Goal: Transaction & Acquisition: Purchase product/service

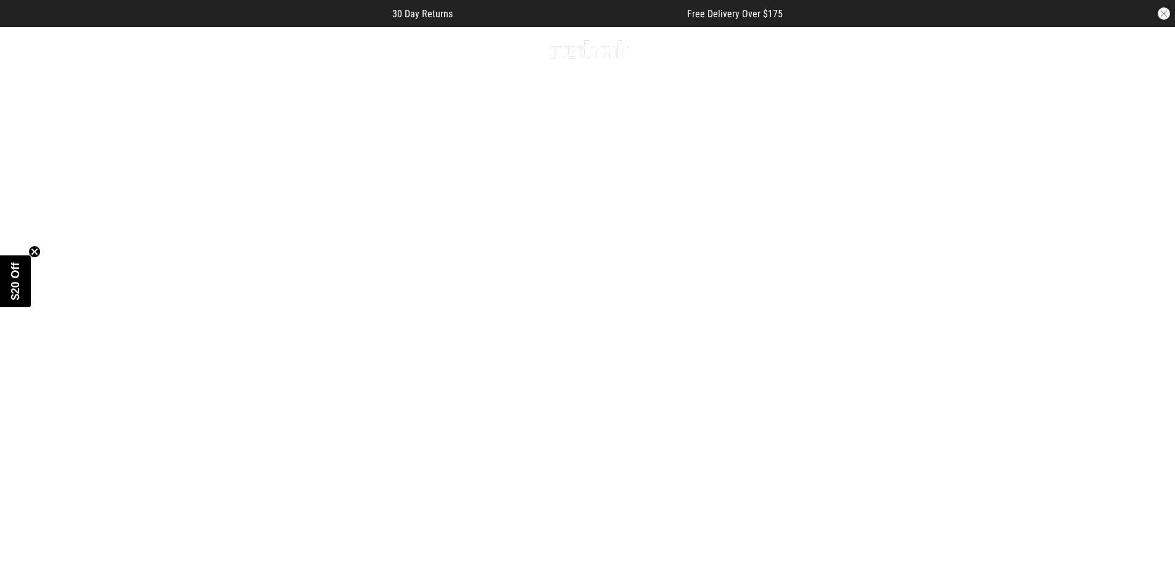
click at [164, 52] on div "Men Women Sale Sign in New Back Footwear Back Mens Back Womens Back Youth & Kid…" at bounding box center [588, 49] width 901 height 44
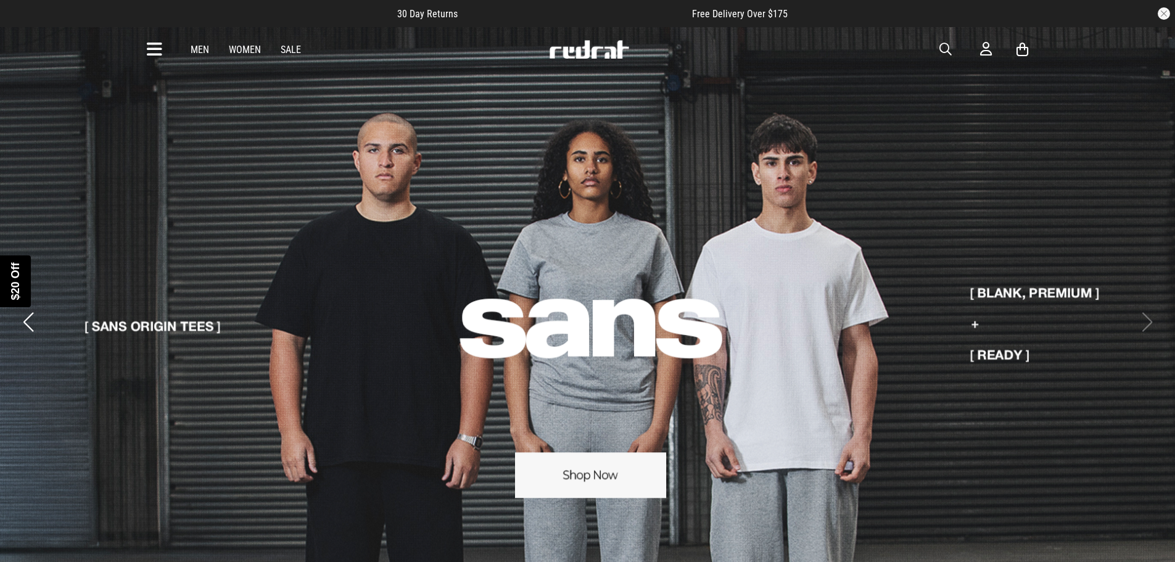
click at [160, 50] on div "Close dialog UNLOCK $20 OFF WHEN YOU JOIN THE CREW Sign up to receive email & S…" at bounding box center [587, 281] width 1175 height 562
click at [160, 50] on icon at bounding box center [154, 49] width 15 height 20
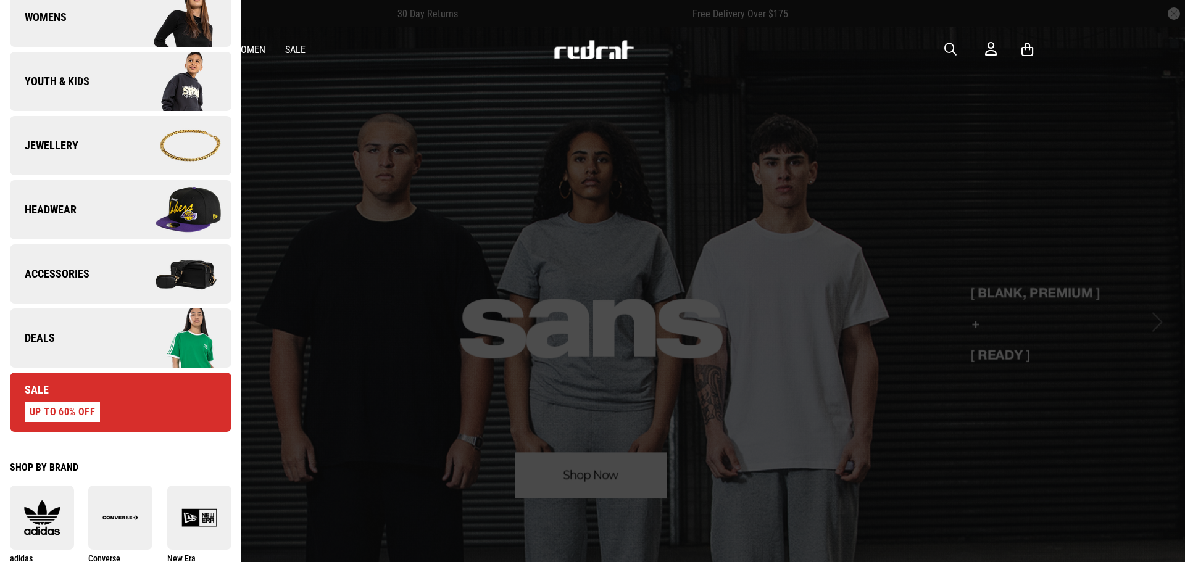
scroll to position [308, 0]
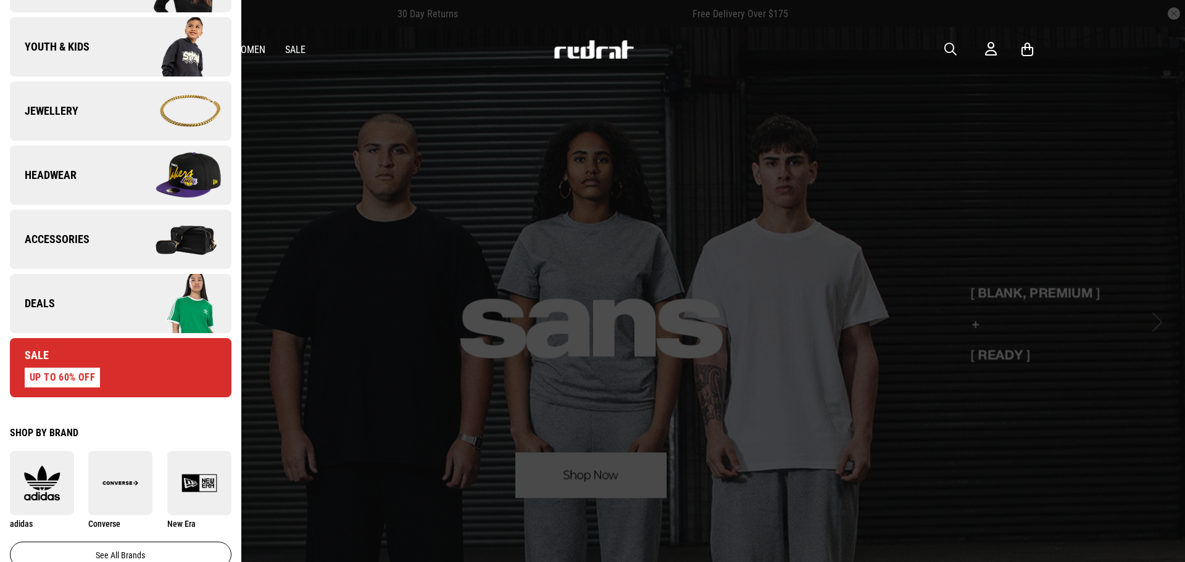
click at [130, 289] on img at bounding box center [175, 304] width 110 height 62
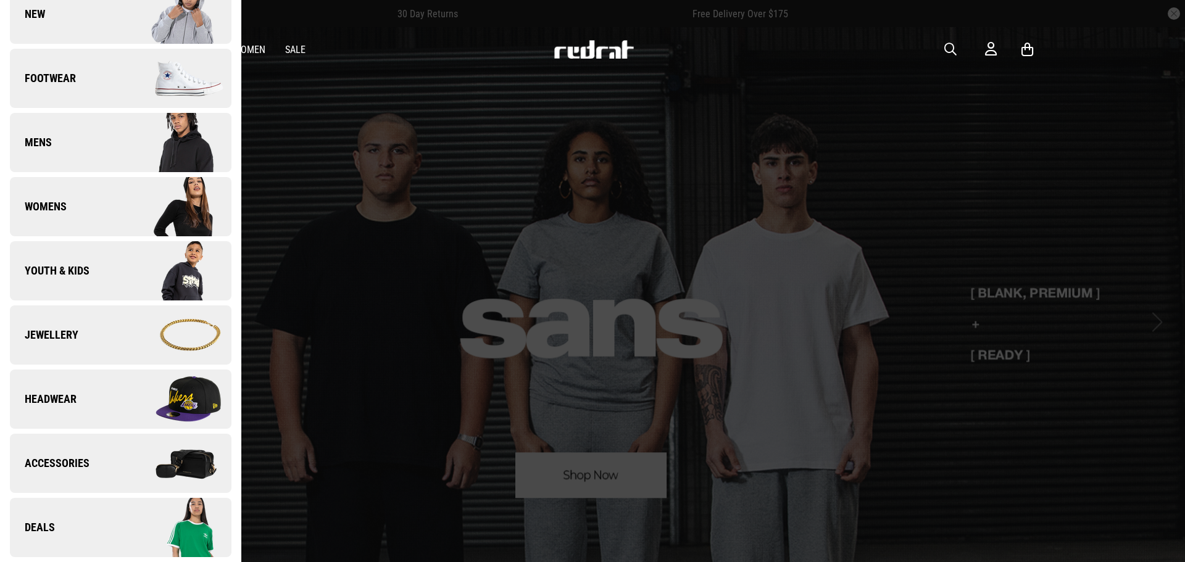
scroll to position [0, 0]
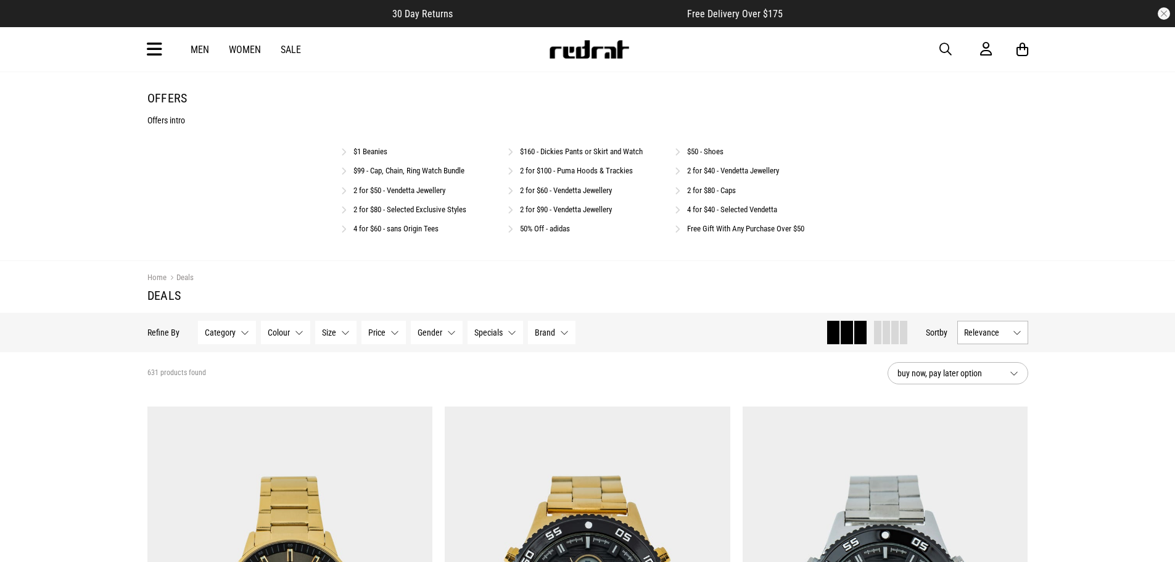
click at [414, 168] on link "$99 - Cap, Chain, Ring Watch Bundle" at bounding box center [409, 170] width 111 height 9
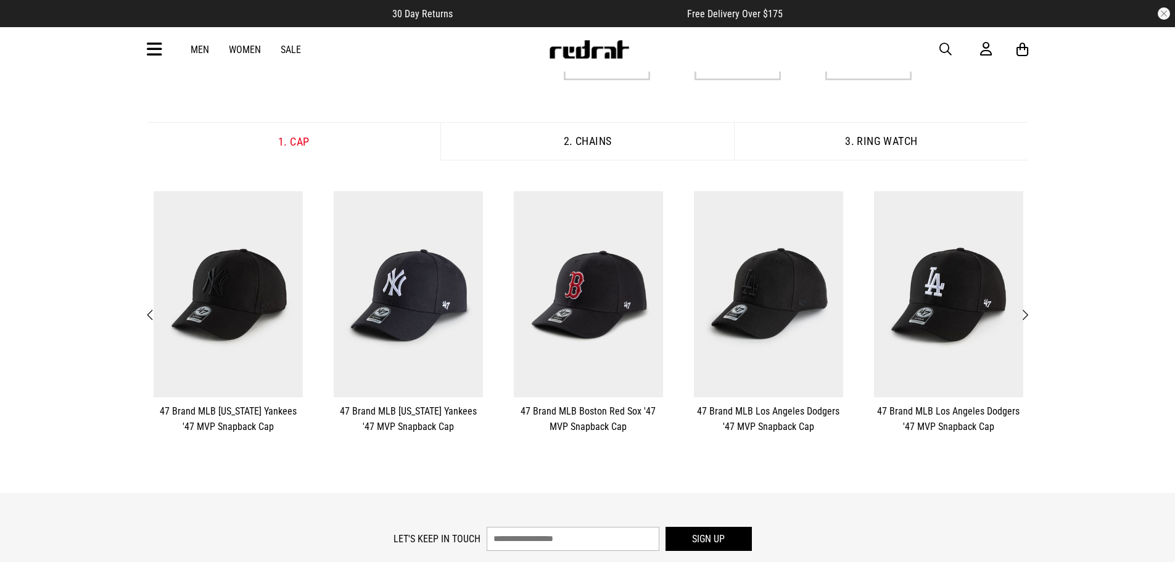
scroll to position [185, 0]
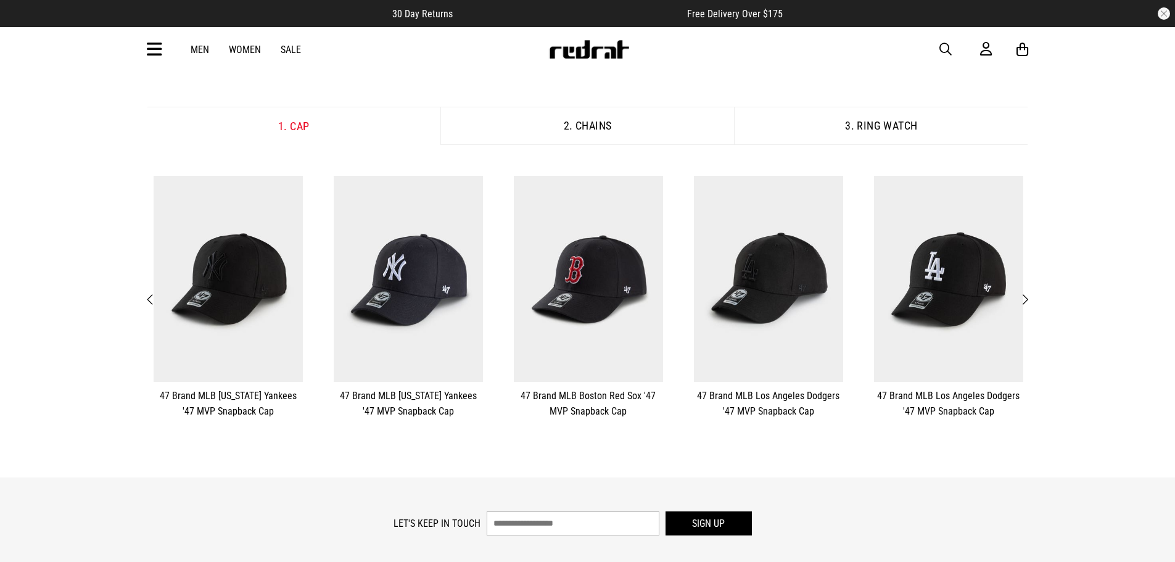
click at [1033, 289] on button "**********" at bounding box center [949, 297] width 180 height 255
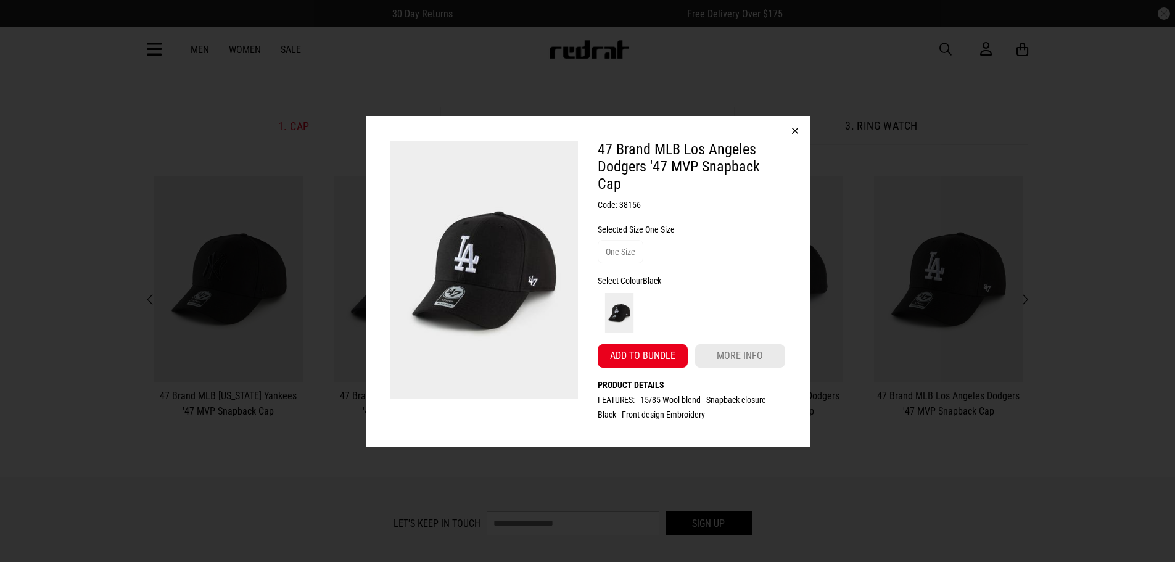
click at [795, 135] on button "button" at bounding box center [795, 131] width 30 height 30
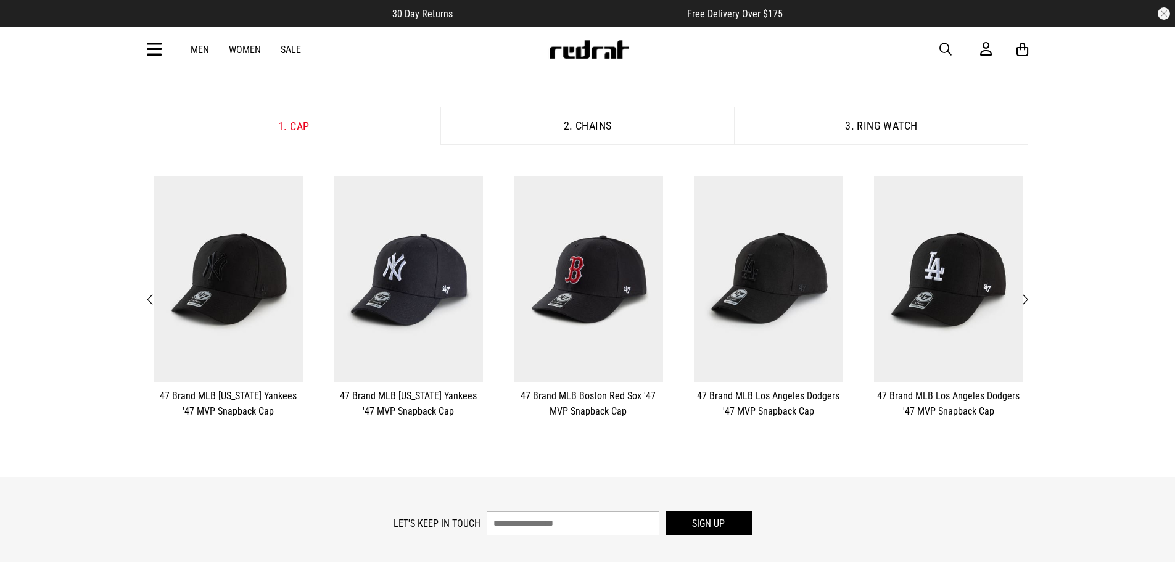
click at [1029, 297] on span "Next" at bounding box center [1025, 299] width 8 height 15
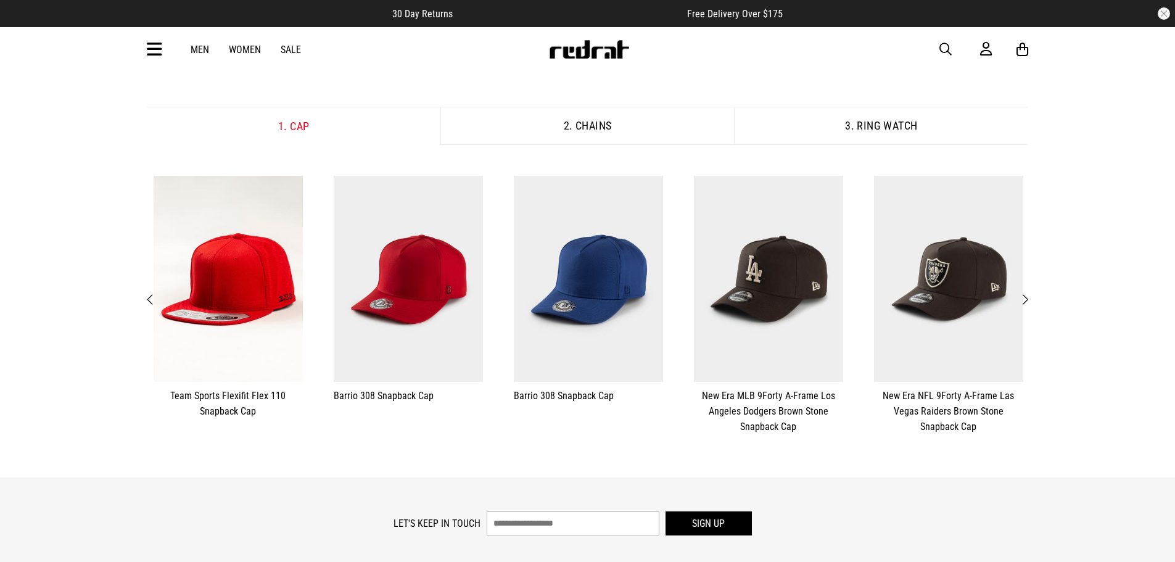
click at [1029, 297] on span "Next" at bounding box center [1025, 299] width 8 height 15
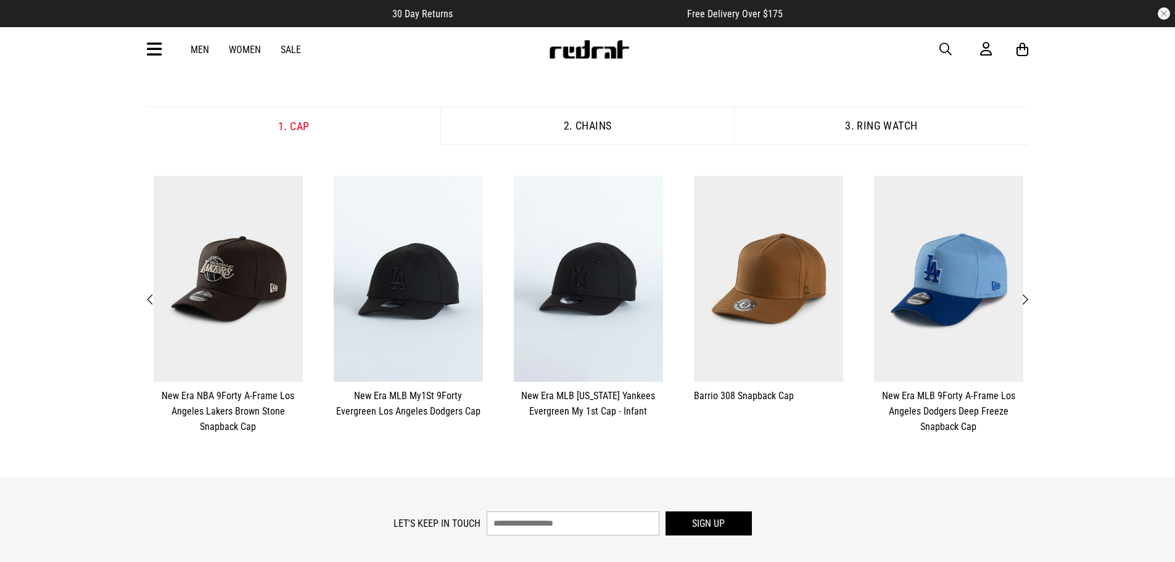
click at [1028, 297] on span "Next" at bounding box center [1025, 299] width 8 height 15
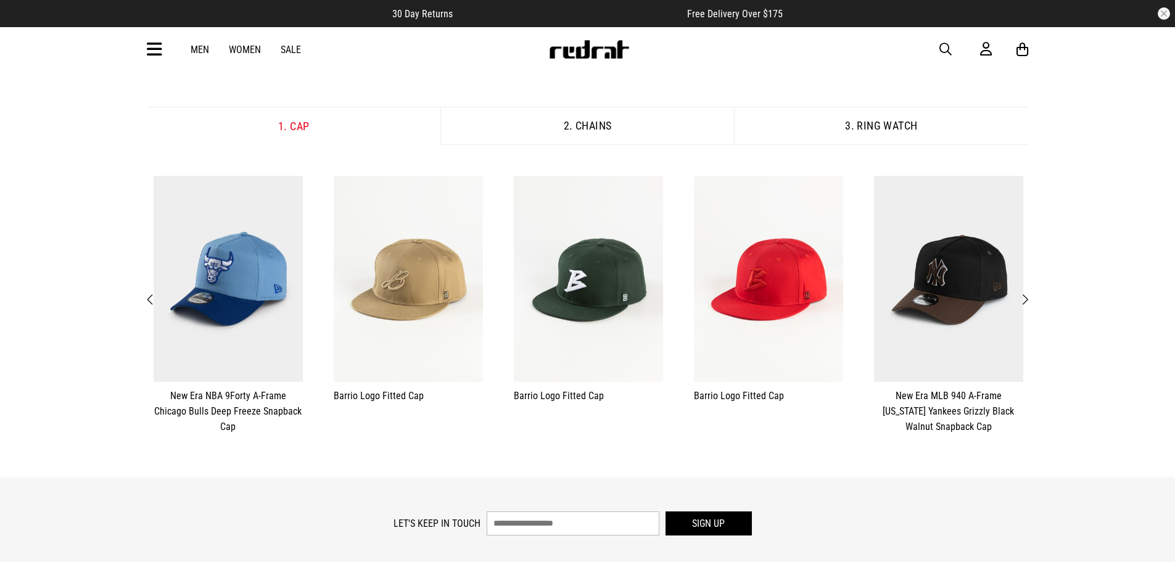
click at [1028, 297] on span "Next" at bounding box center [1025, 299] width 8 height 15
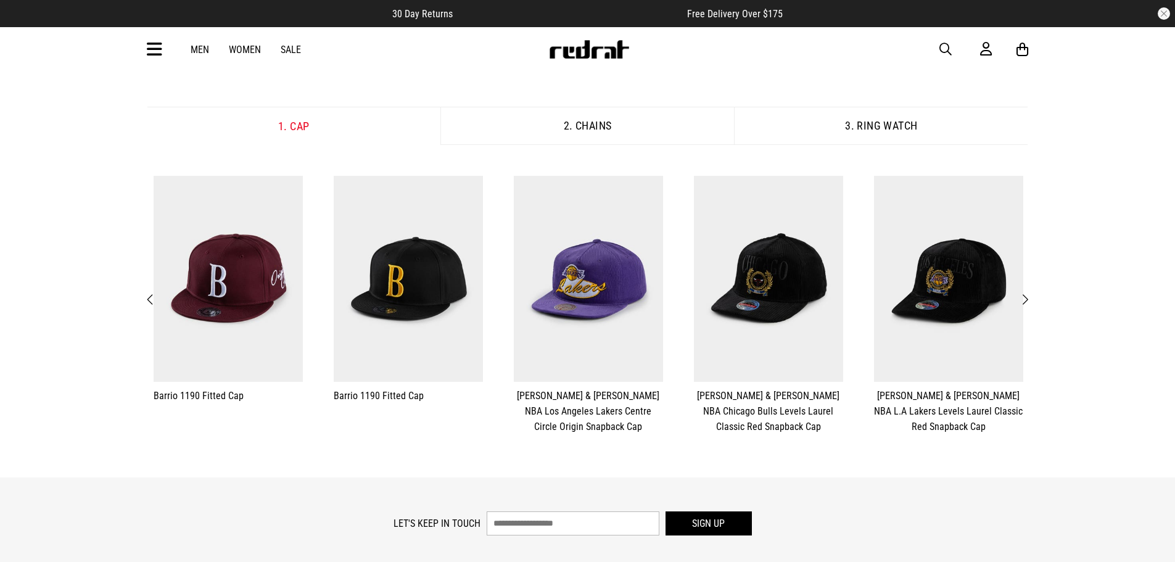
click at [1028, 297] on span "Next" at bounding box center [1025, 299] width 8 height 15
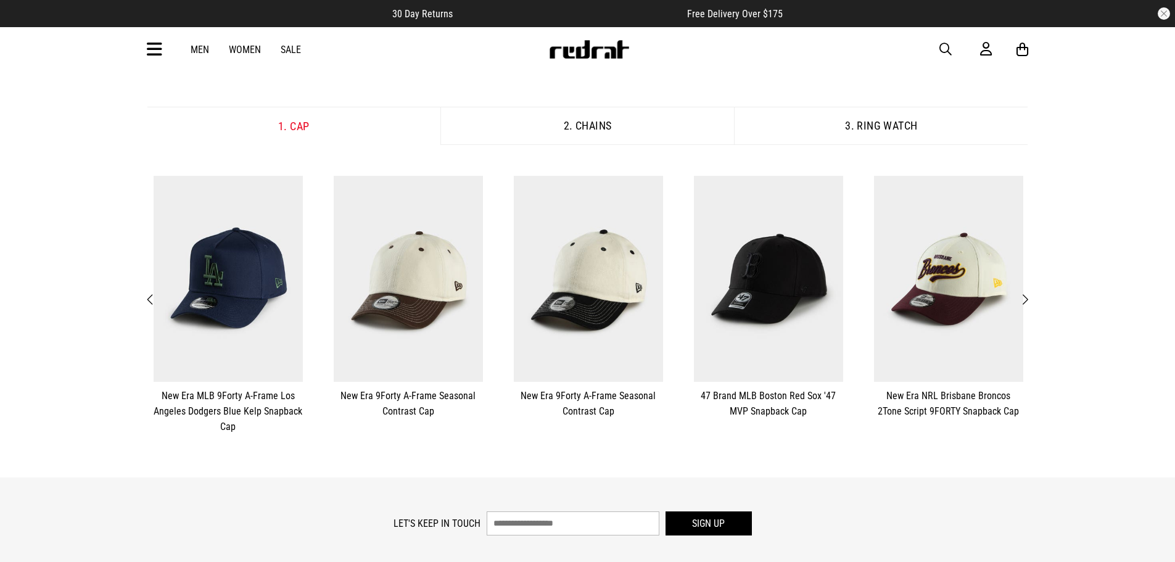
click at [1028, 297] on span "Next" at bounding box center [1025, 299] width 8 height 15
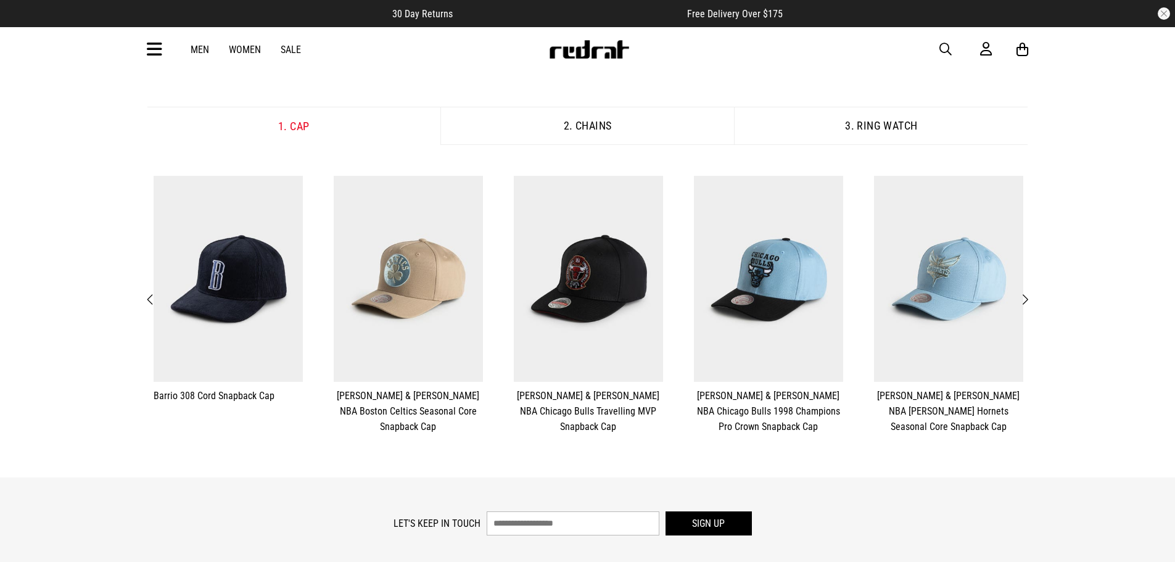
click at [1028, 297] on span "Next" at bounding box center [1025, 299] width 8 height 15
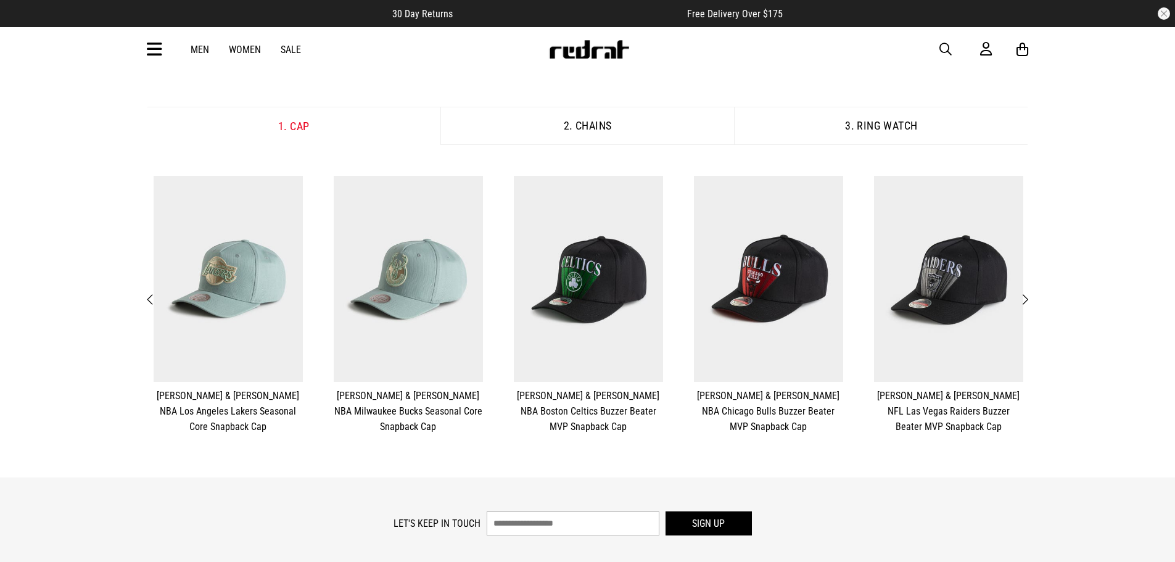
click at [1028, 297] on span "Next" at bounding box center [1025, 299] width 8 height 15
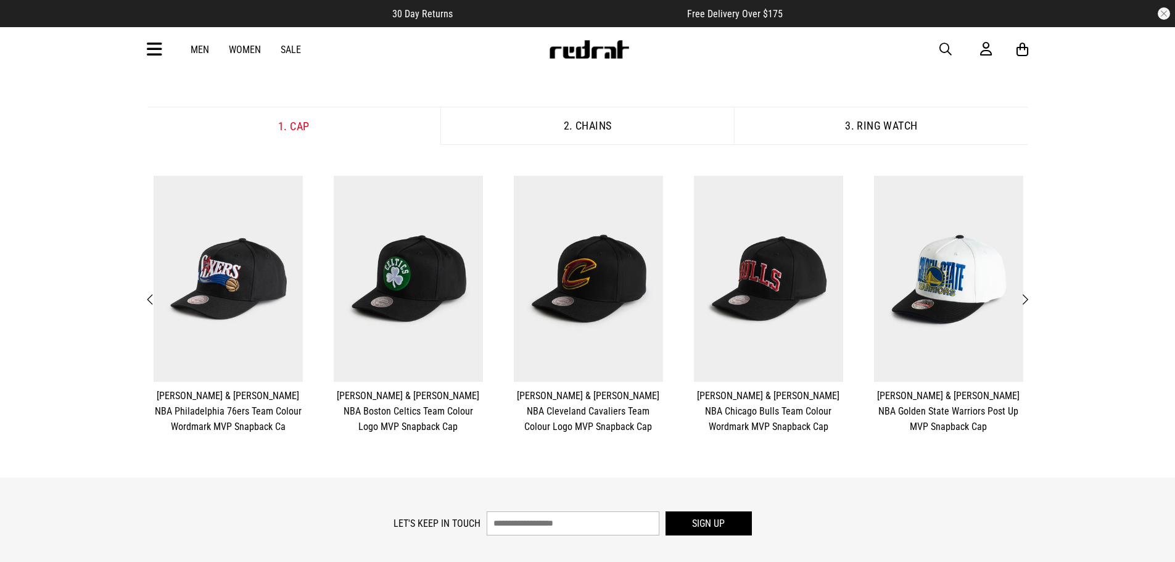
click at [1028, 297] on span "Next" at bounding box center [1025, 299] width 8 height 15
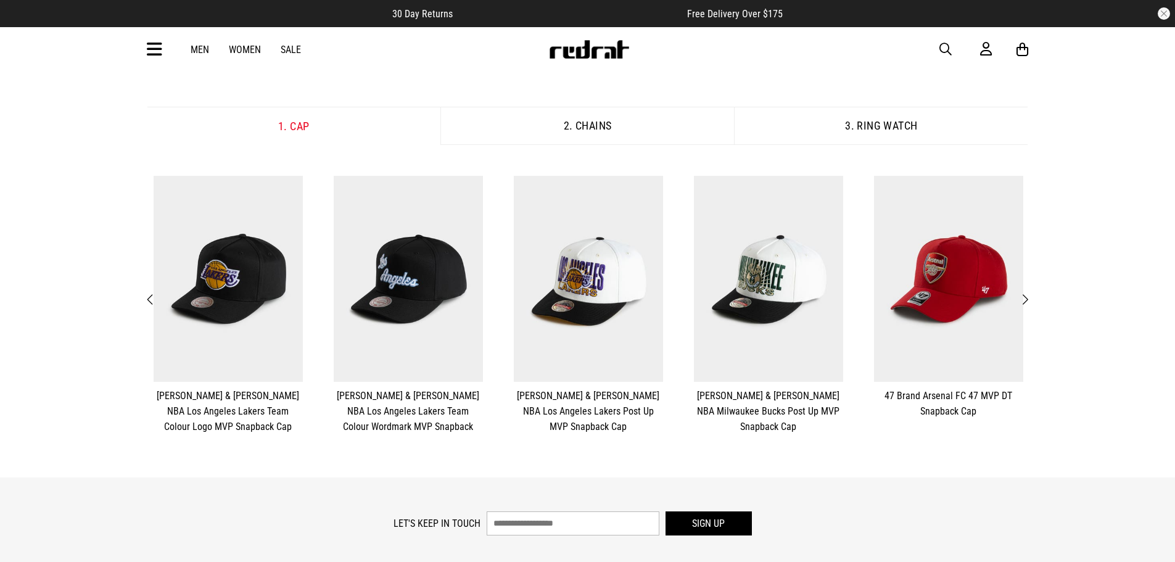
click at [1028, 297] on span "Next" at bounding box center [1025, 299] width 8 height 15
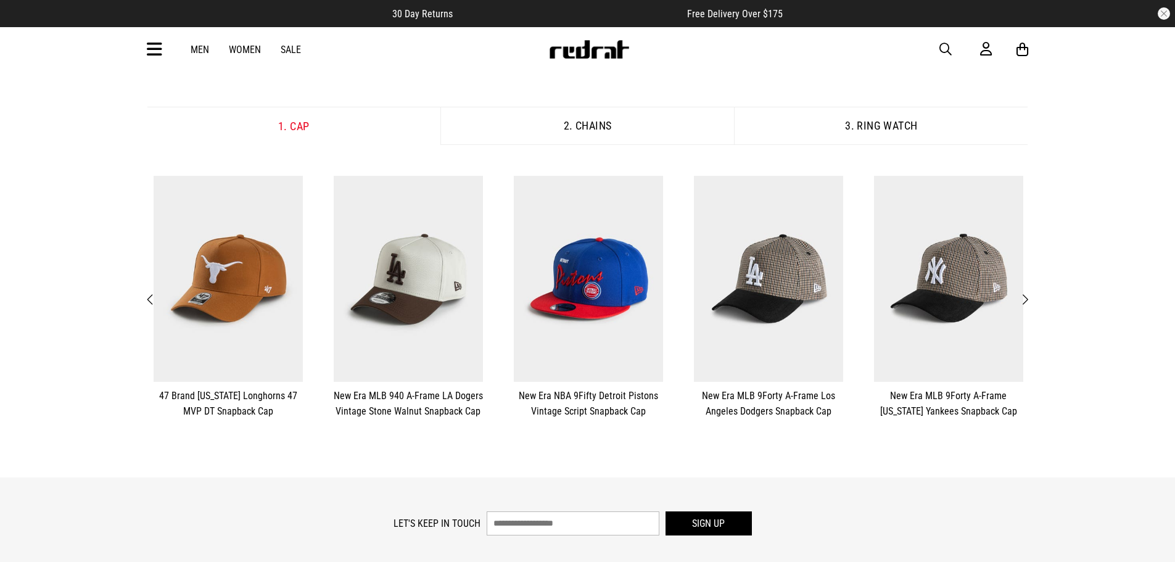
click at [1028, 297] on span "Next" at bounding box center [1025, 299] width 8 height 15
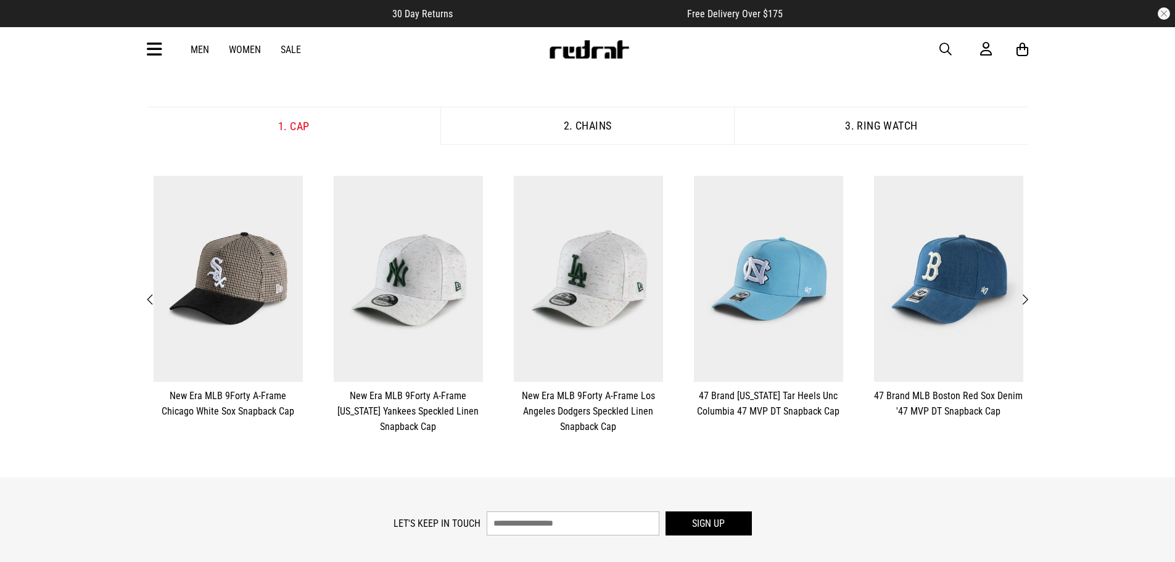
click at [1028, 297] on span "Next" at bounding box center [1025, 299] width 8 height 15
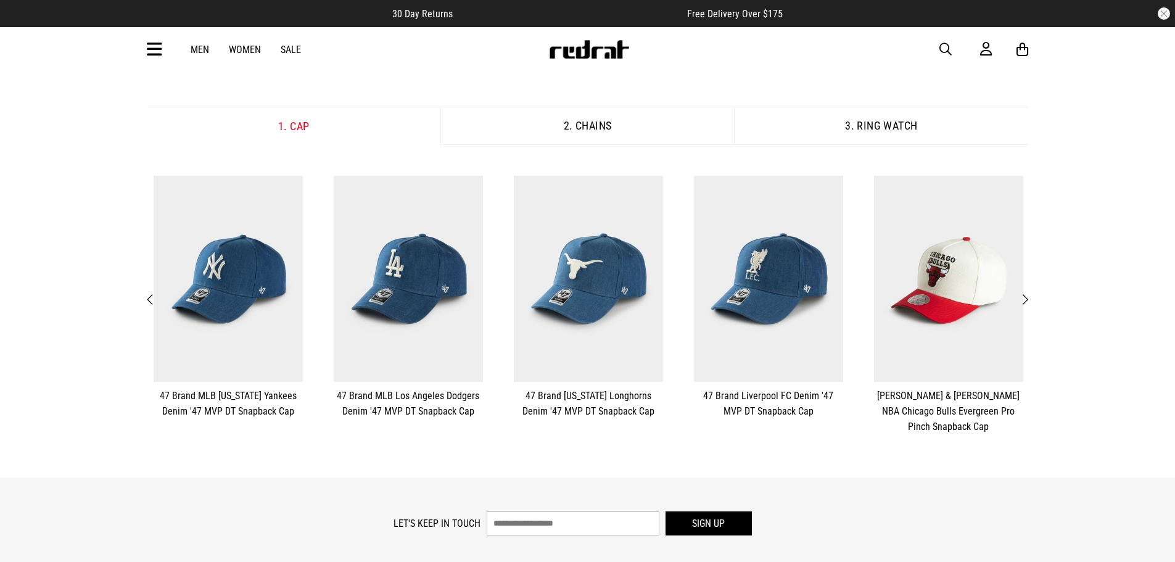
click at [1028, 297] on span "Next" at bounding box center [1025, 299] width 8 height 15
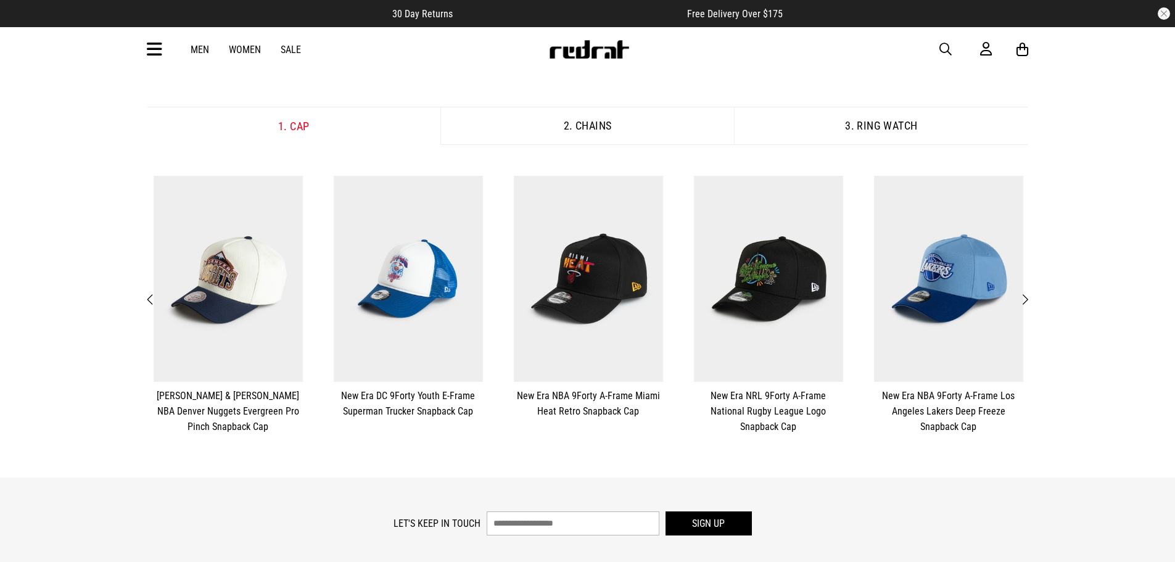
click at [1028, 297] on span "Next" at bounding box center [1025, 299] width 8 height 15
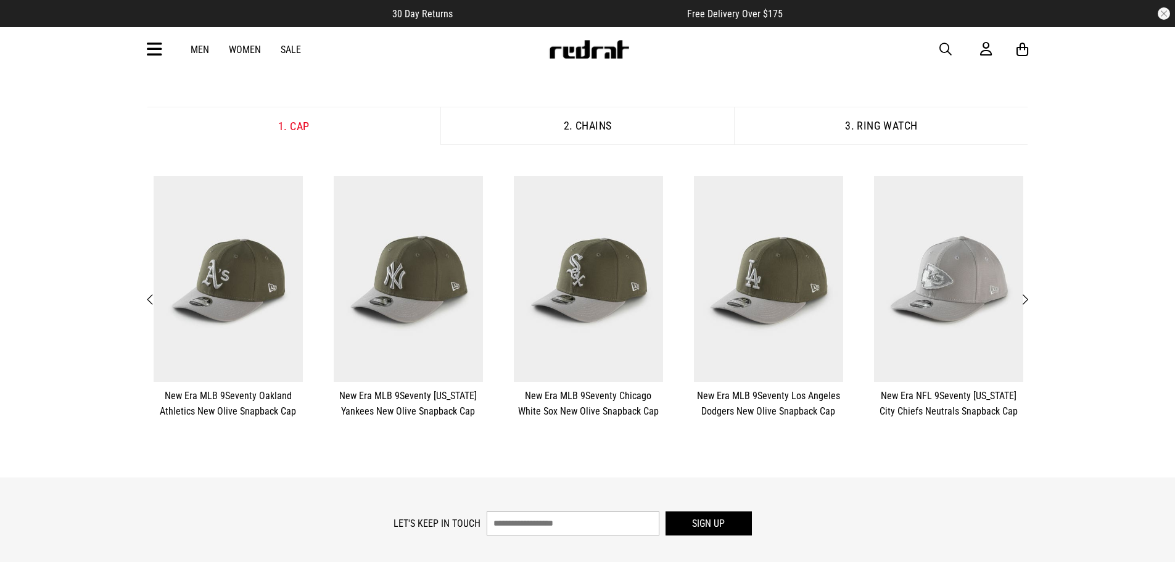
click at [1028, 297] on span "Next" at bounding box center [1025, 299] width 8 height 15
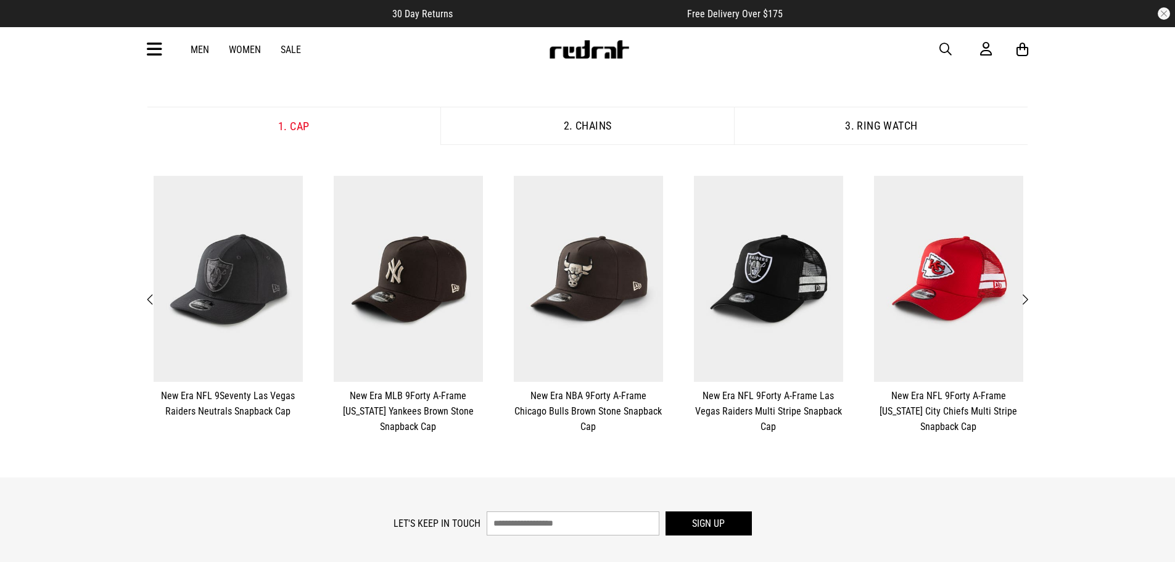
click at [1028, 297] on span "Next" at bounding box center [1025, 299] width 8 height 15
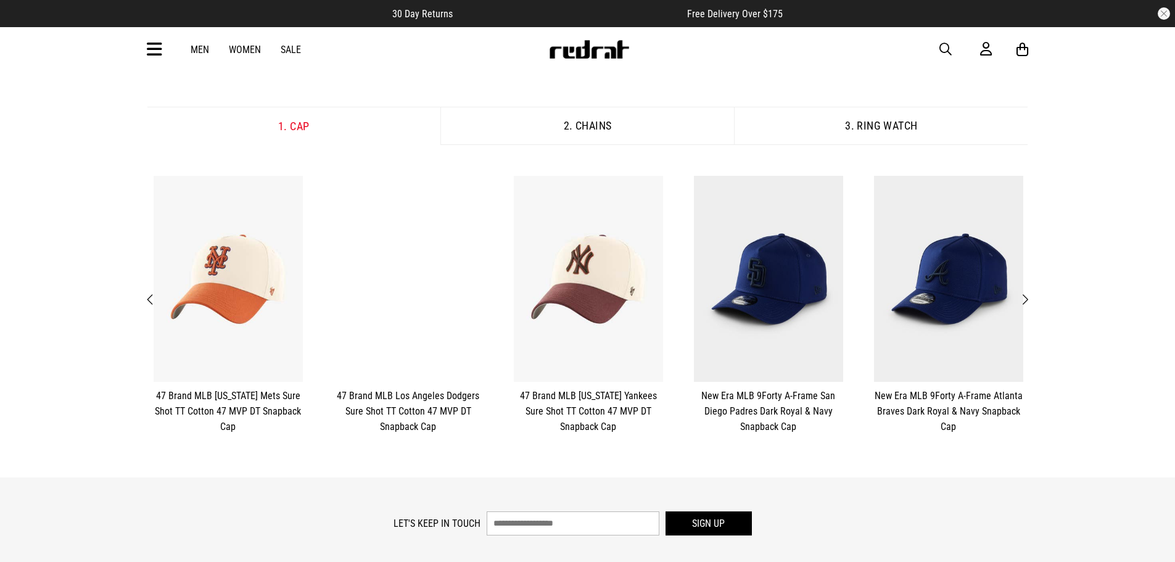
click at [1028, 297] on span "Next" at bounding box center [1025, 299] width 8 height 15
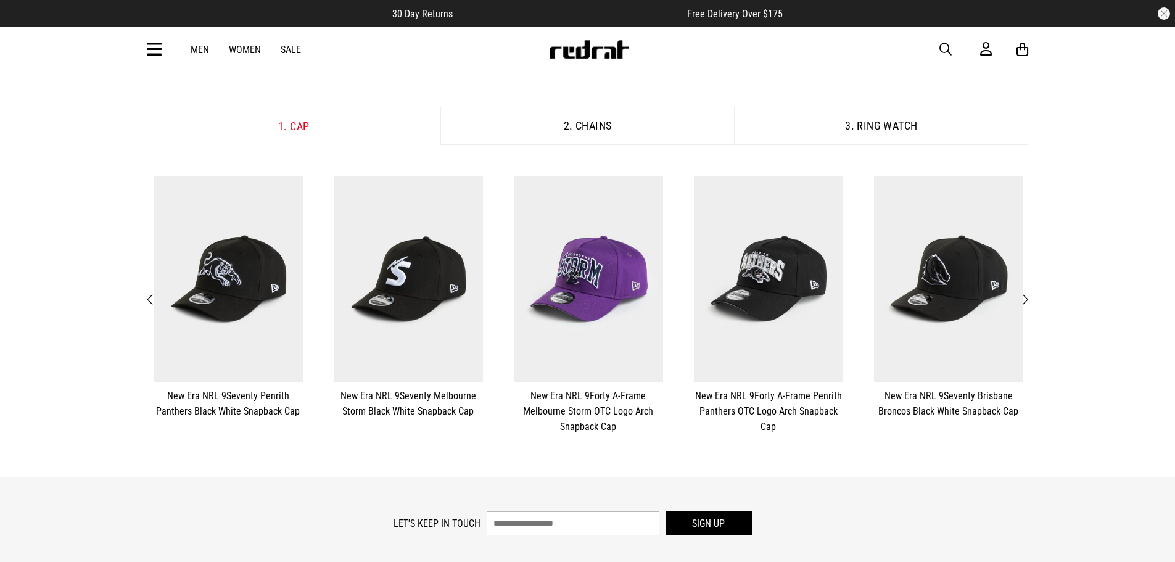
click at [1028, 297] on span "Next" at bounding box center [1025, 299] width 8 height 15
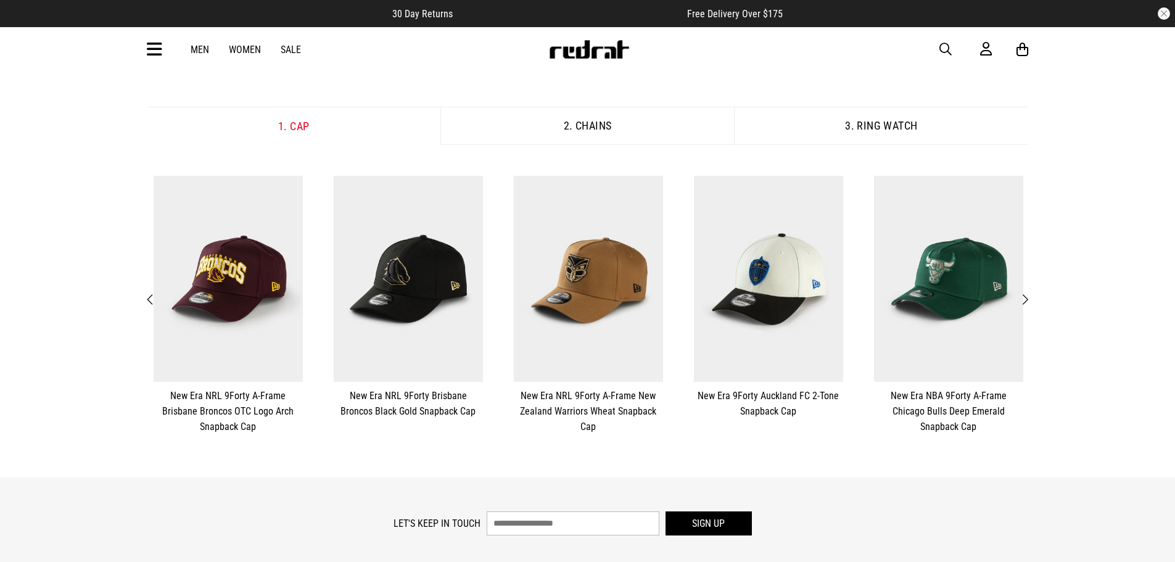
click at [1028, 297] on span "Next" at bounding box center [1025, 299] width 8 height 15
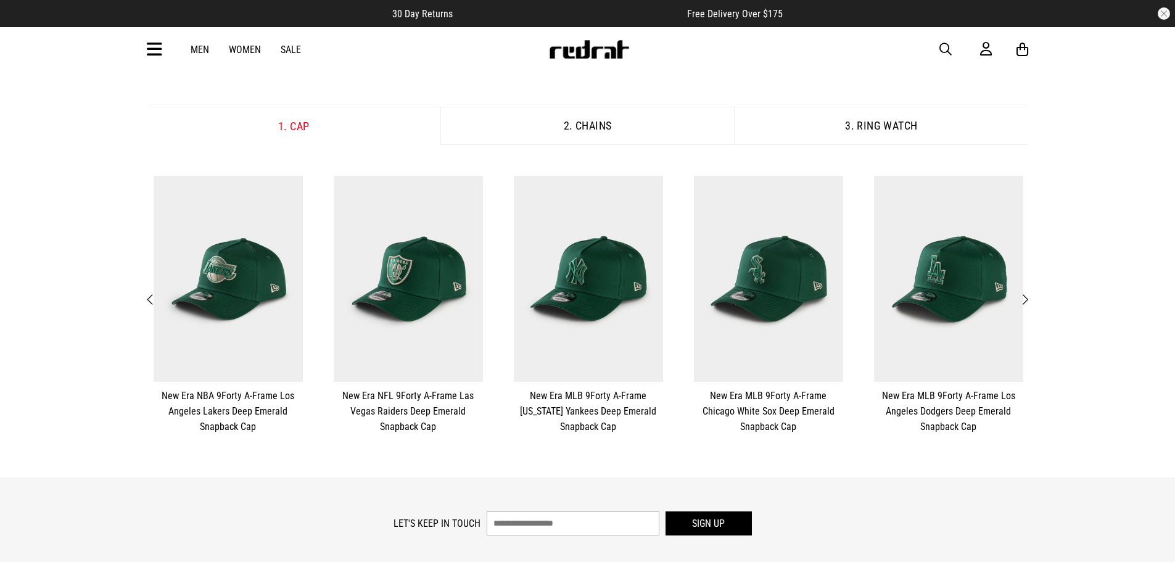
click at [1028, 297] on span "Next" at bounding box center [1025, 299] width 8 height 15
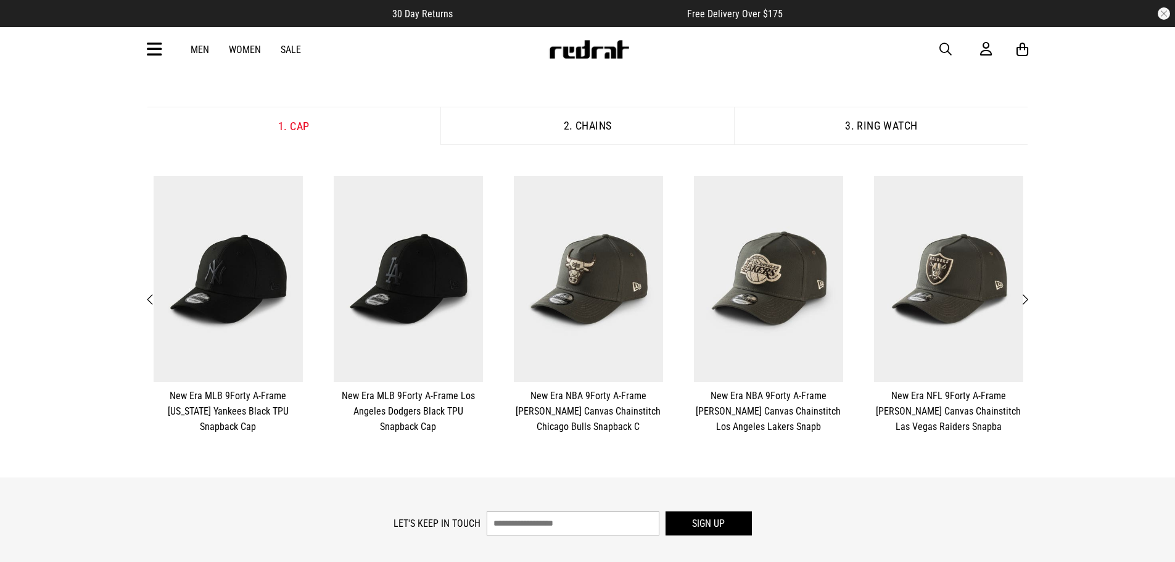
click at [1024, 300] on span "Next" at bounding box center [1025, 299] width 8 height 15
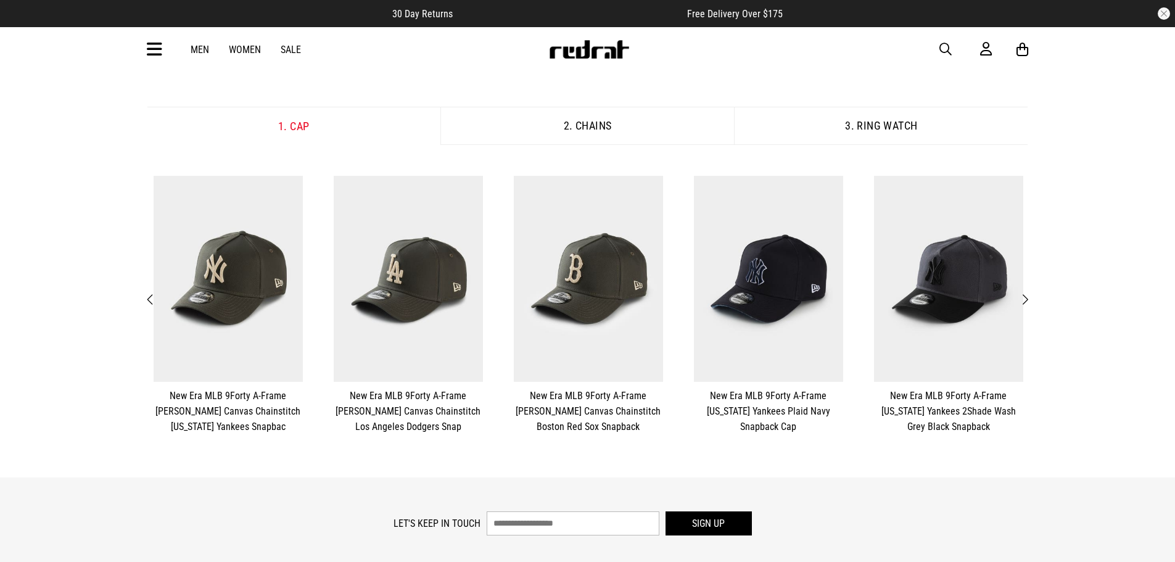
click at [1027, 299] on span "Next" at bounding box center [1025, 299] width 8 height 15
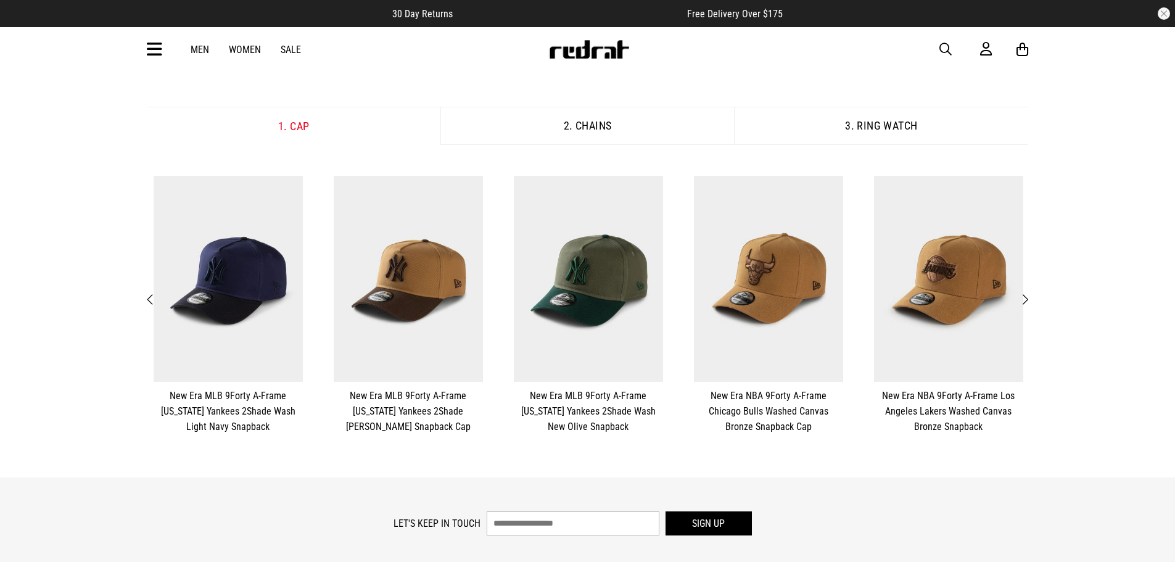
click at [150, 300] on span "Previous" at bounding box center [151, 299] width 8 height 15
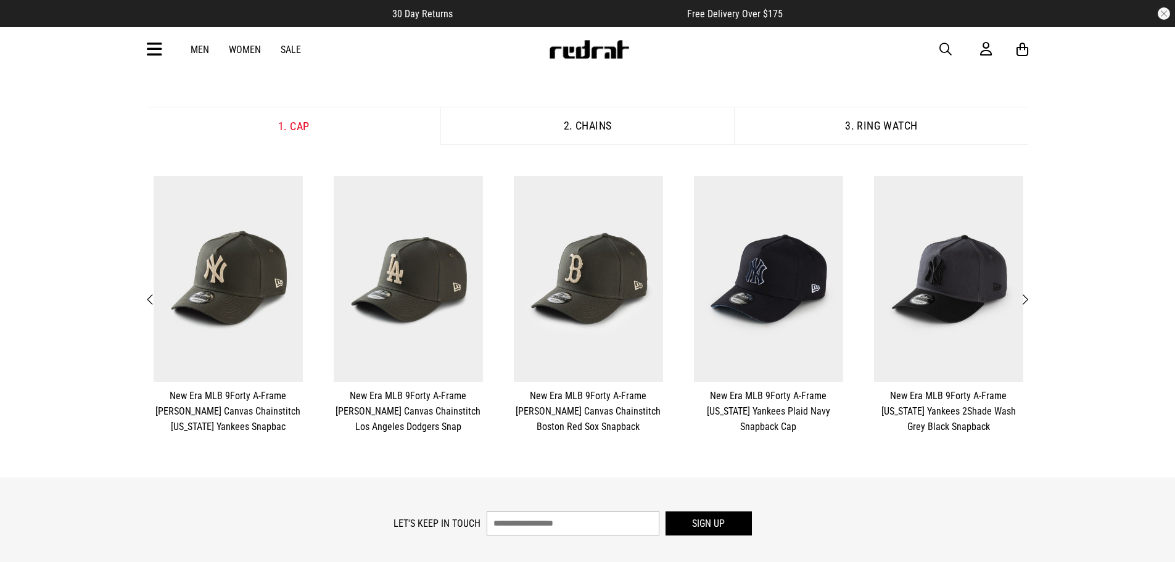
click at [1028, 297] on span "Next" at bounding box center [1025, 299] width 8 height 15
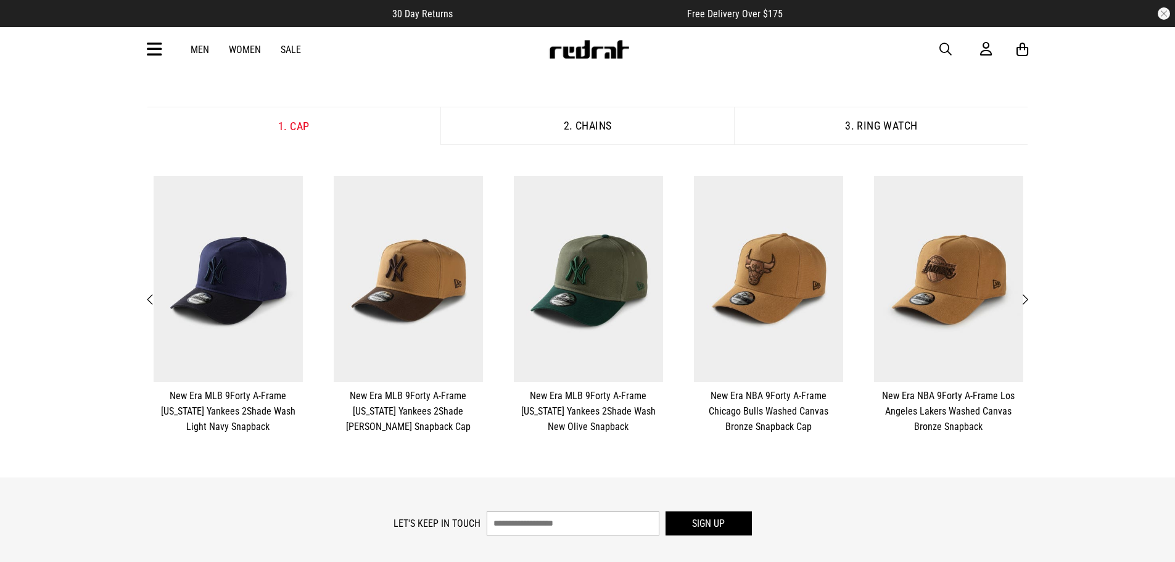
click at [1028, 297] on span "Next" at bounding box center [1025, 299] width 8 height 15
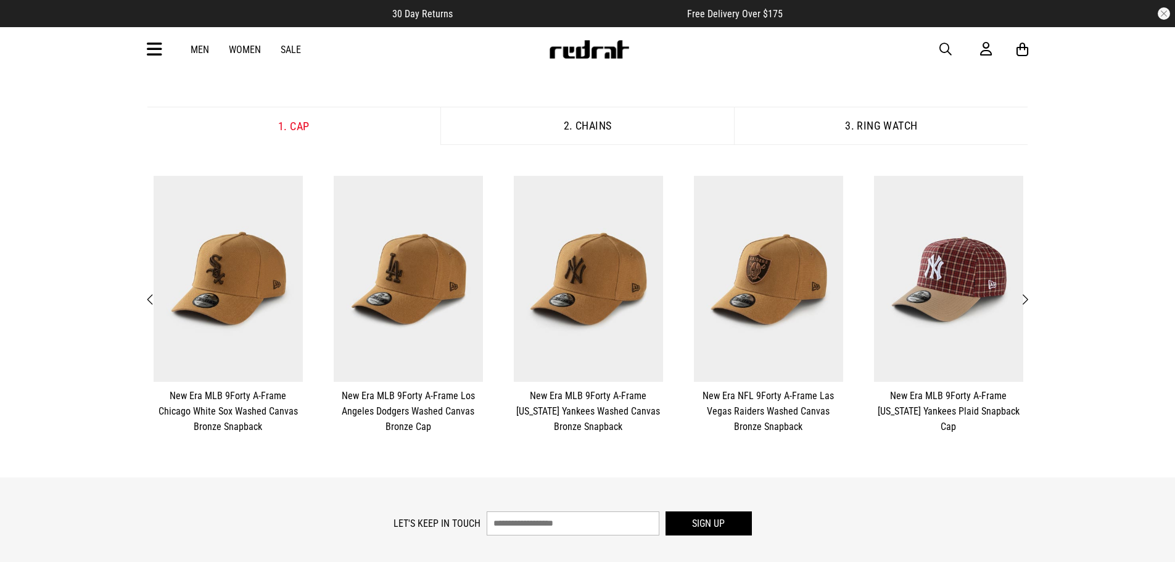
click at [1028, 297] on span "Next" at bounding box center [1025, 299] width 8 height 15
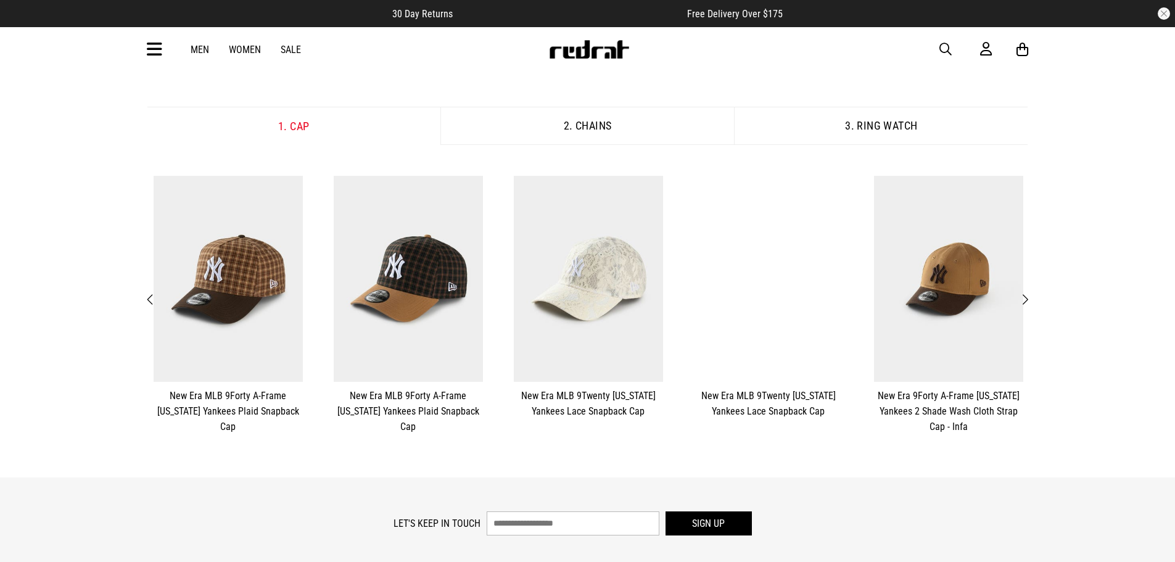
click at [1028, 297] on span "Next" at bounding box center [1025, 299] width 8 height 15
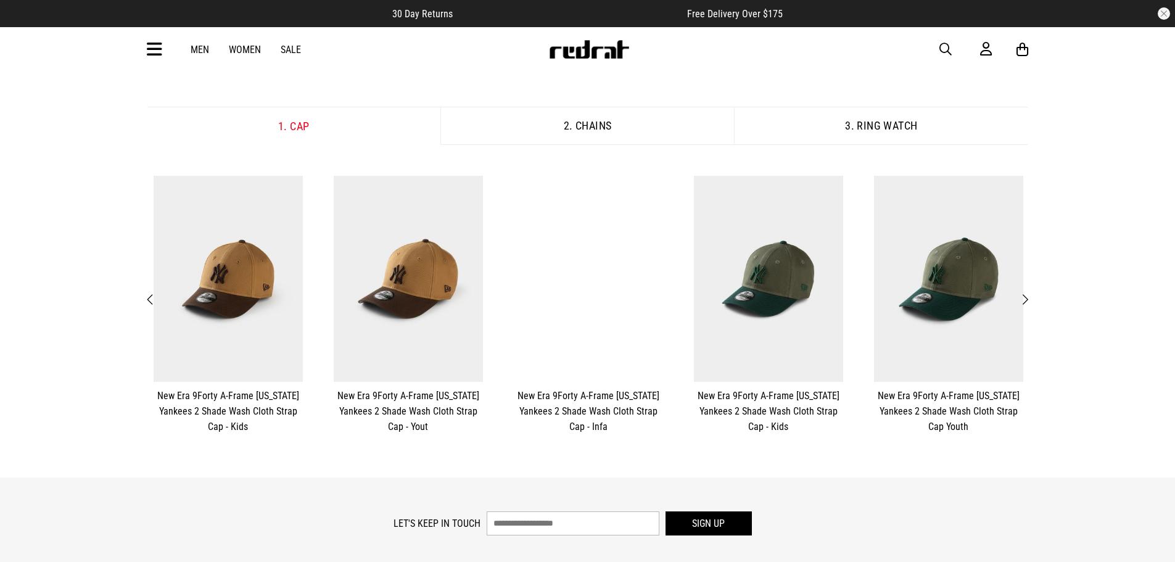
click at [1028, 297] on span "Next" at bounding box center [1025, 299] width 8 height 15
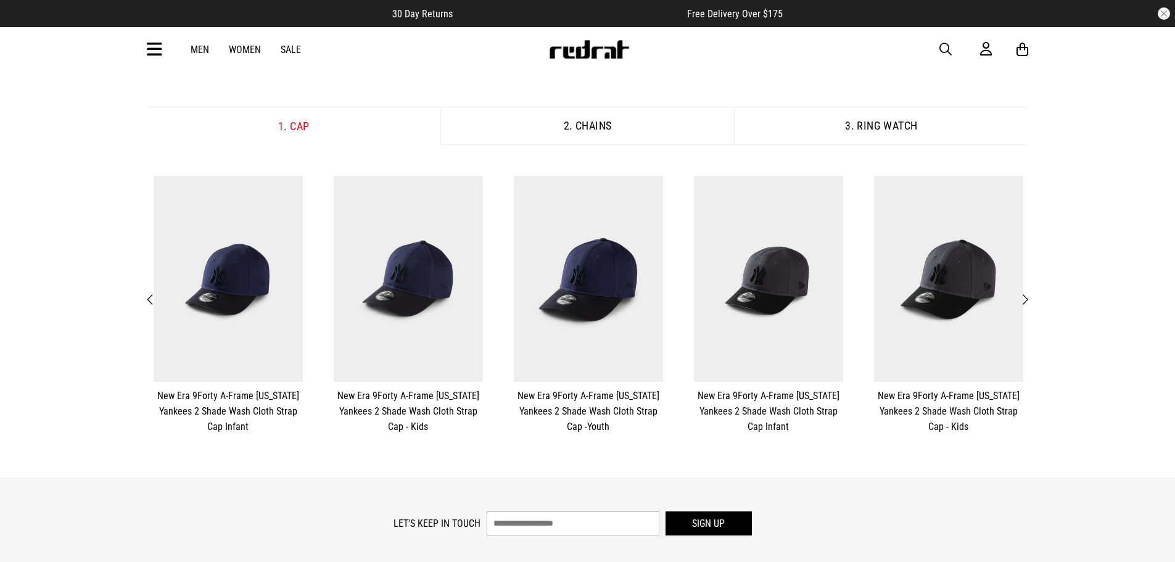
click at [1028, 297] on span "Next" at bounding box center [1025, 299] width 8 height 15
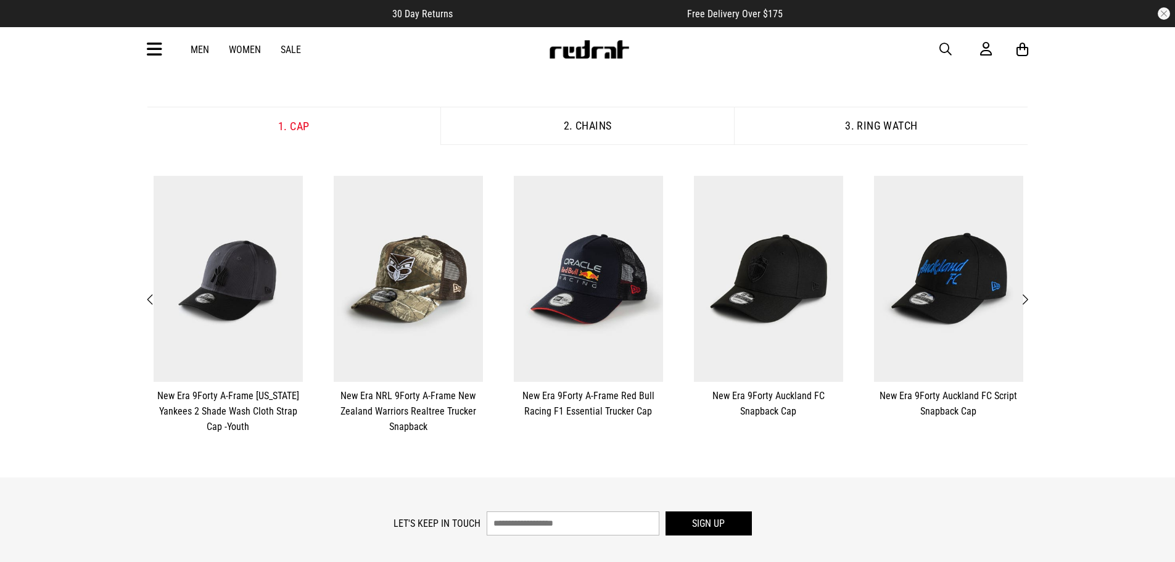
click at [1028, 297] on span "Next" at bounding box center [1025, 299] width 8 height 15
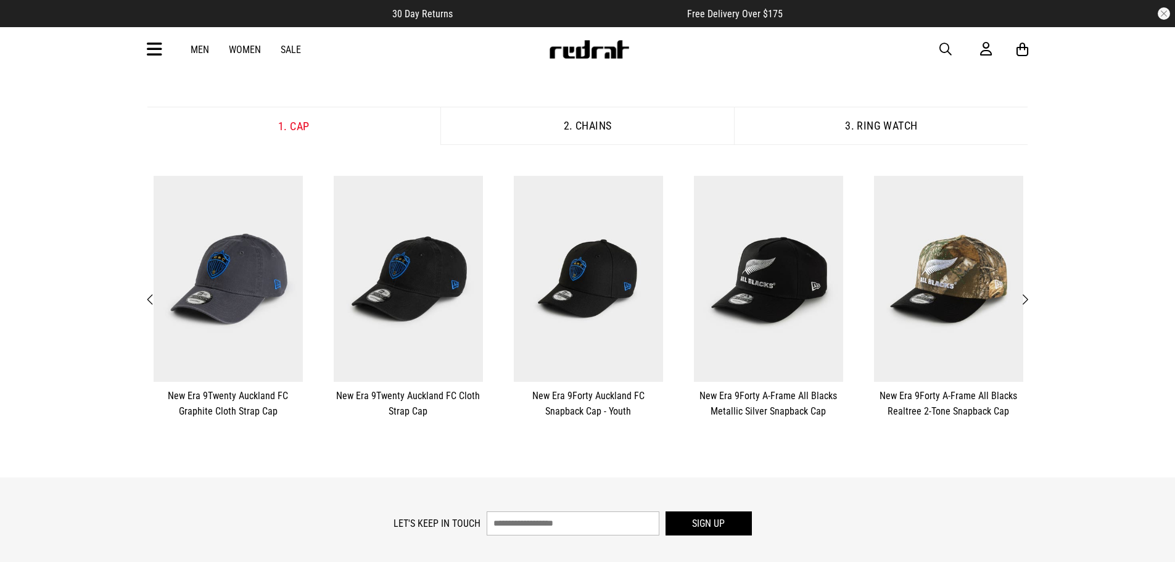
click at [1028, 297] on span "Next" at bounding box center [1025, 299] width 8 height 15
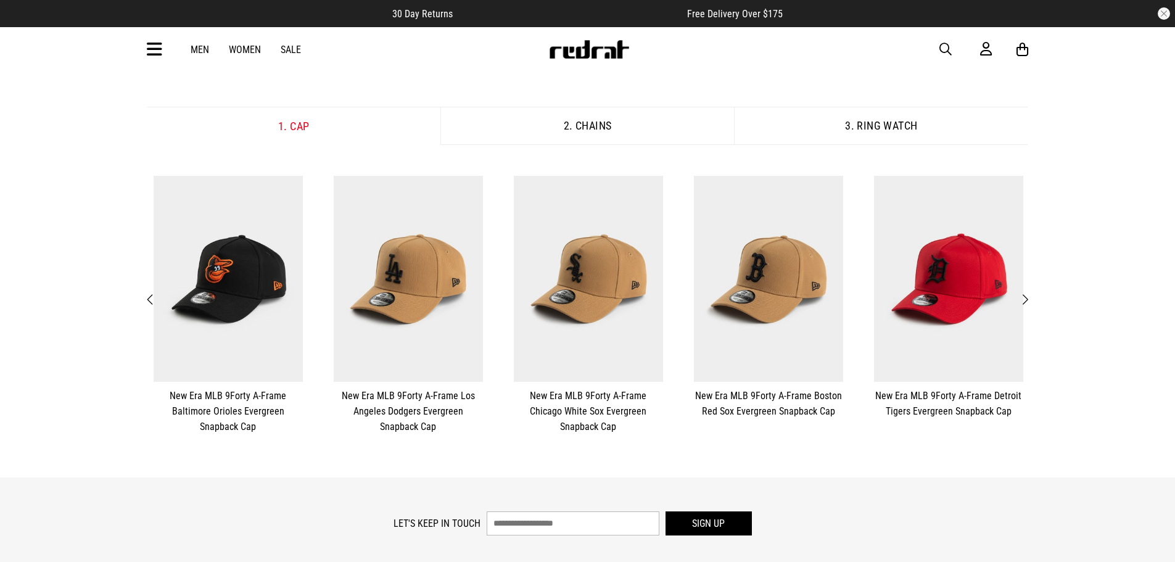
click at [1028, 297] on span "Next" at bounding box center [1025, 299] width 8 height 15
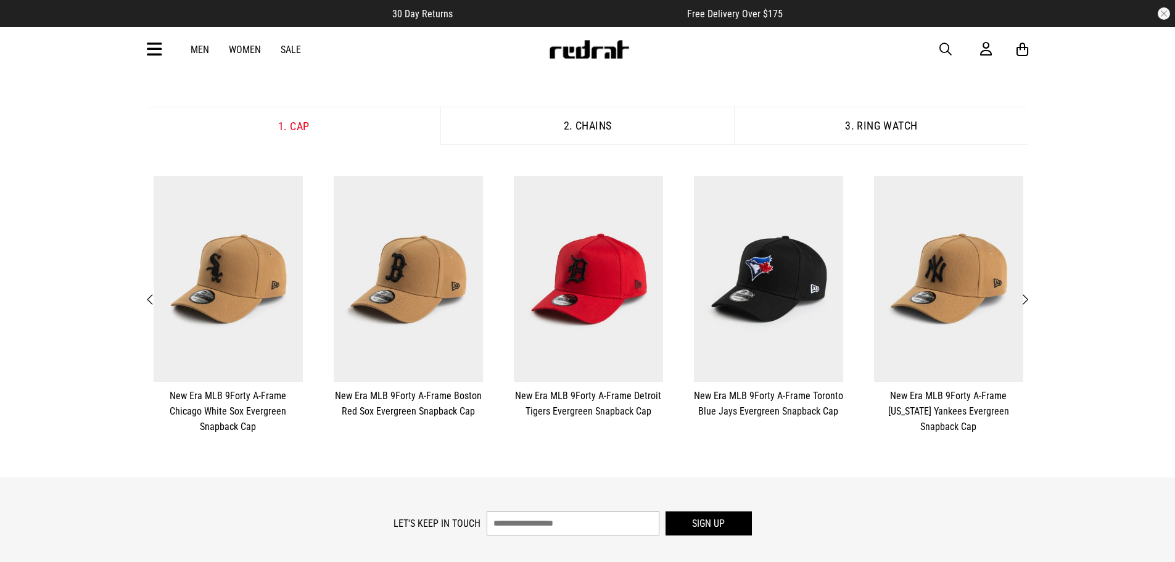
click at [1028, 297] on span "Next" at bounding box center [1025, 299] width 8 height 15
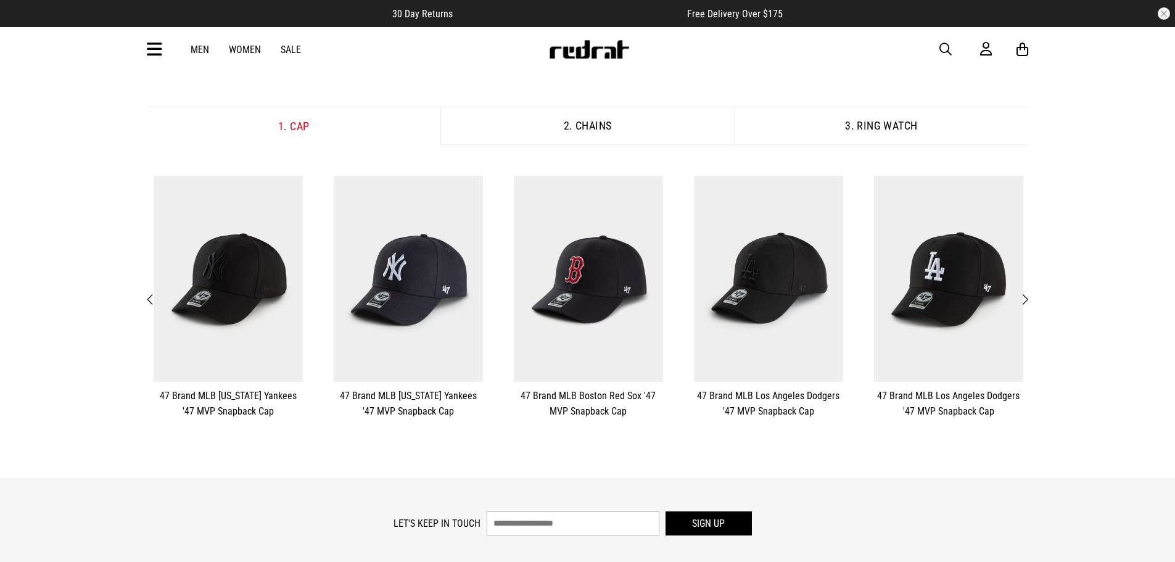
click at [1028, 297] on span "Next" at bounding box center [1025, 299] width 8 height 15
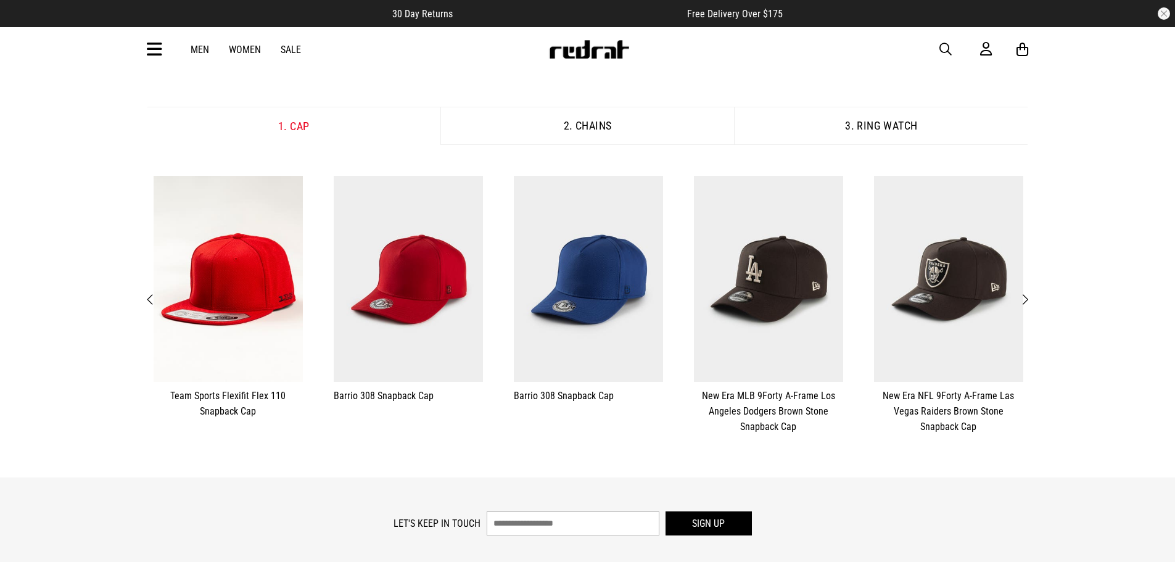
click at [1028, 297] on span "Next" at bounding box center [1025, 299] width 8 height 15
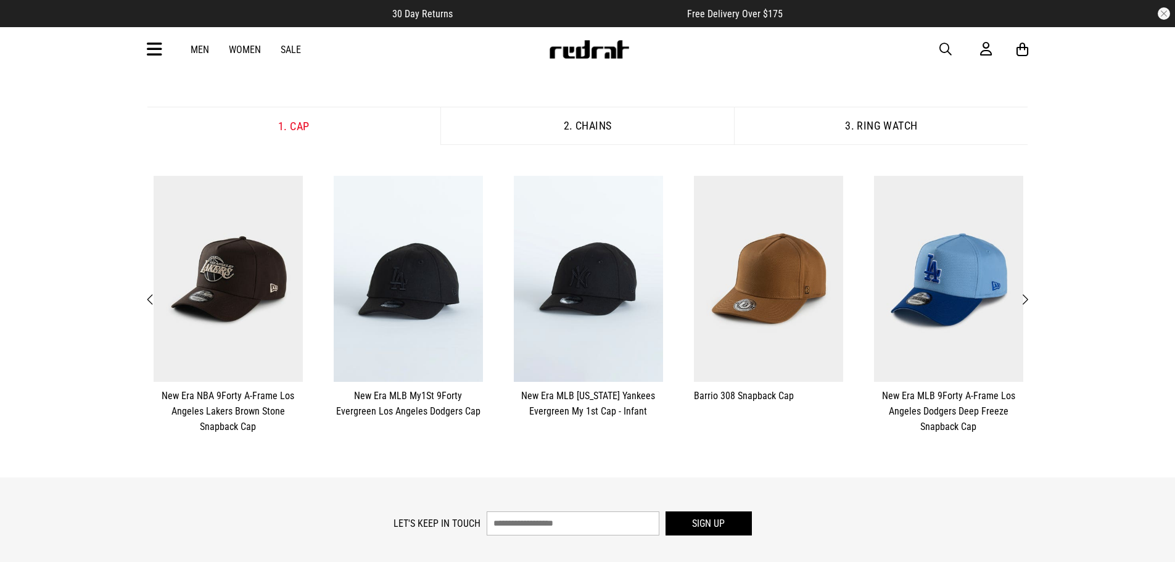
click at [1024, 297] on span "Next" at bounding box center [1025, 299] width 8 height 15
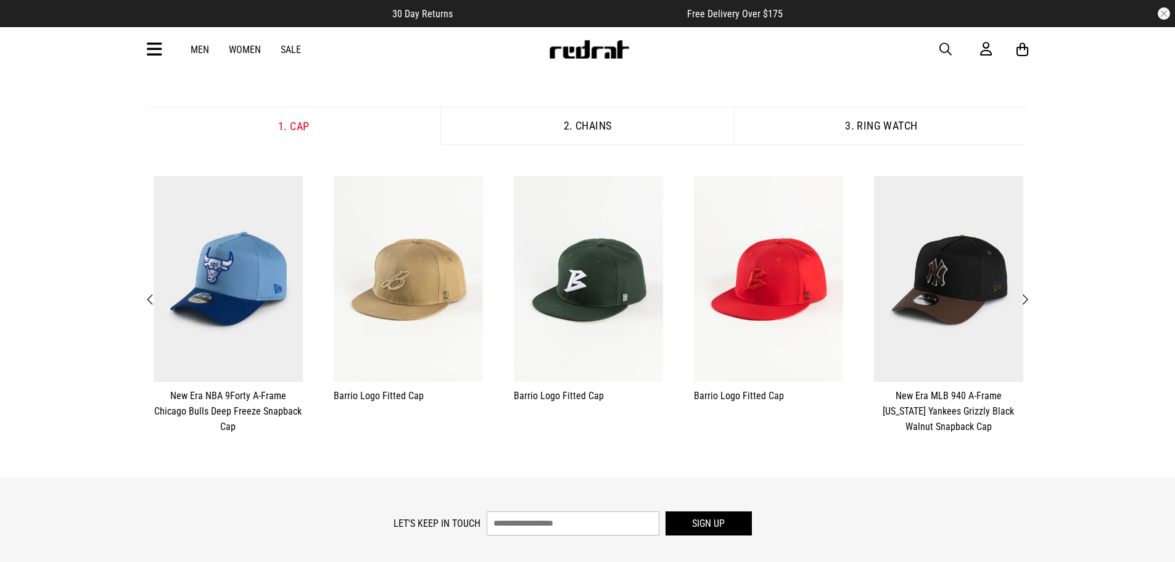
click at [1024, 297] on span "Next" at bounding box center [1025, 299] width 8 height 15
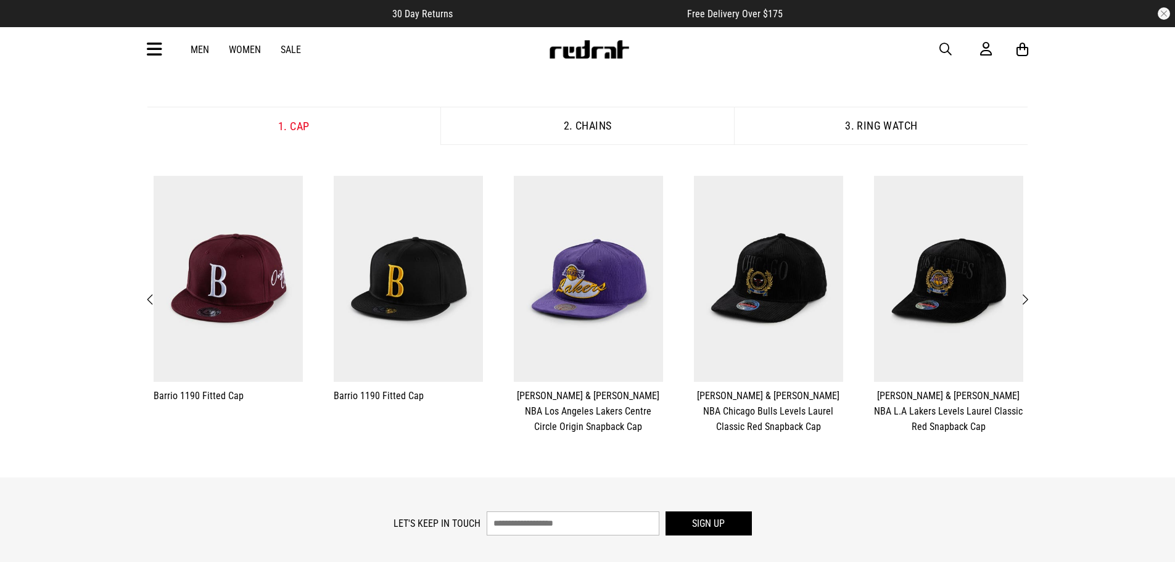
click at [1024, 297] on span "Next" at bounding box center [1025, 299] width 8 height 15
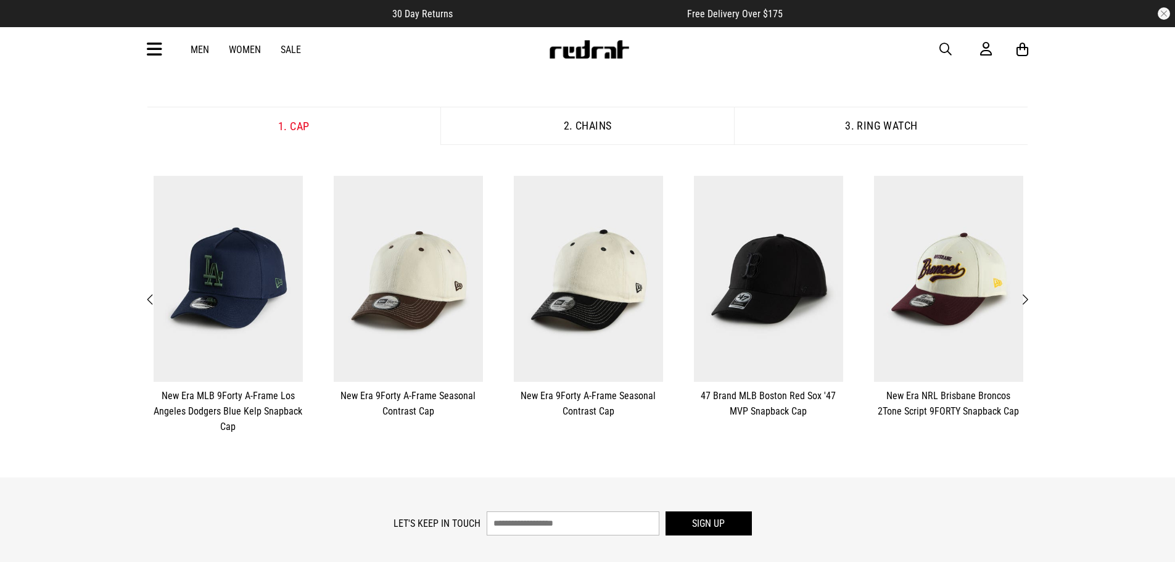
click at [1024, 297] on span "Next" at bounding box center [1025, 299] width 8 height 15
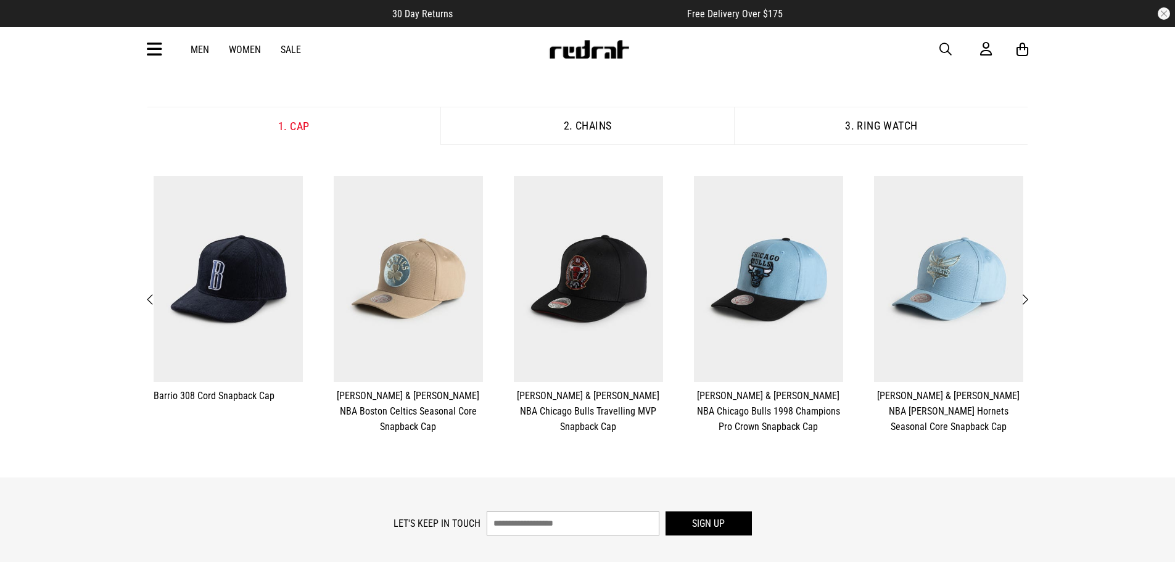
click at [1025, 298] on span "Next" at bounding box center [1025, 299] width 8 height 15
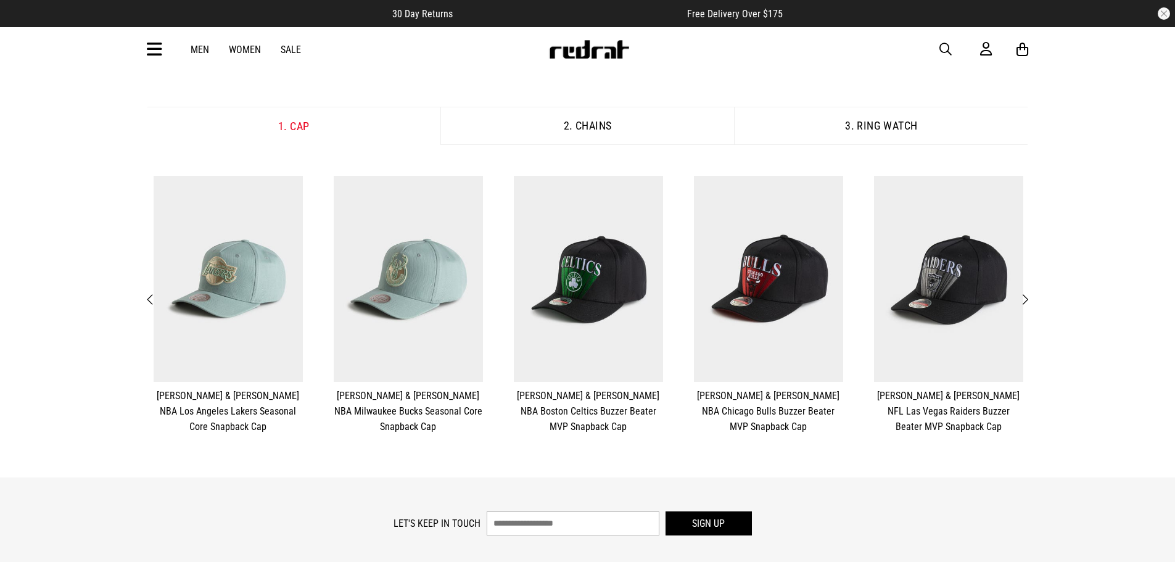
click at [1025, 298] on span "Next" at bounding box center [1025, 299] width 8 height 15
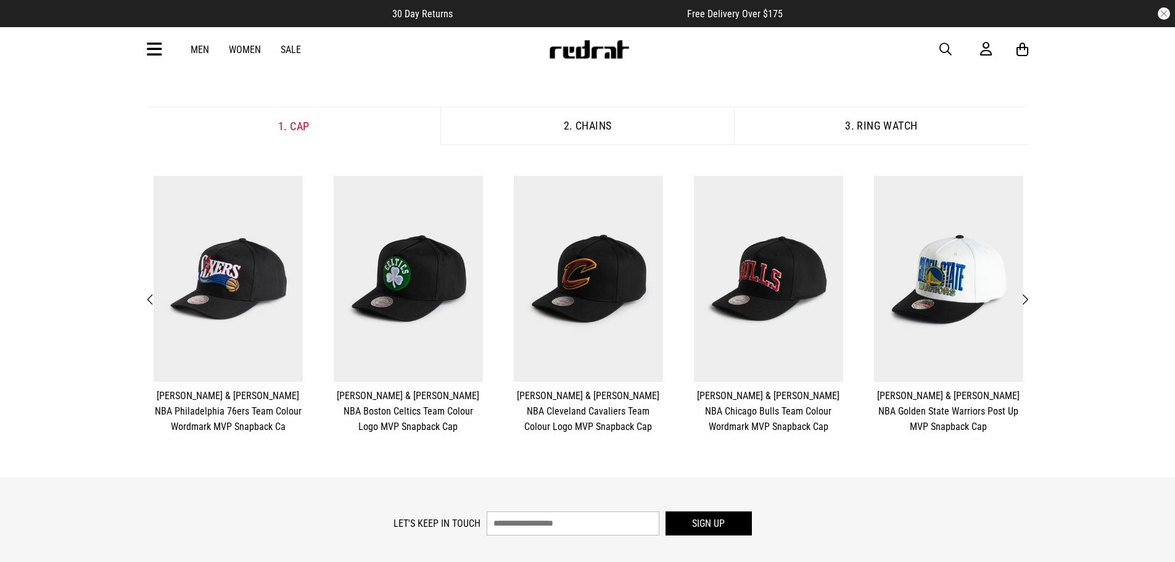
click at [1025, 298] on span "Next" at bounding box center [1025, 299] width 8 height 15
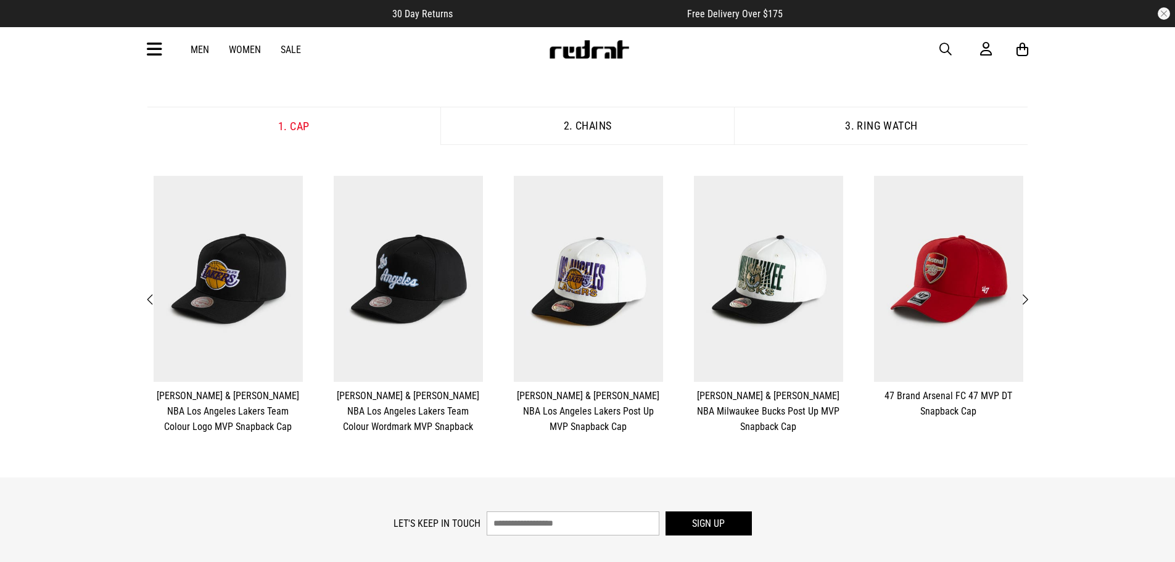
click at [1025, 298] on span "Next" at bounding box center [1025, 299] width 8 height 15
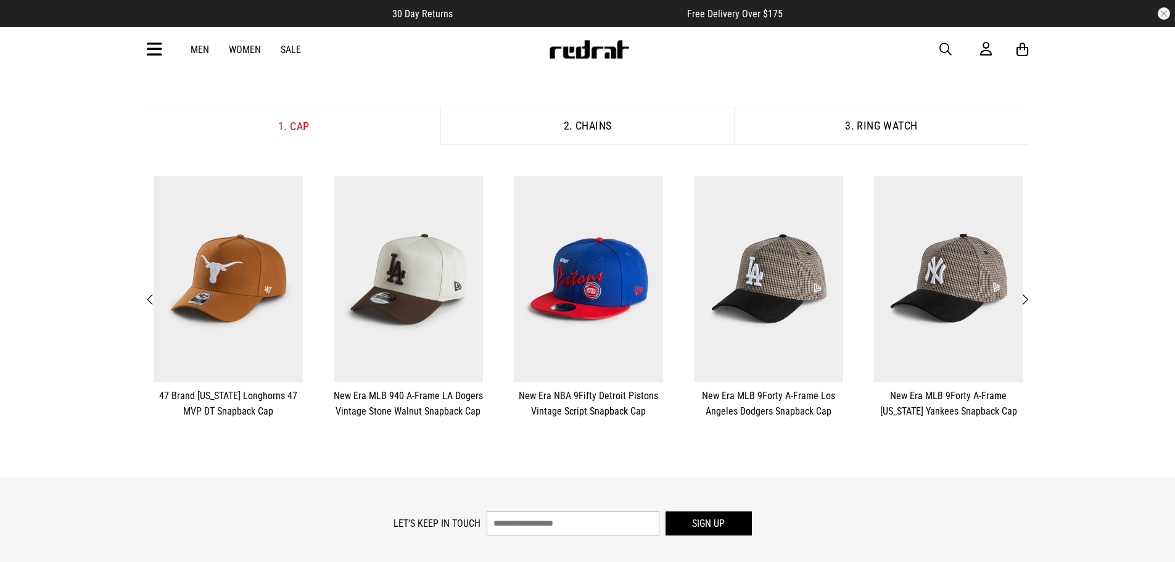
click at [1025, 298] on span "Next" at bounding box center [1025, 299] width 8 height 15
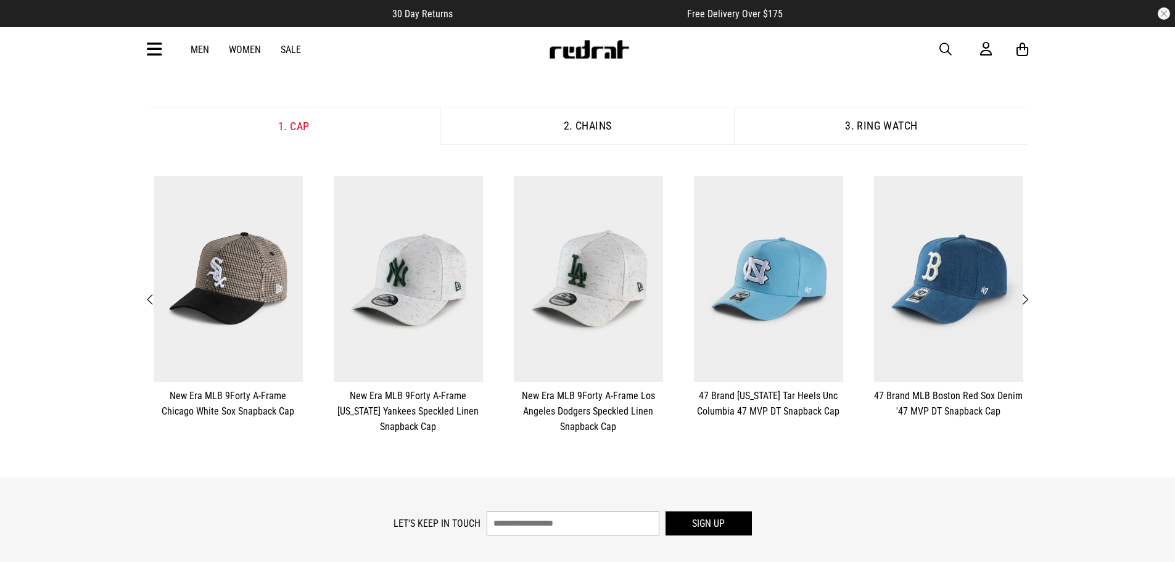
click at [1025, 298] on span "Next" at bounding box center [1025, 299] width 8 height 15
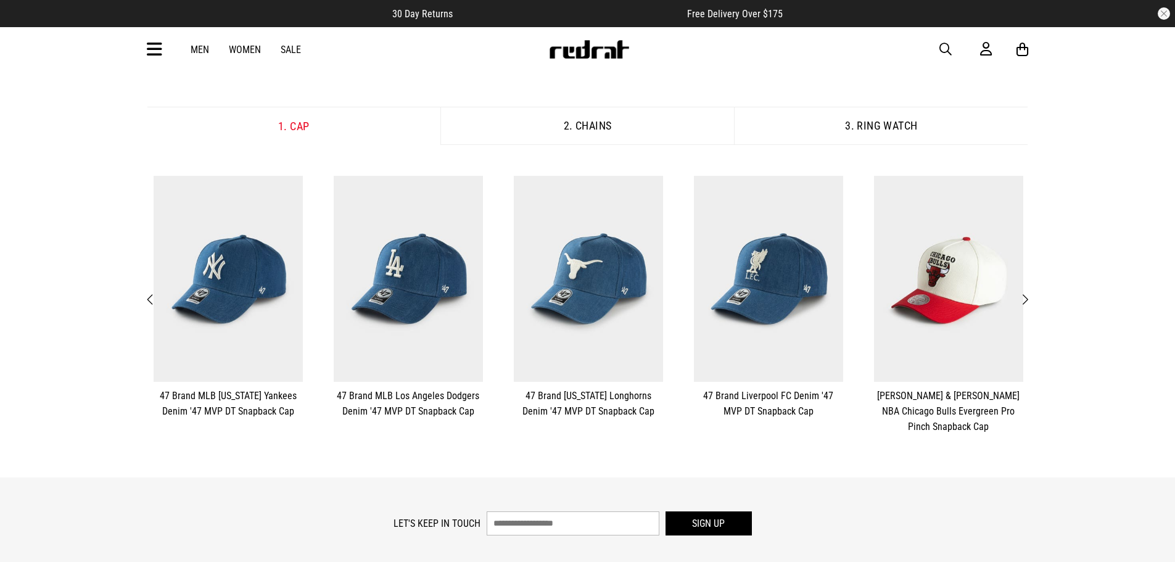
click at [1023, 299] on span "Next" at bounding box center [1025, 299] width 8 height 15
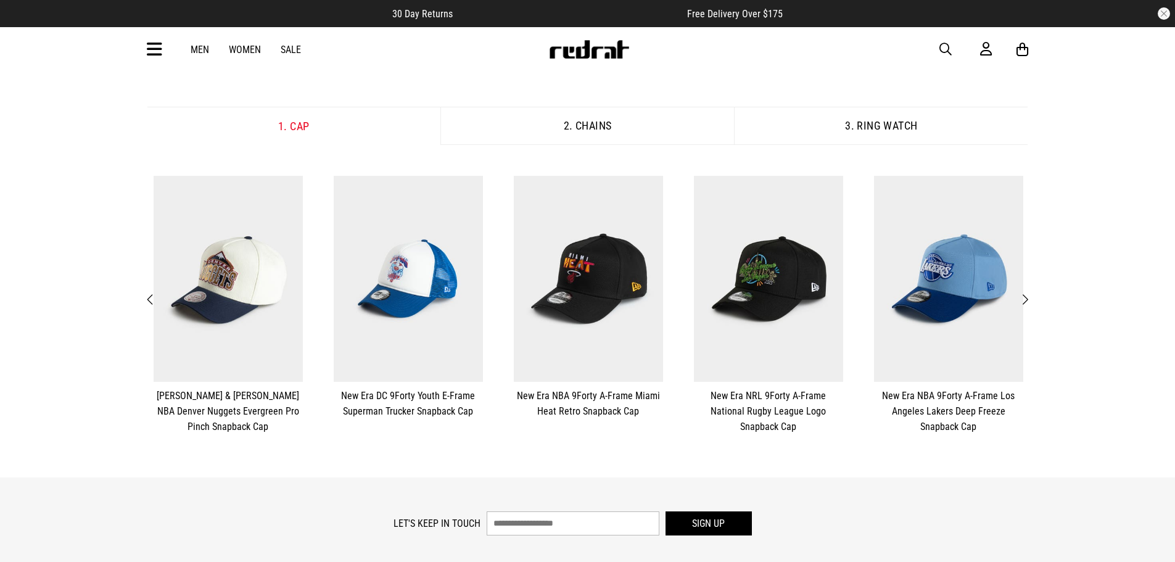
click at [1023, 299] on span "Next" at bounding box center [1025, 299] width 8 height 15
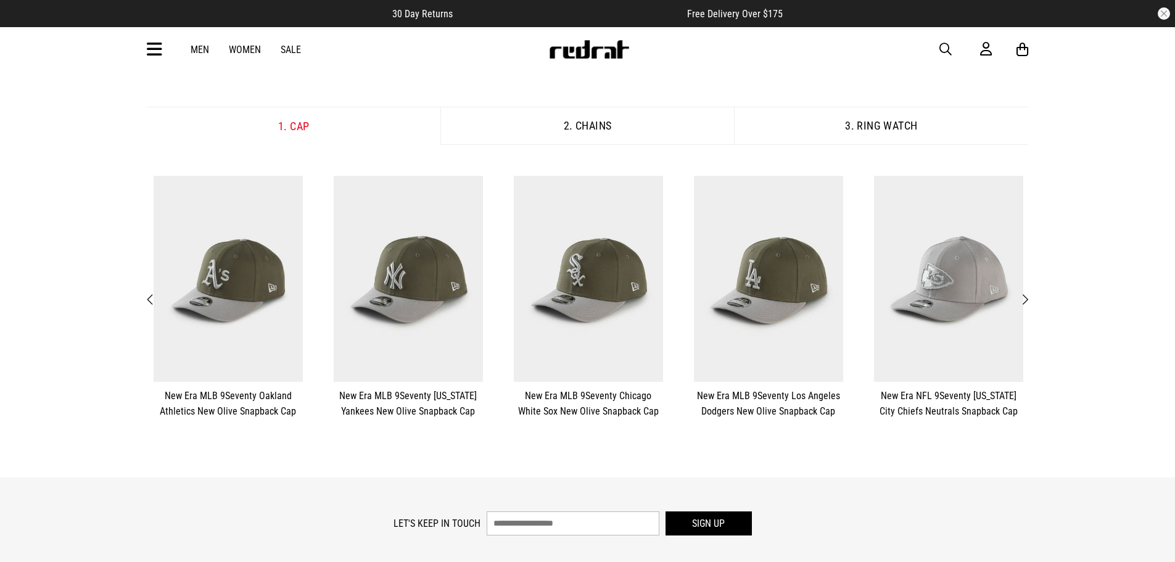
click at [1023, 299] on span "Next" at bounding box center [1025, 299] width 8 height 15
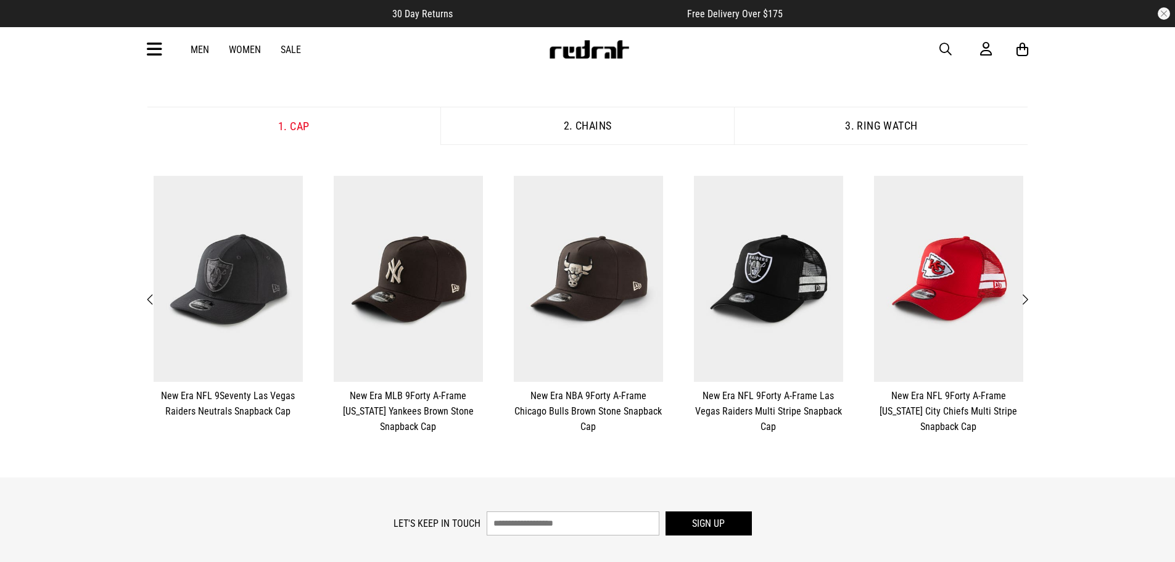
click at [1023, 299] on span "Next" at bounding box center [1025, 299] width 8 height 15
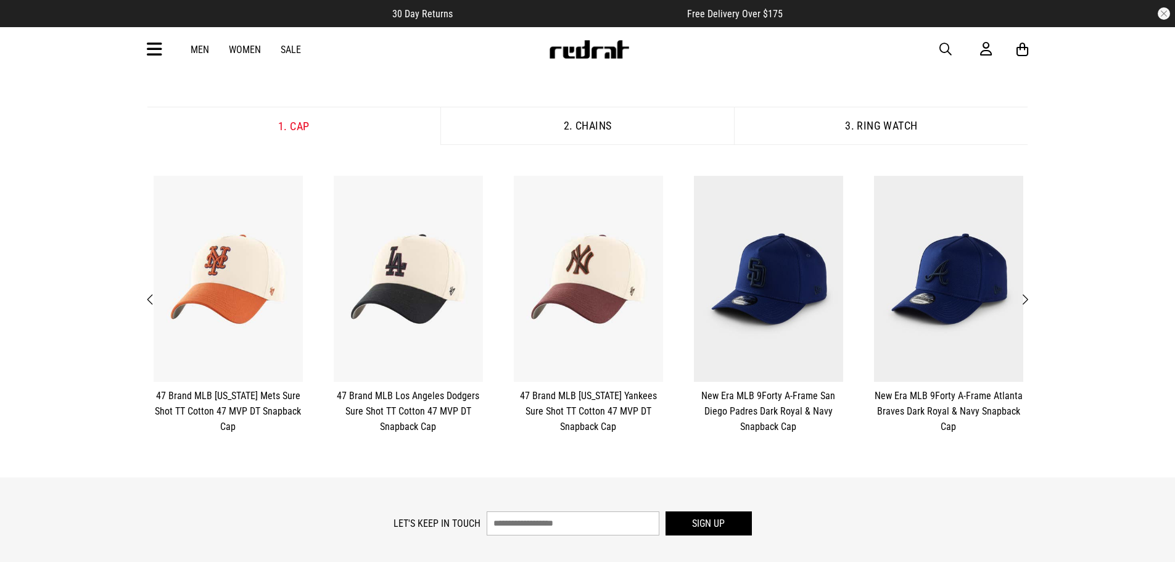
click at [1023, 299] on span "Next" at bounding box center [1025, 299] width 8 height 15
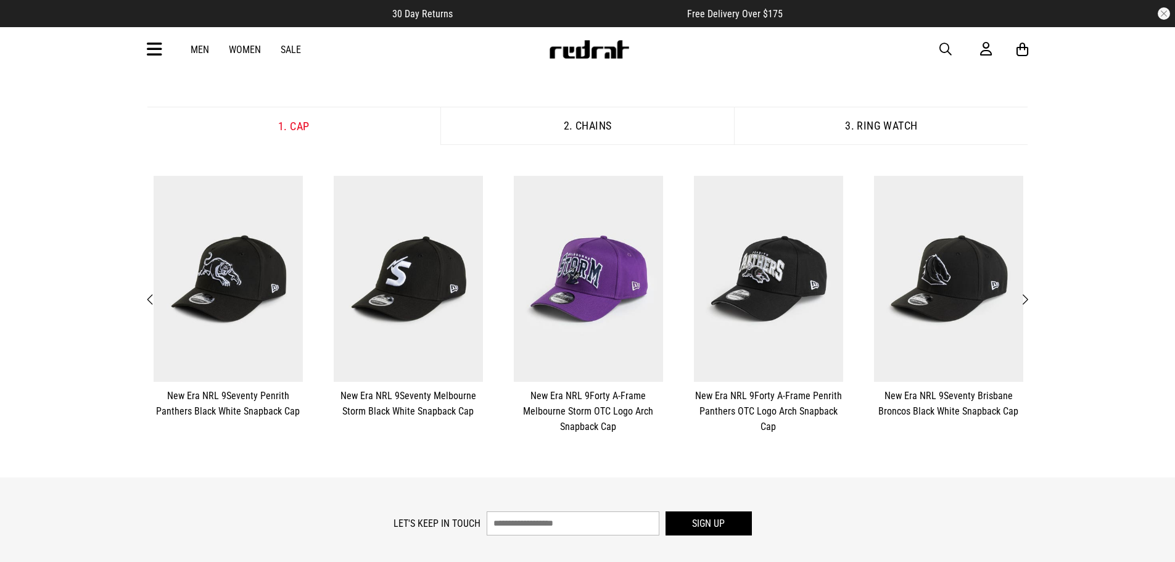
click at [1023, 299] on span "Next" at bounding box center [1025, 299] width 8 height 15
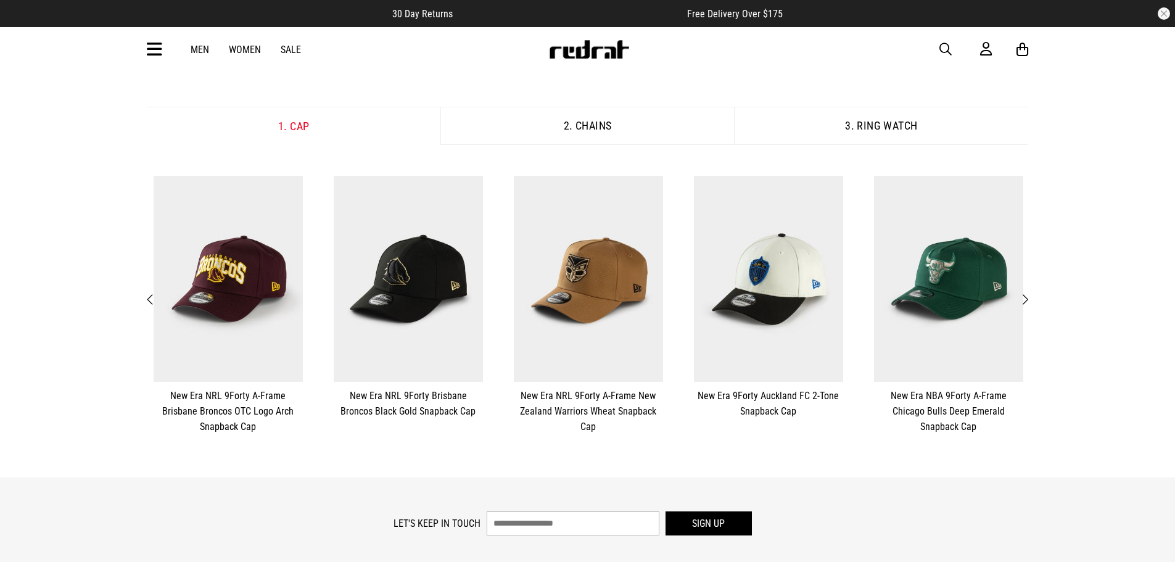
click at [1023, 299] on span "Next" at bounding box center [1025, 299] width 8 height 15
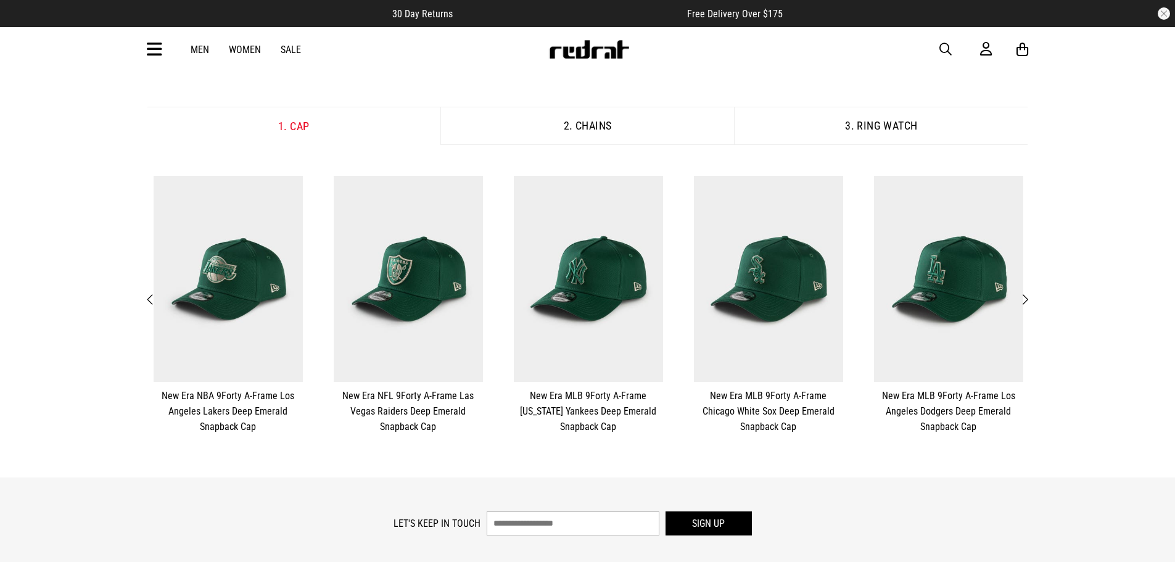
click at [1023, 299] on span "Next" at bounding box center [1025, 299] width 8 height 15
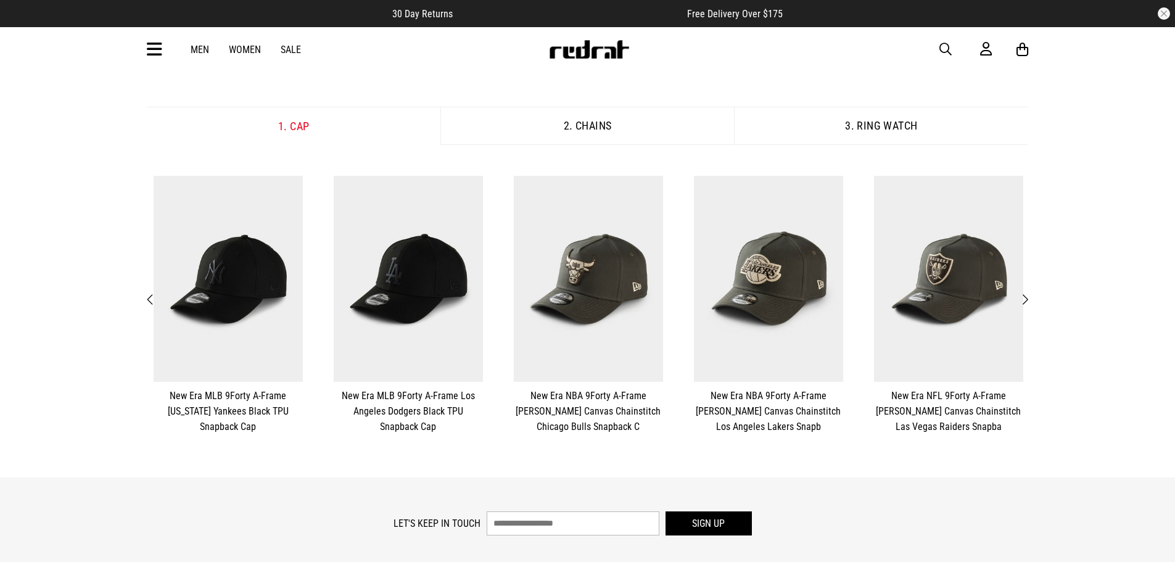
click at [1023, 299] on span "Next" at bounding box center [1025, 299] width 8 height 15
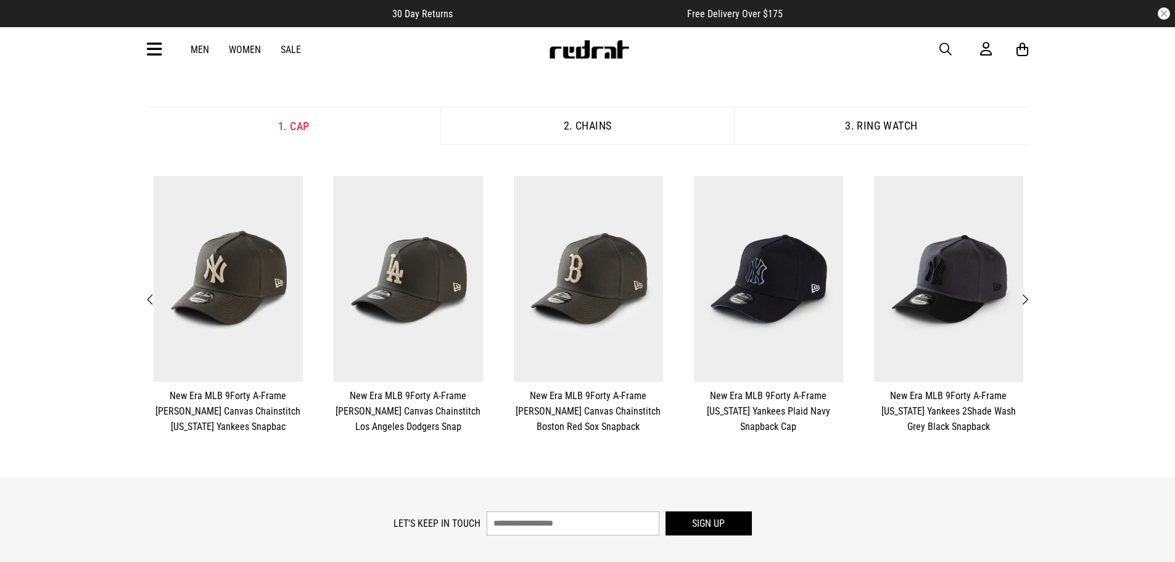
click at [1030, 294] on button "Next" at bounding box center [1024, 300] width 15 height 16
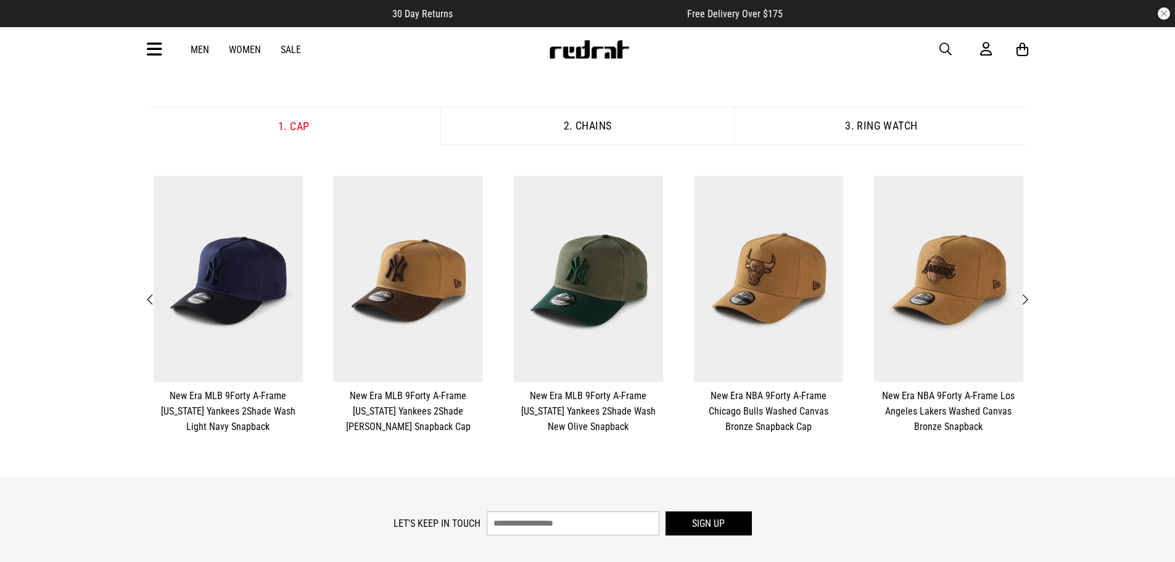
click at [1030, 294] on button "Next" at bounding box center [1024, 300] width 15 height 16
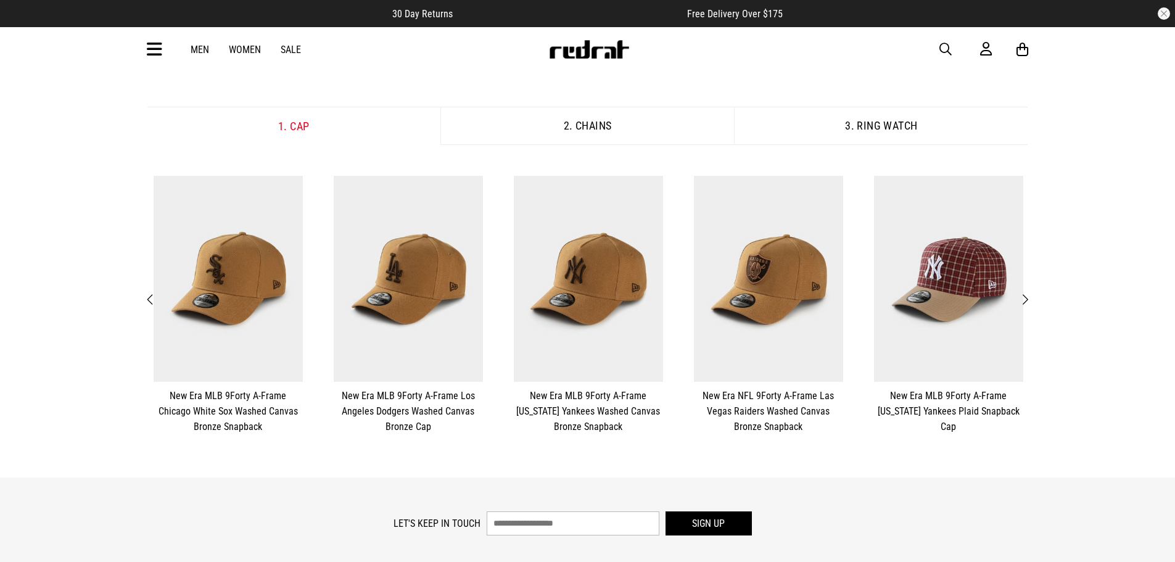
click at [1030, 294] on button "Next" at bounding box center [1024, 300] width 15 height 16
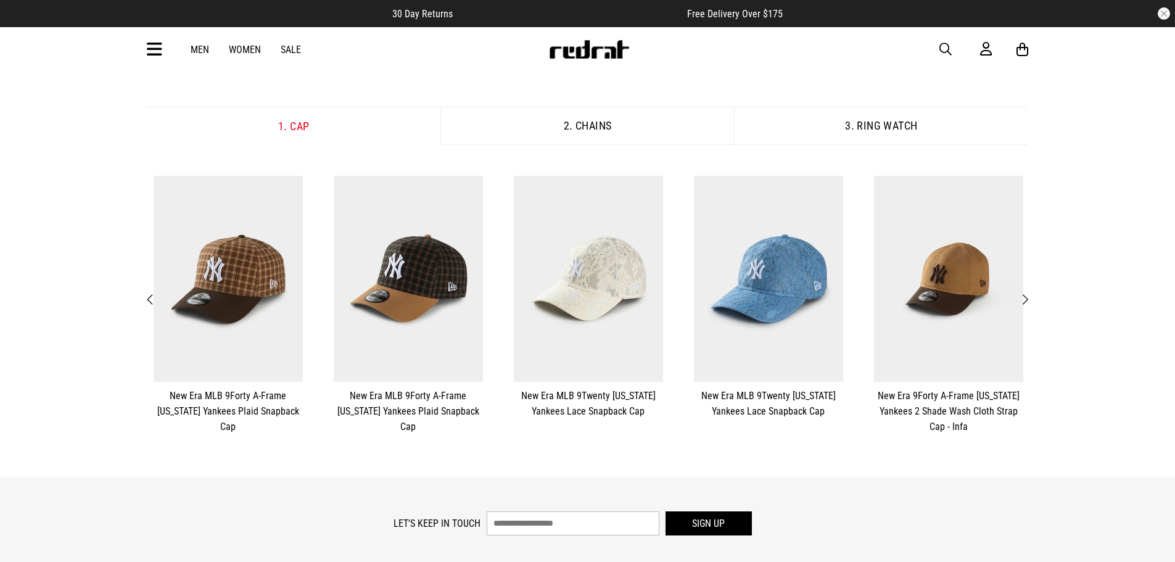
click at [1030, 294] on button "Next" at bounding box center [1024, 300] width 15 height 16
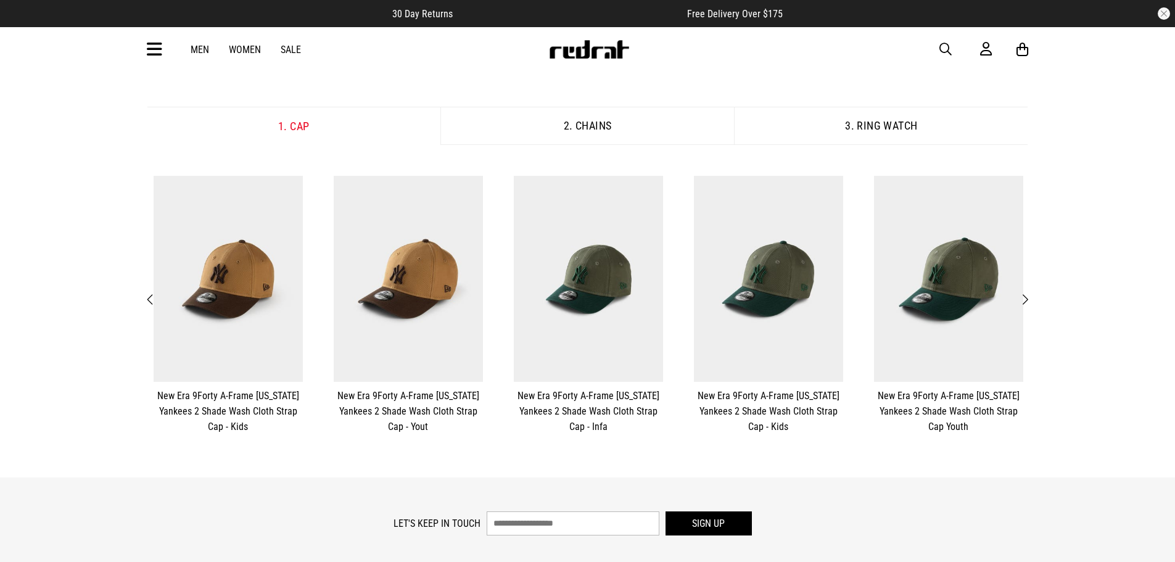
click at [1030, 294] on button "Next" at bounding box center [1024, 300] width 15 height 16
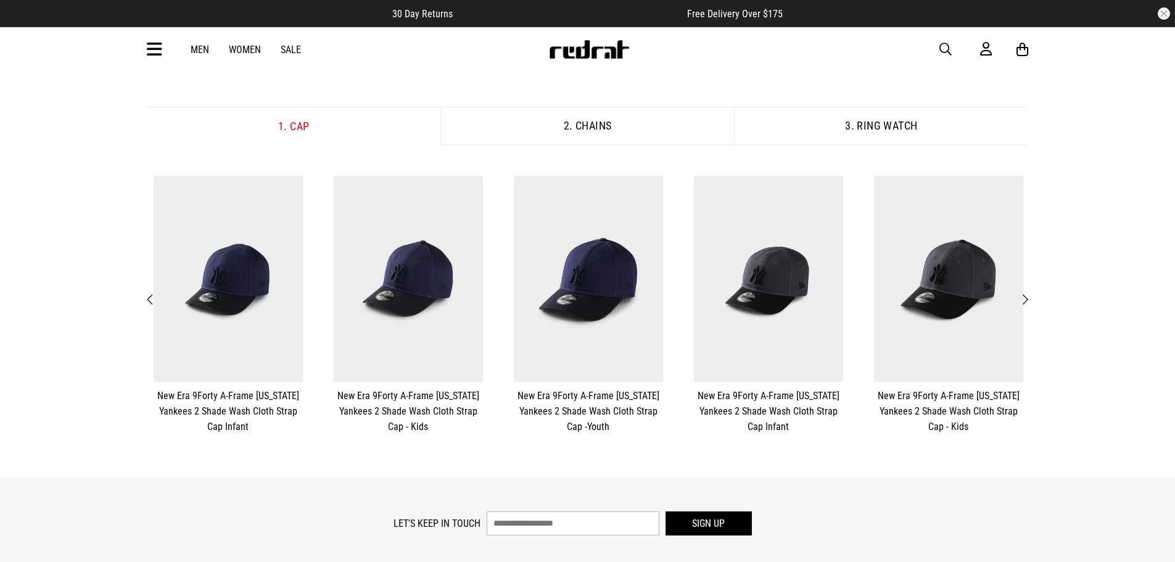
click at [1030, 294] on button "Next" at bounding box center [1024, 300] width 15 height 16
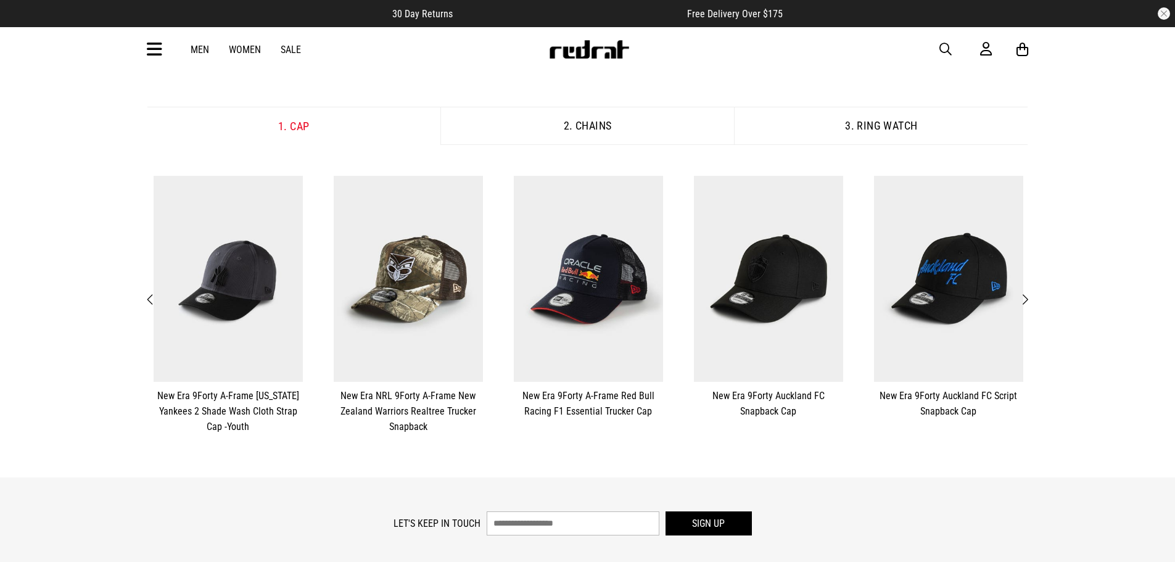
click at [1030, 294] on button "Next" at bounding box center [1024, 300] width 15 height 16
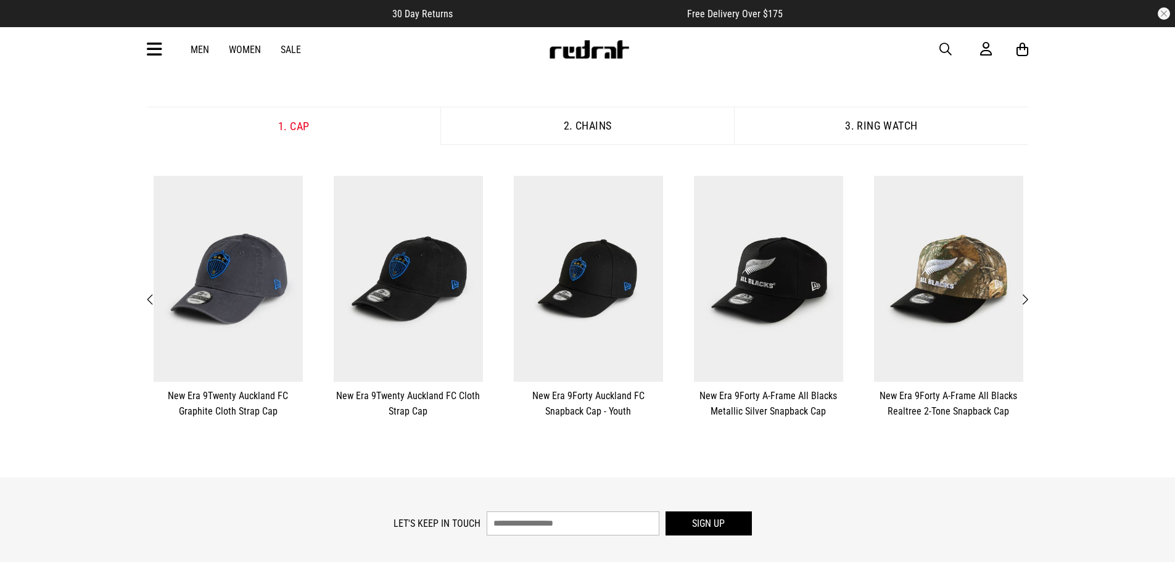
click at [1030, 294] on button "Next" at bounding box center [1024, 300] width 15 height 16
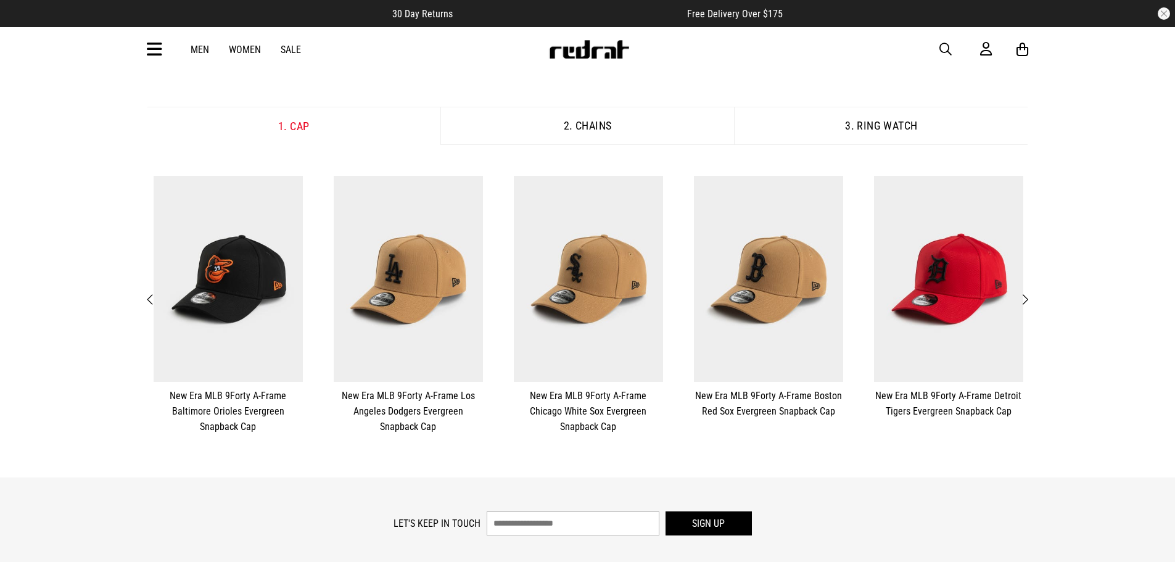
click at [1030, 294] on button "Next" at bounding box center [1024, 300] width 15 height 16
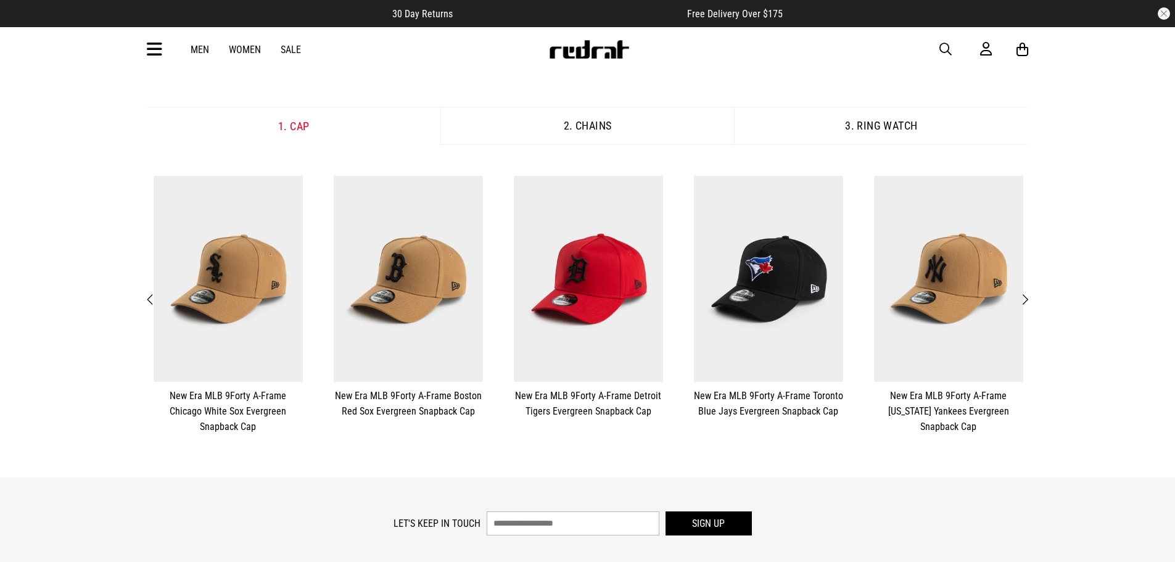
click at [1030, 294] on button "Next" at bounding box center [1024, 300] width 15 height 16
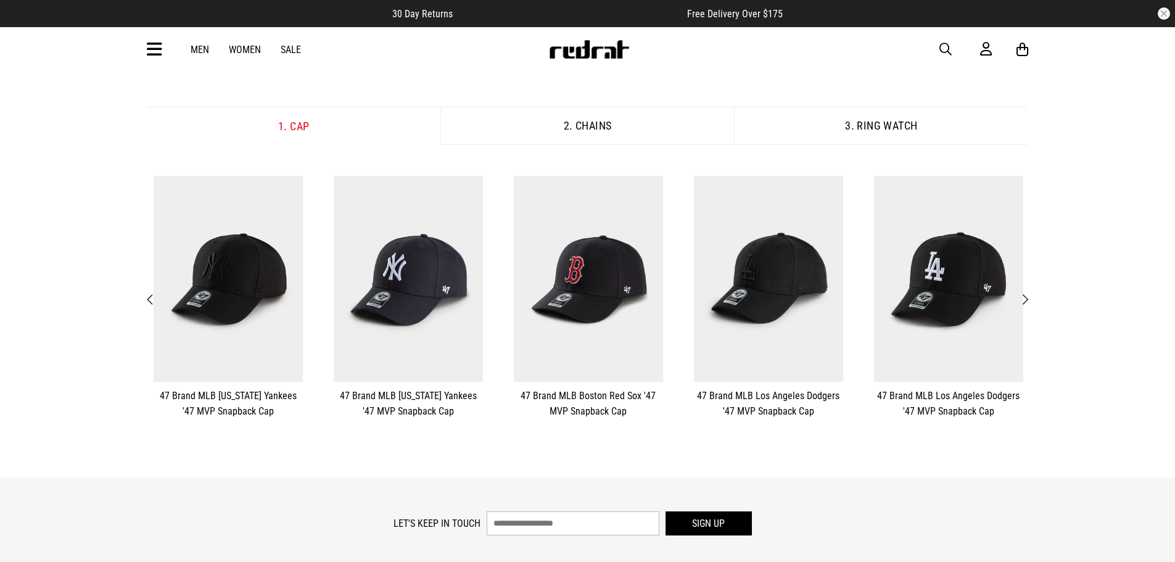
click at [1030, 294] on button "Next" at bounding box center [1024, 300] width 15 height 16
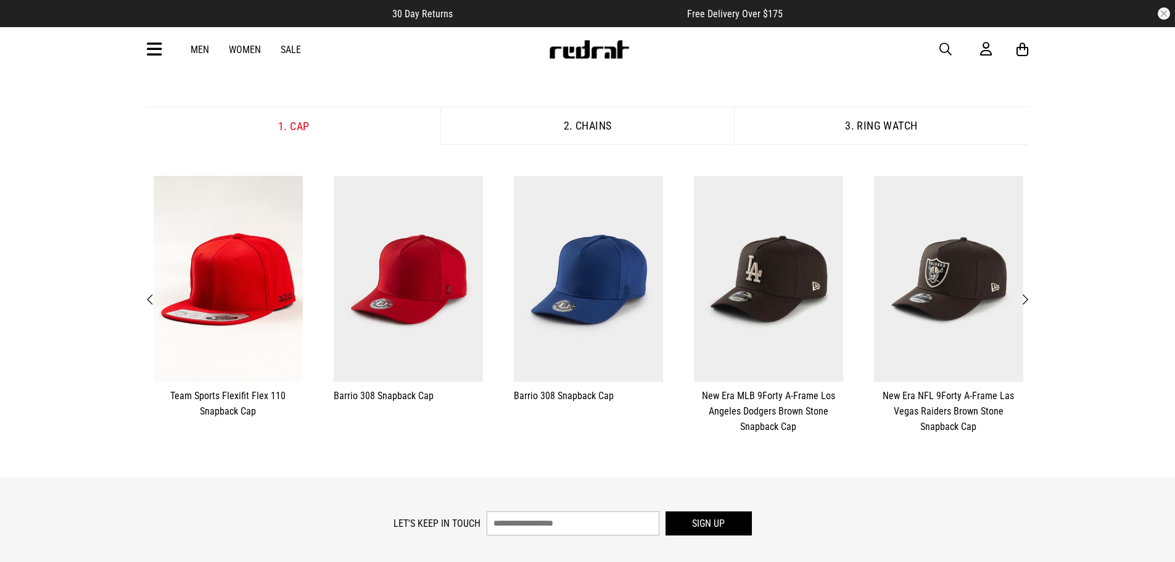
click at [1030, 294] on button "Next" at bounding box center [1024, 300] width 15 height 16
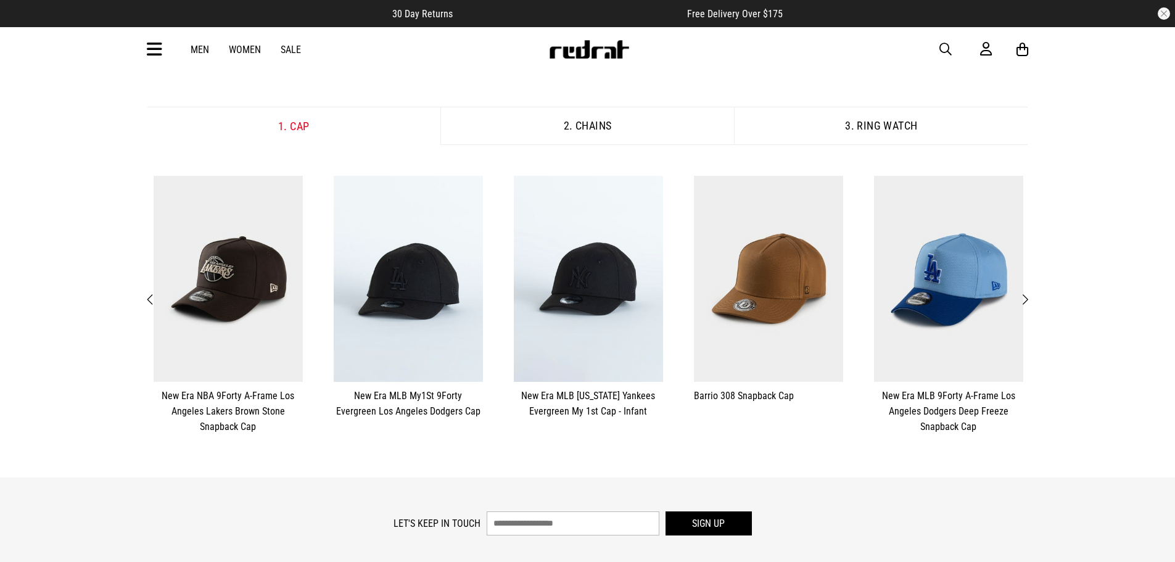
click at [1031, 294] on button "Next" at bounding box center [1024, 300] width 15 height 16
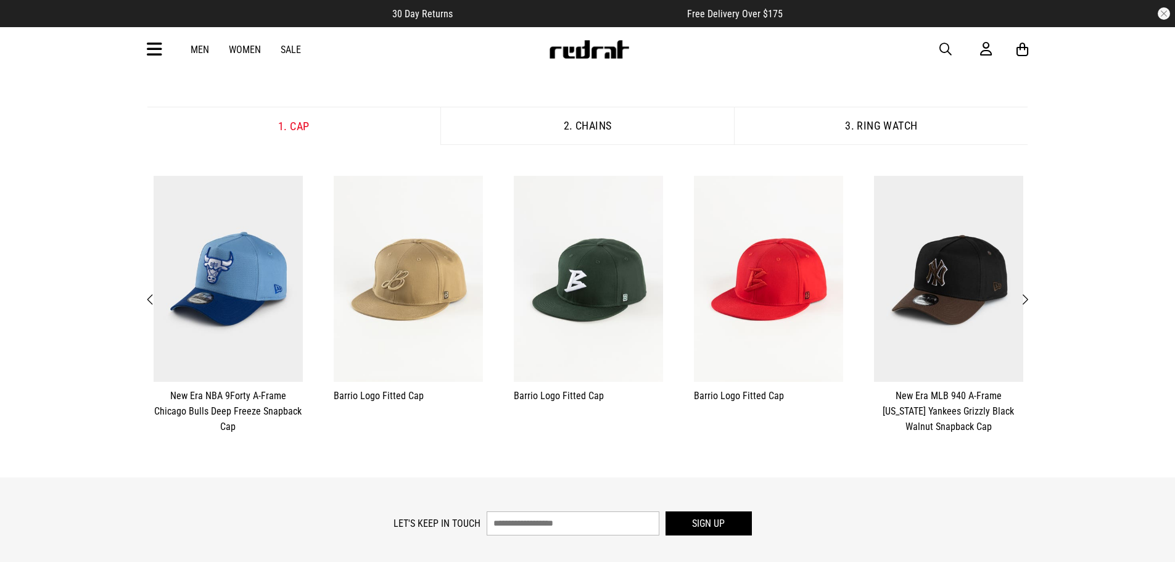
click at [1031, 295] on button "Next" at bounding box center [1024, 300] width 15 height 16
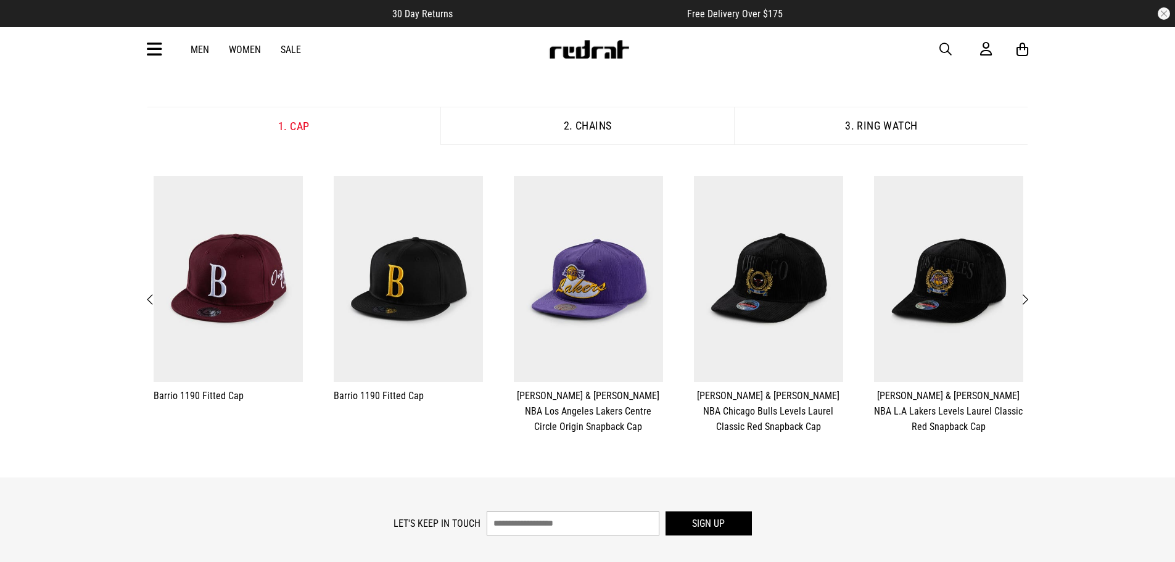
click at [1032, 295] on button "Next" at bounding box center [1024, 300] width 15 height 16
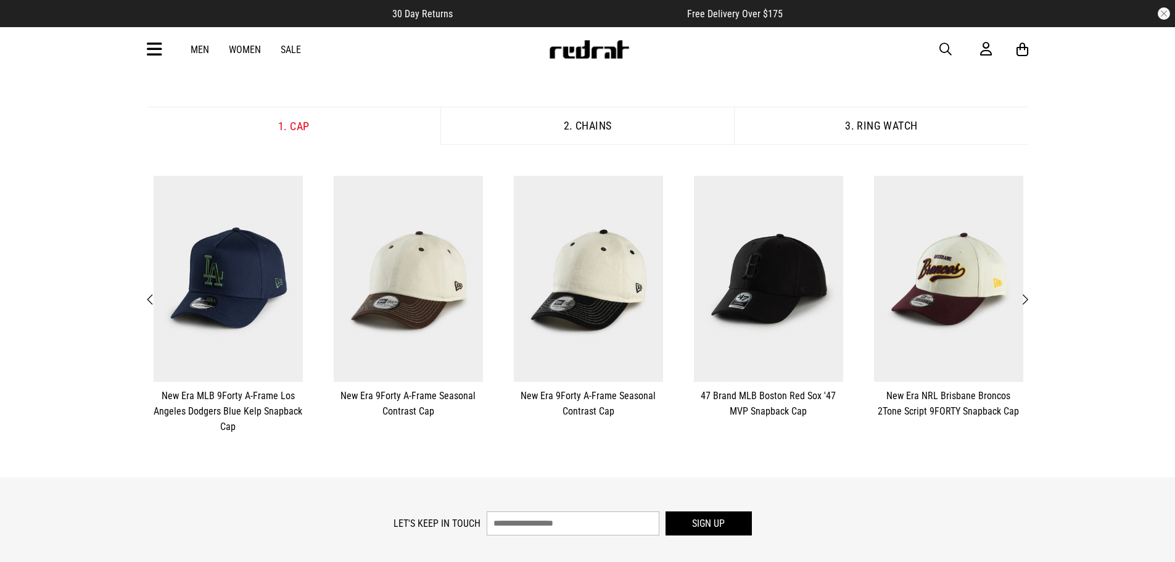
click at [1033, 296] on button "**********" at bounding box center [949, 297] width 180 height 255
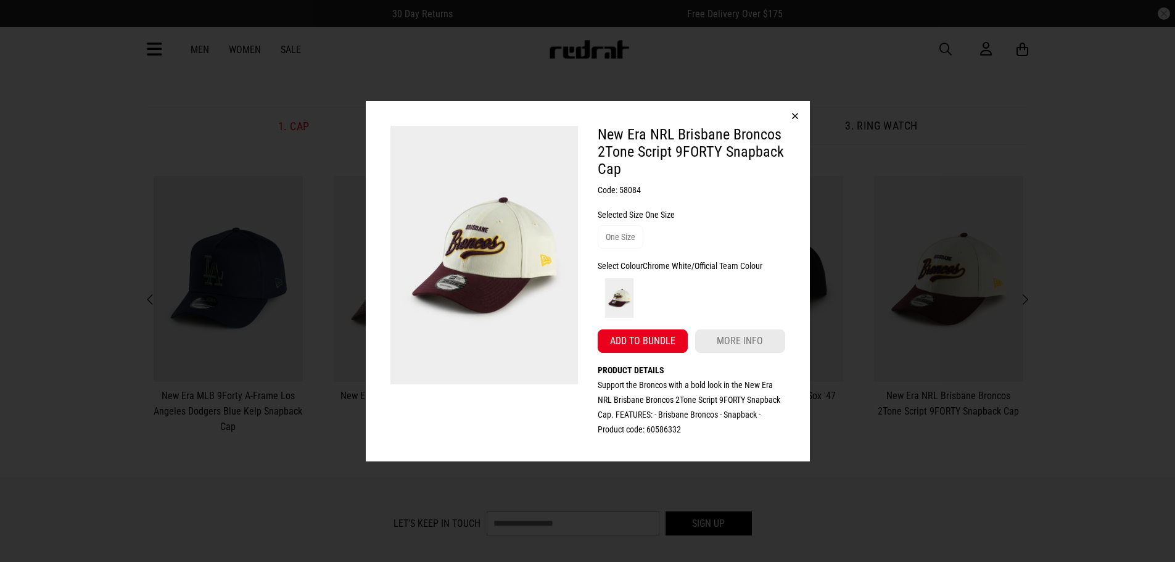
click at [797, 112] on button "button" at bounding box center [795, 116] width 30 height 30
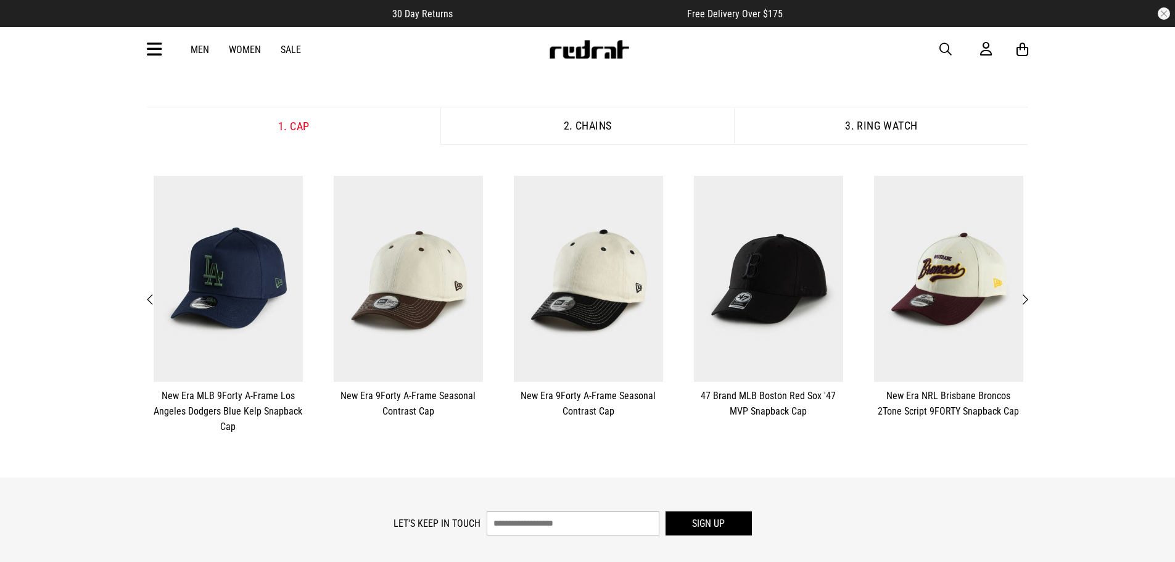
click at [1026, 297] on span "Next" at bounding box center [1025, 299] width 8 height 15
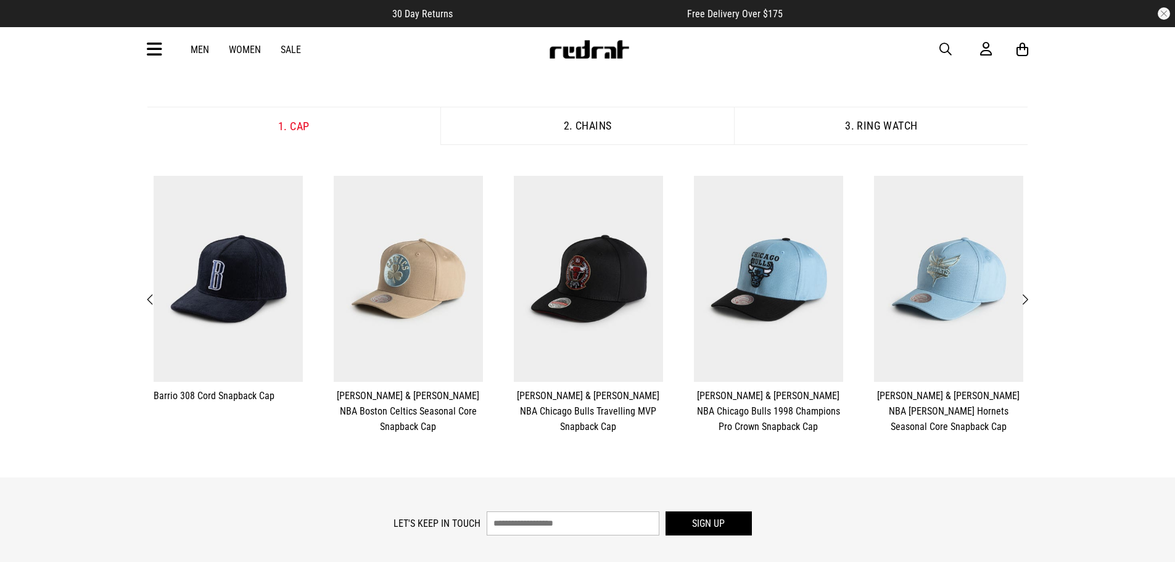
click at [1026, 297] on span "Next" at bounding box center [1025, 299] width 8 height 15
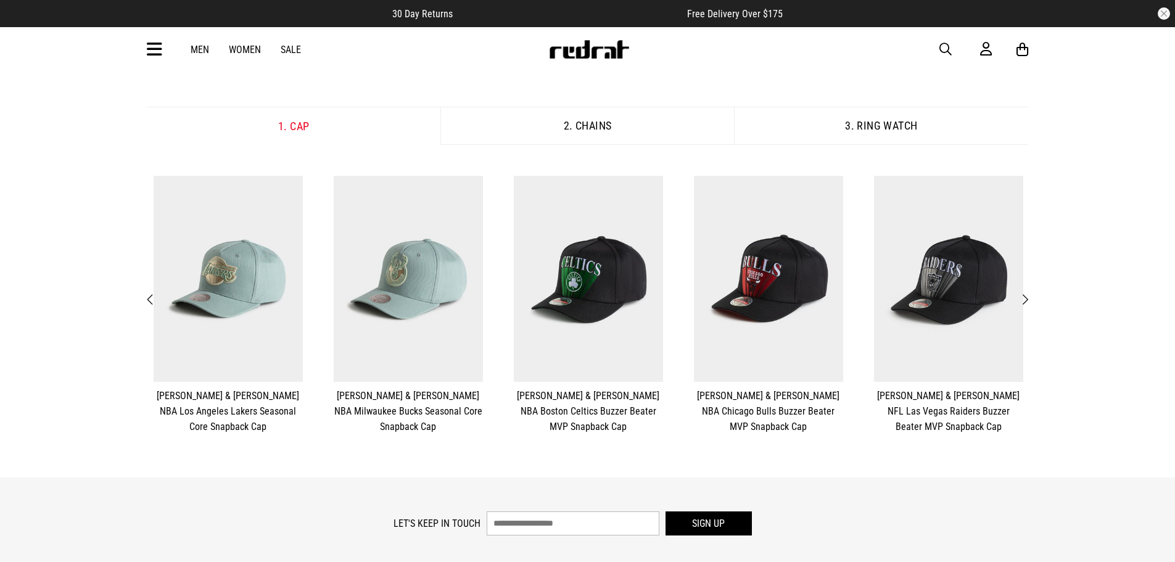
click at [1026, 297] on span "Next" at bounding box center [1025, 299] width 8 height 15
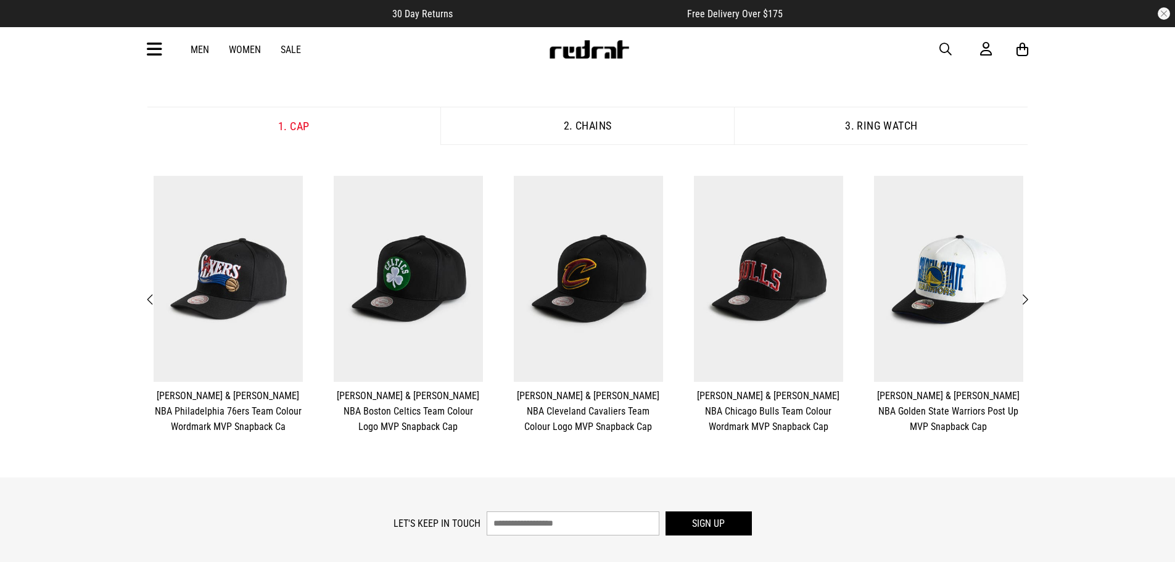
click at [1026, 297] on span "Next" at bounding box center [1025, 299] width 8 height 15
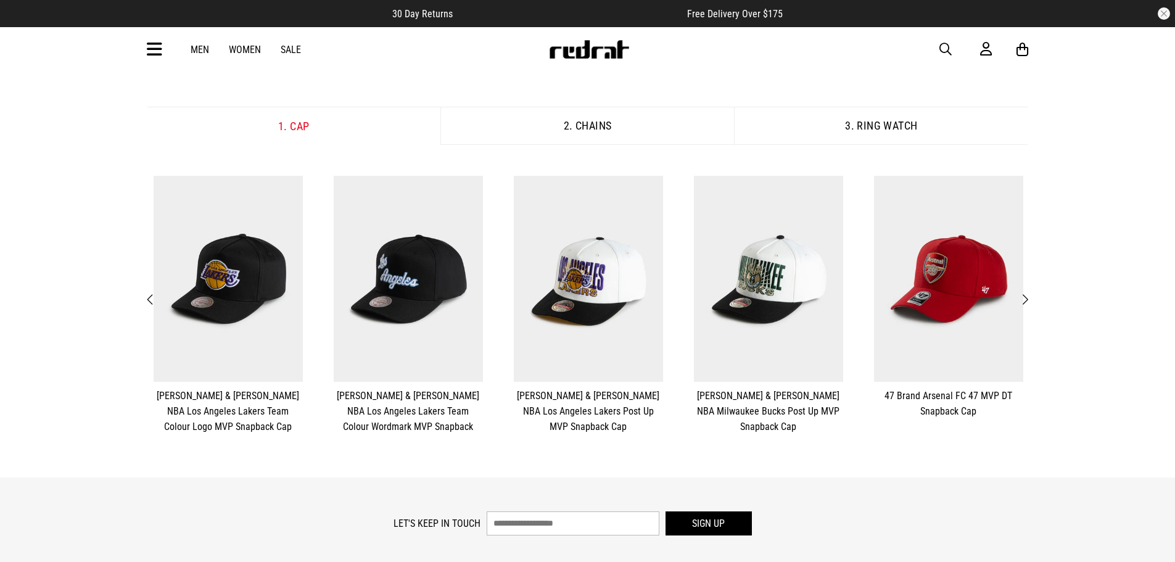
click at [1026, 297] on span "Next" at bounding box center [1025, 299] width 8 height 15
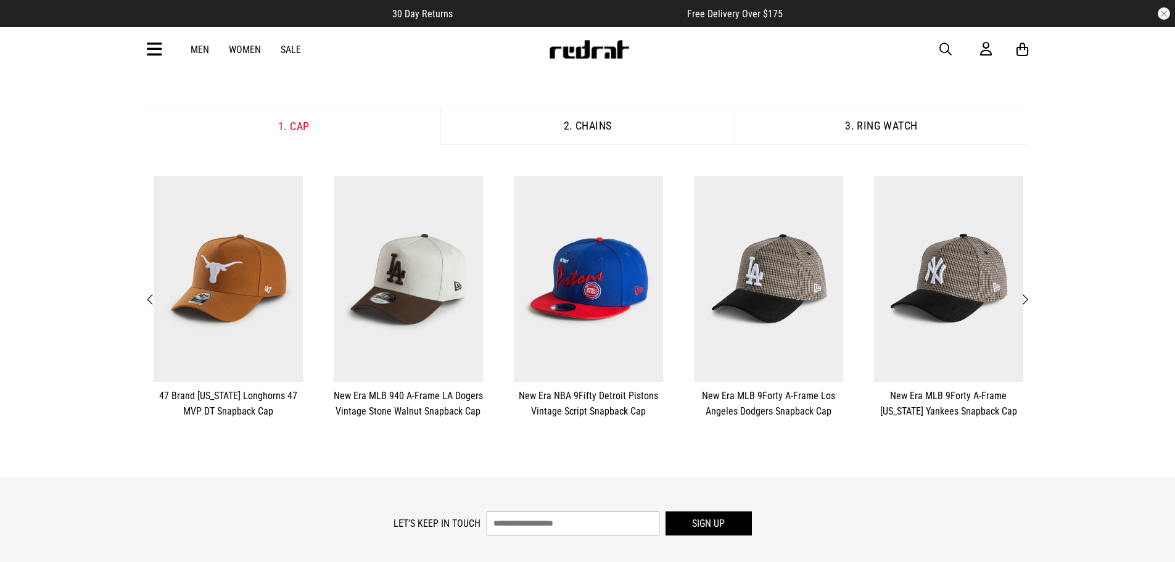
click at [1026, 297] on span "Next" at bounding box center [1025, 299] width 8 height 15
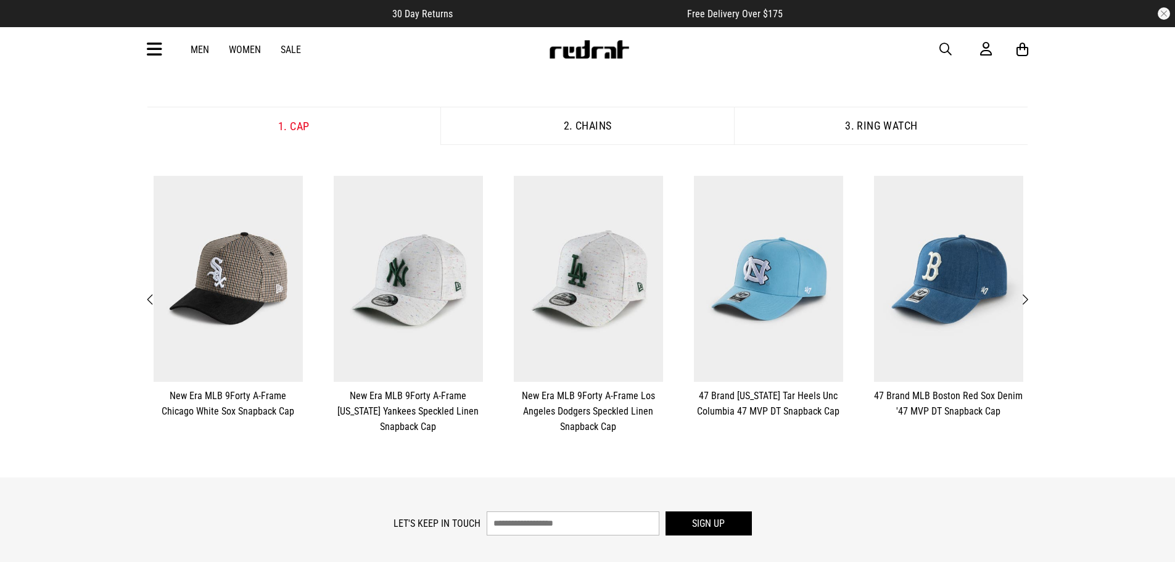
click at [1026, 297] on span "Next" at bounding box center [1025, 299] width 8 height 15
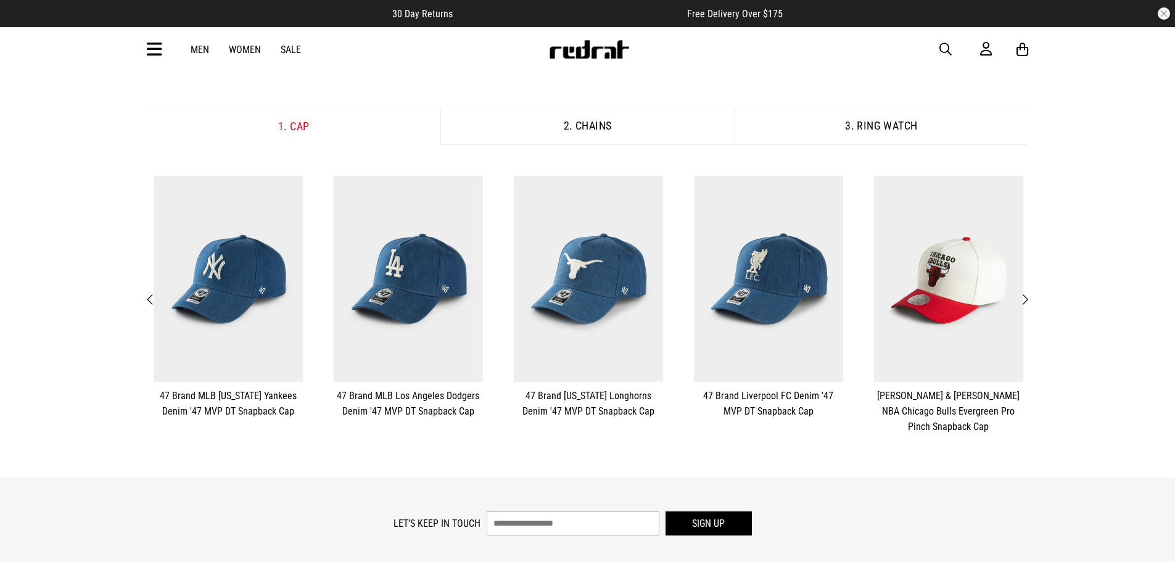
click at [1026, 297] on span "Next" at bounding box center [1025, 299] width 8 height 15
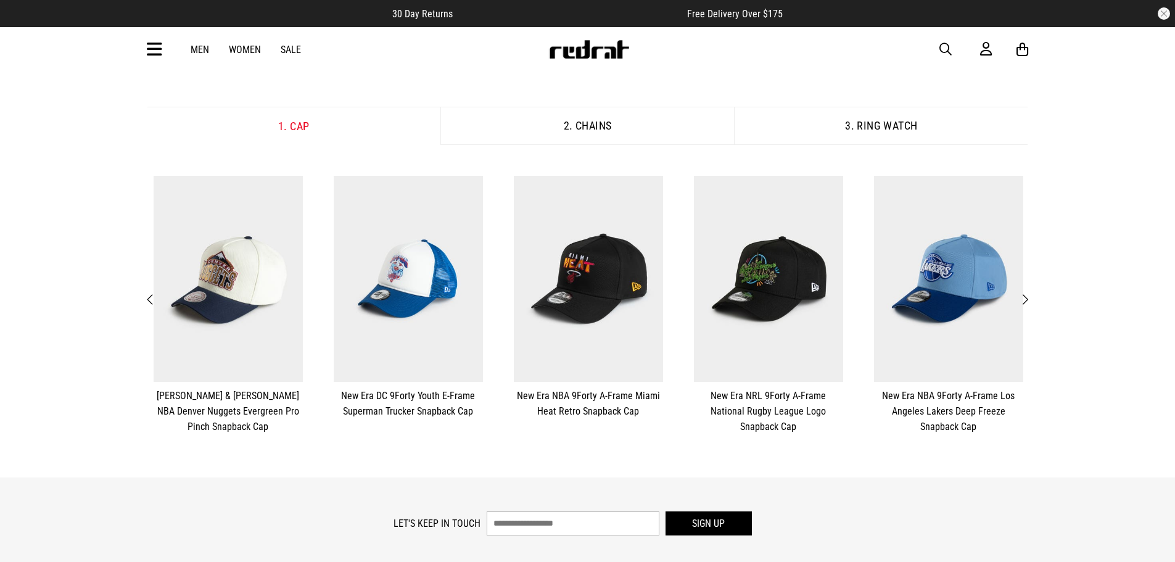
click at [1026, 297] on span "Next" at bounding box center [1025, 299] width 8 height 15
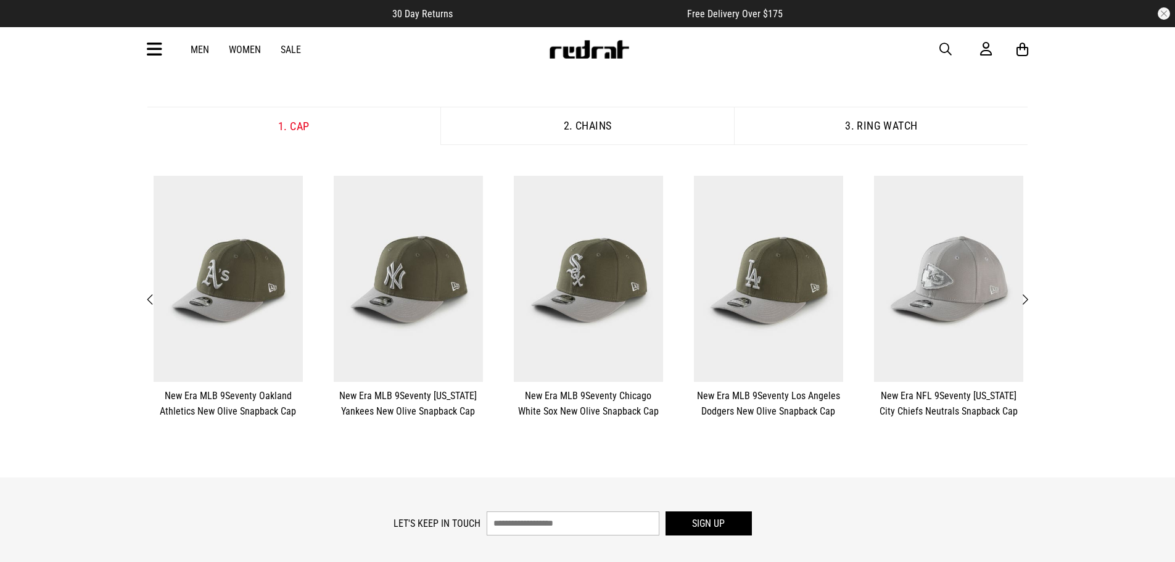
click at [1026, 297] on span "Next" at bounding box center [1025, 299] width 8 height 15
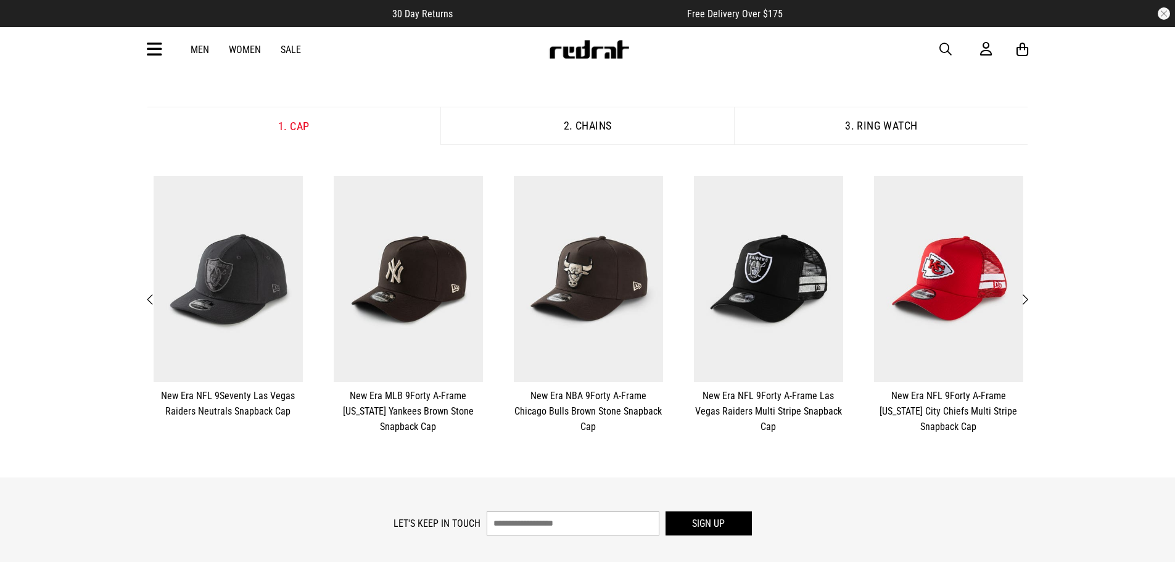
click at [1026, 297] on span "Next" at bounding box center [1025, 299] width 8 height 15
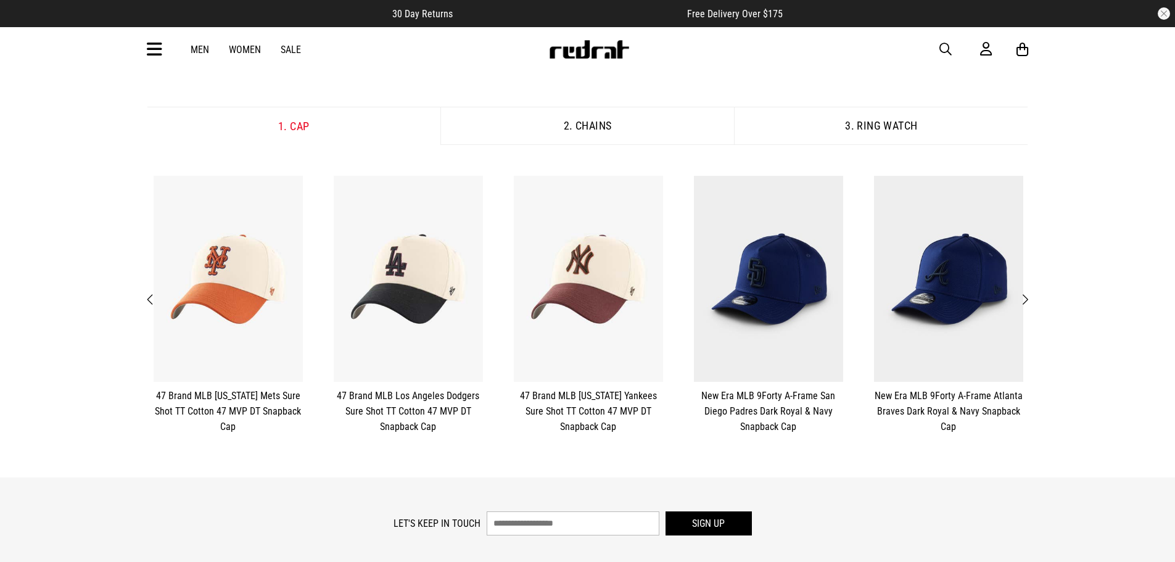
click at [1026, 297] on span "Next" at bounding box center [1025, 299] width 8 height 15
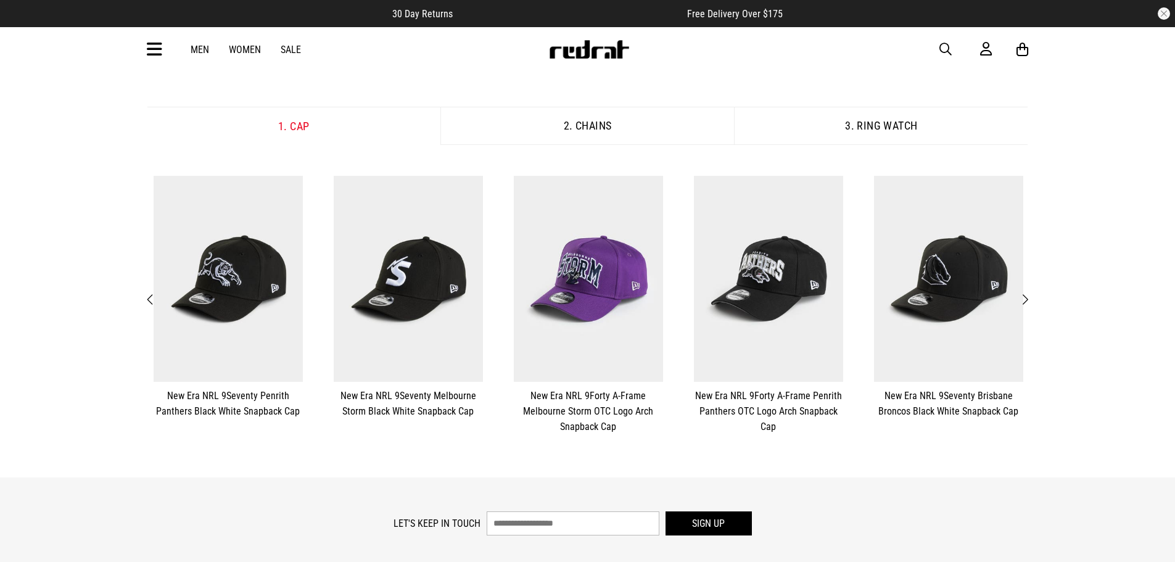
click at [1026, 297] on span "Next" at bounding box center [1025, 299] width 8 height 15
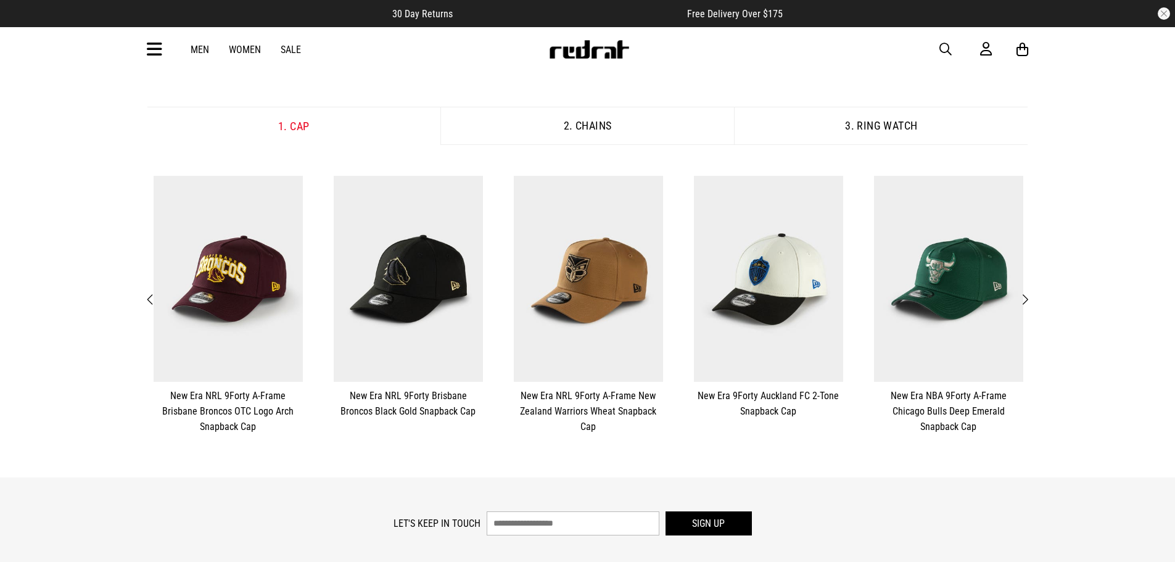
click at [1026, 297] on span "Next" at bounding box center [1025, 299] width 8 height 15
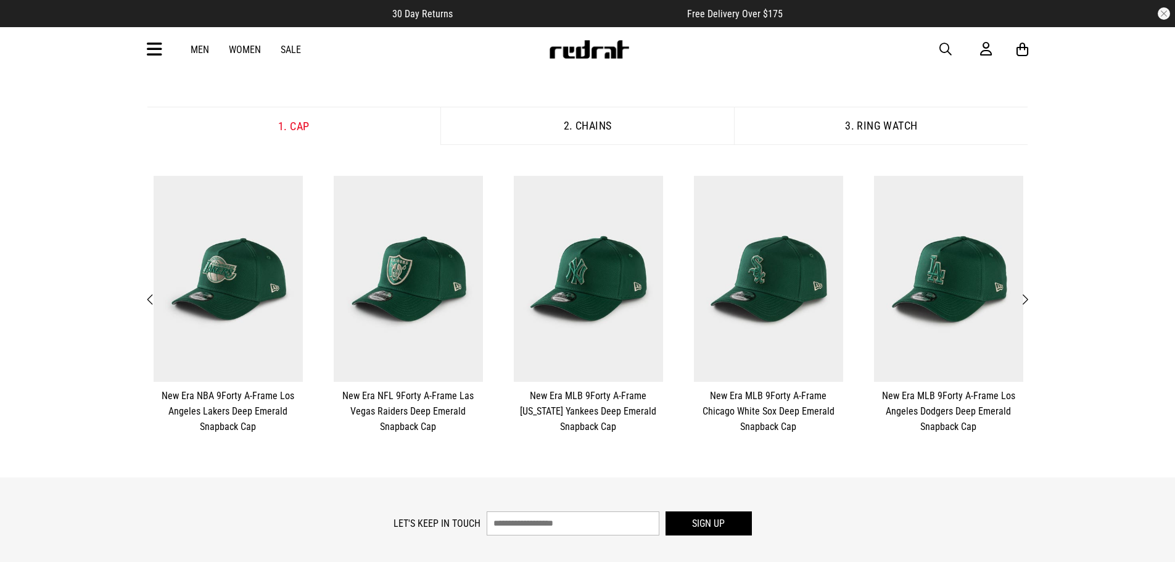
click at [1026, 297] on span "Next" at bounding box center [1025, 299] width 8 height 15
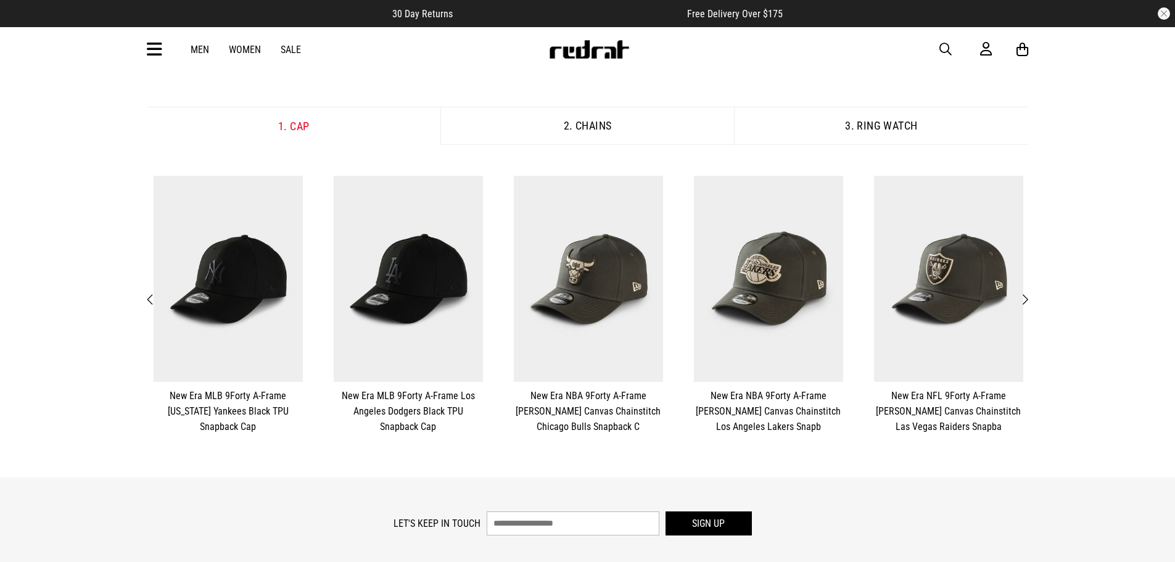
click at [1026, 297] on span "Next" at bounding box center [1025, 299] width 8 height 15
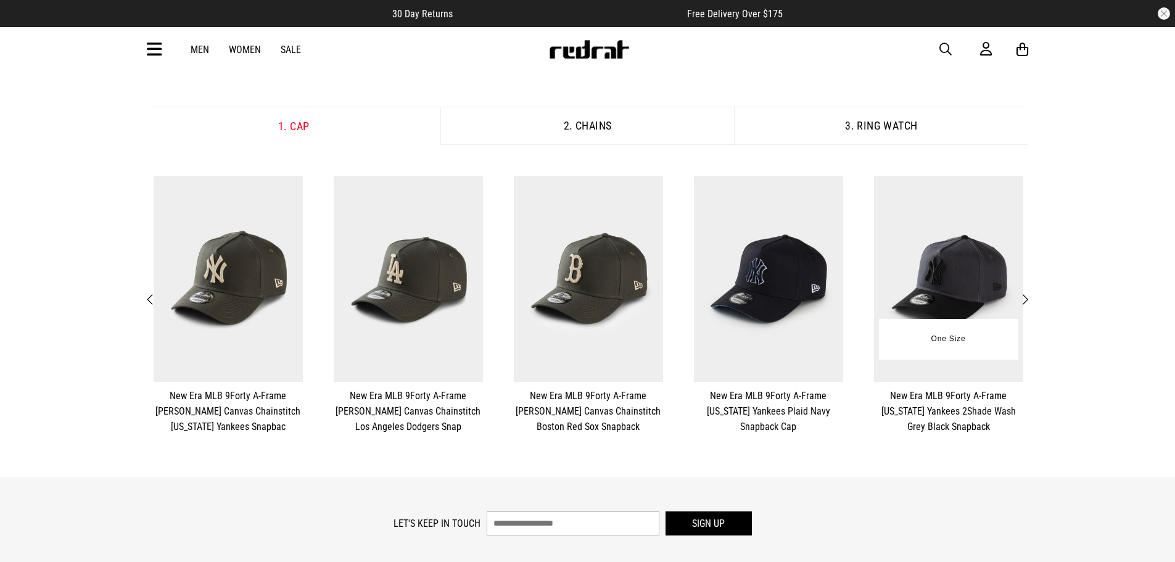
click at [958, 271] on img at bounding box center [948, 279] width 149 height 206
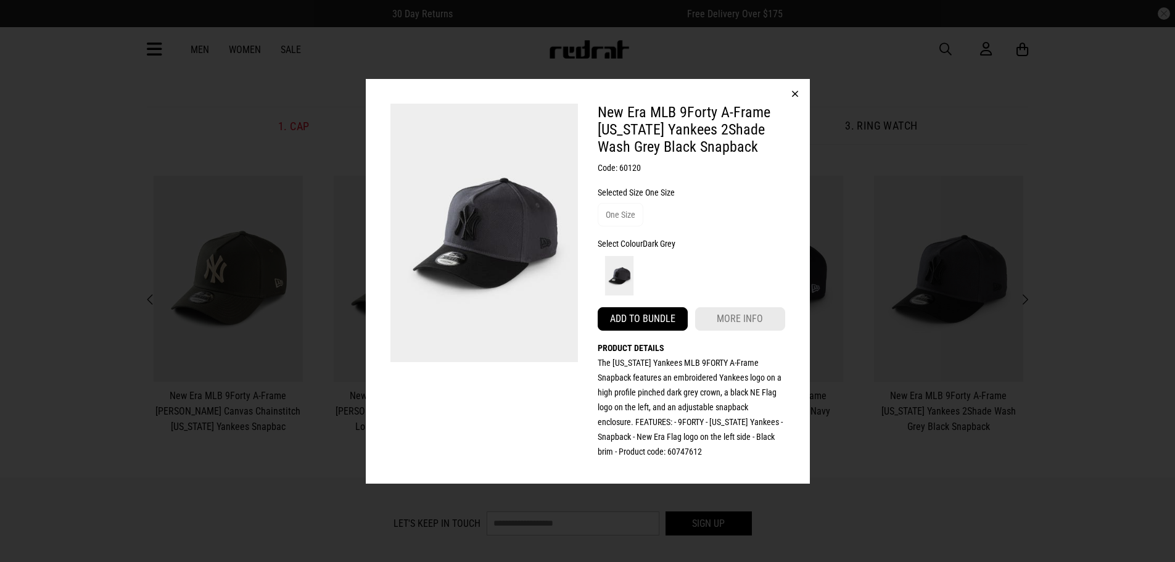
click at [659, 317] on button "Add to bundle" at bounding box center [643, 318] width 90 height 23
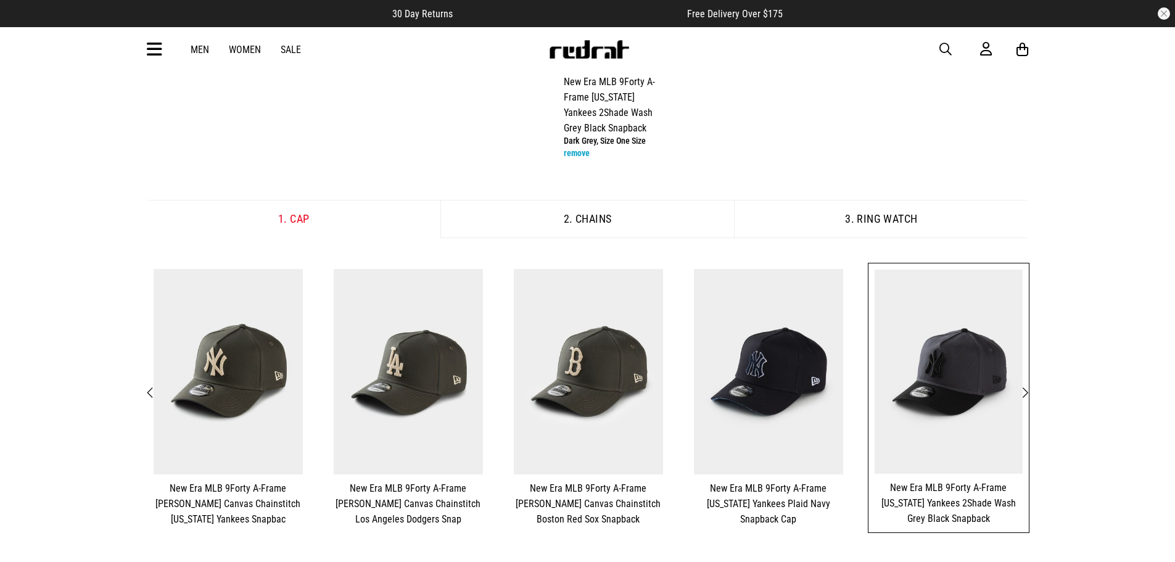
click at [610, 218] on button "2. Chains" at bounding box center [588, 219] width 294 height 38
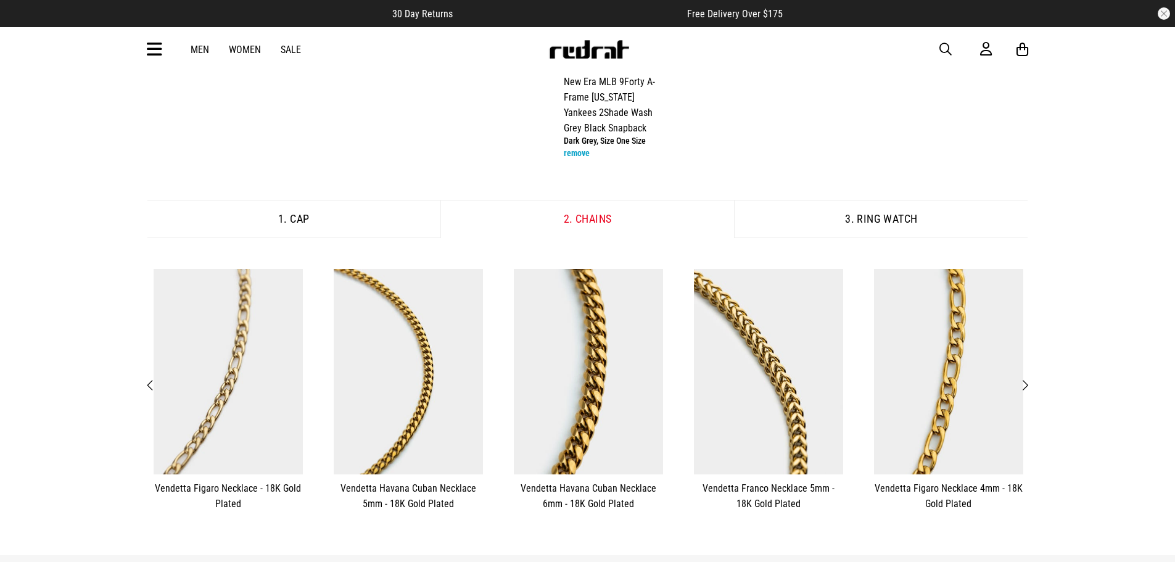
click at [1028, 382] on span "Next" at bounding box center [1025, 385] width 8 height 15
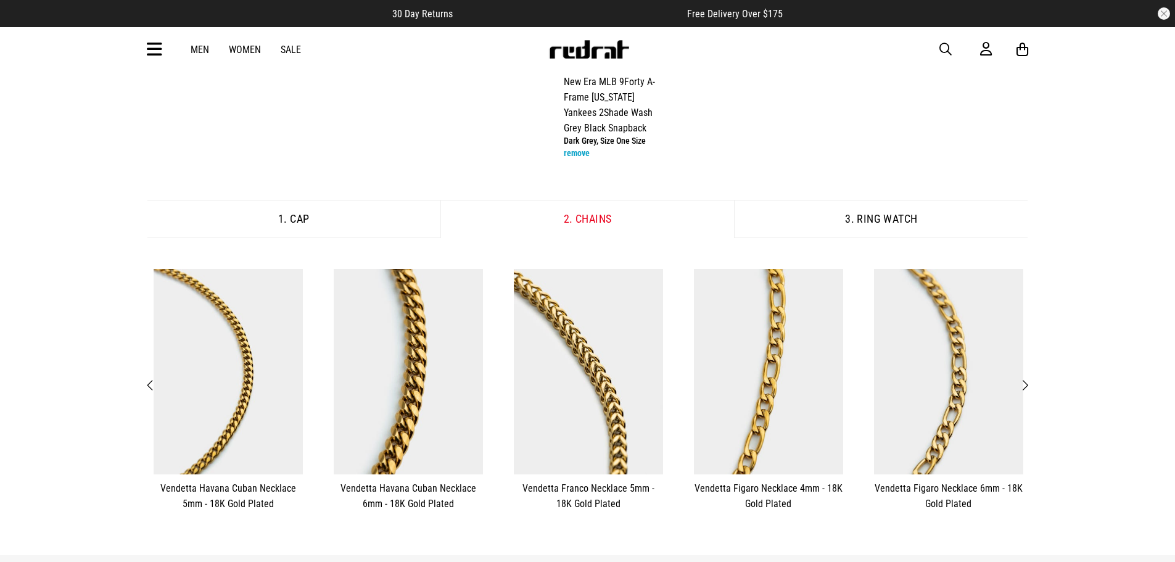
click at [1029, 383] on span "Next" at bounding box center [1025, 385] width 8 height 15
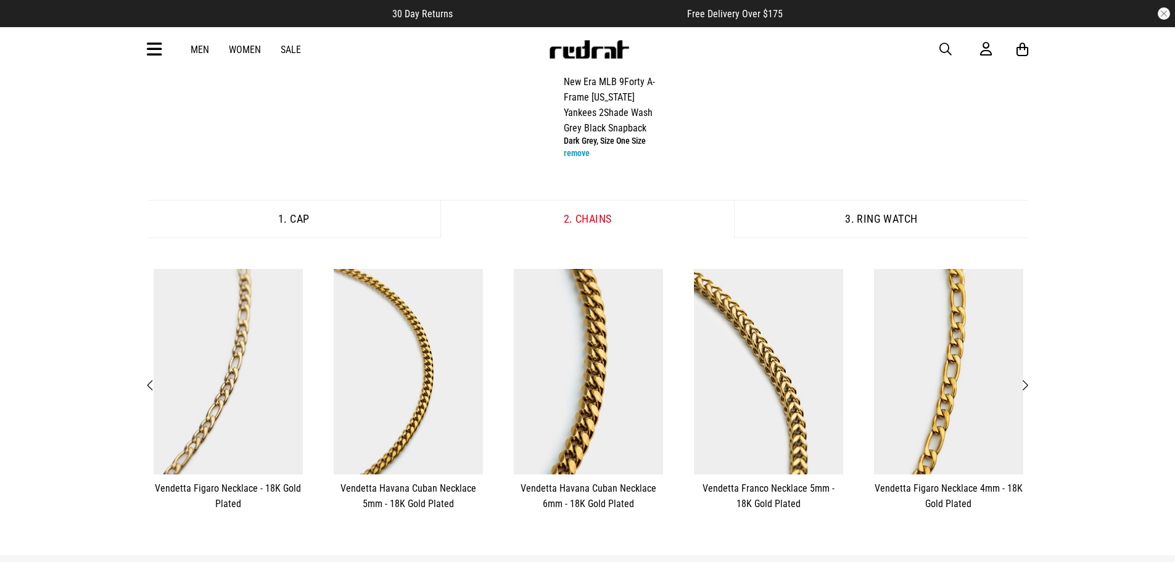
click at [1029, 383] on span "Next" at bounding box center [1025, 385] width 8 height 15
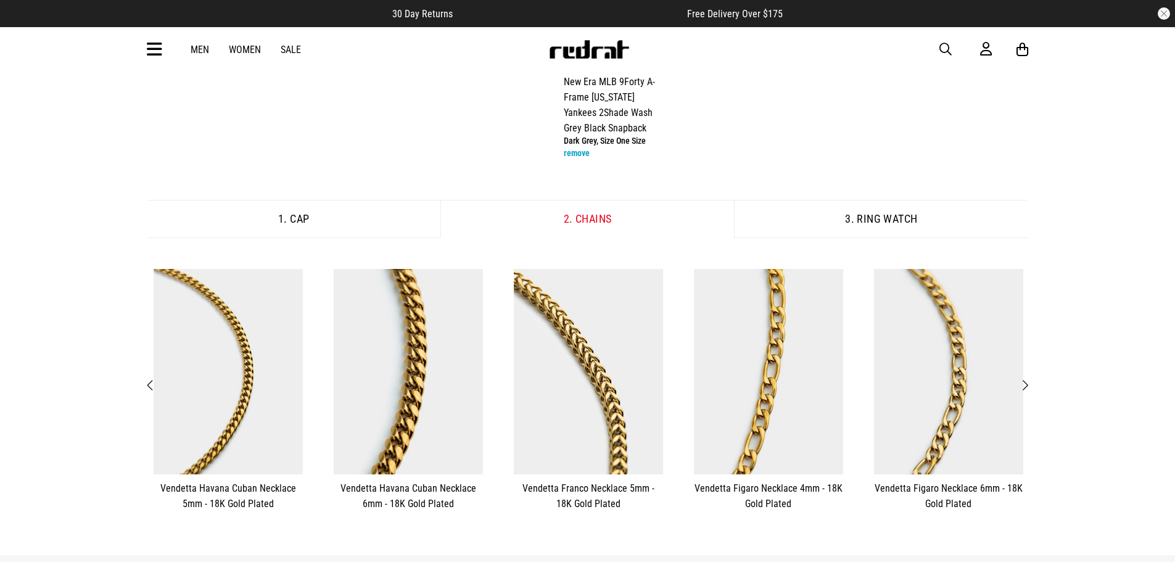
click at [1029, 383] on span "Next" at bounding box center [1025, 385] width 8 height 15
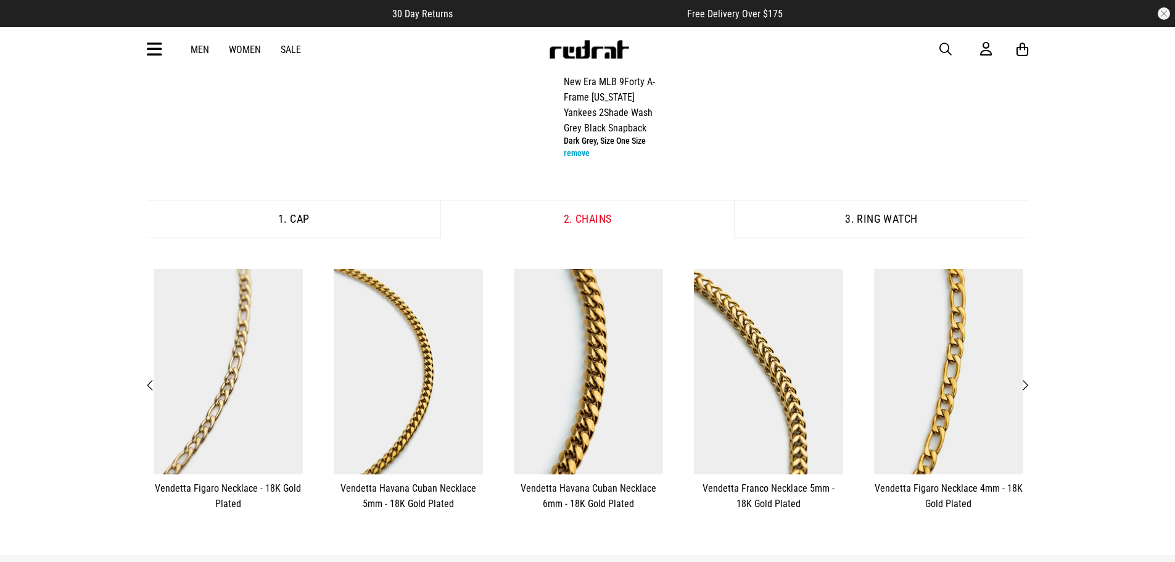
click at [1032, 380] on button "Next" at bounding box center [1024, 386] width 15 height 16
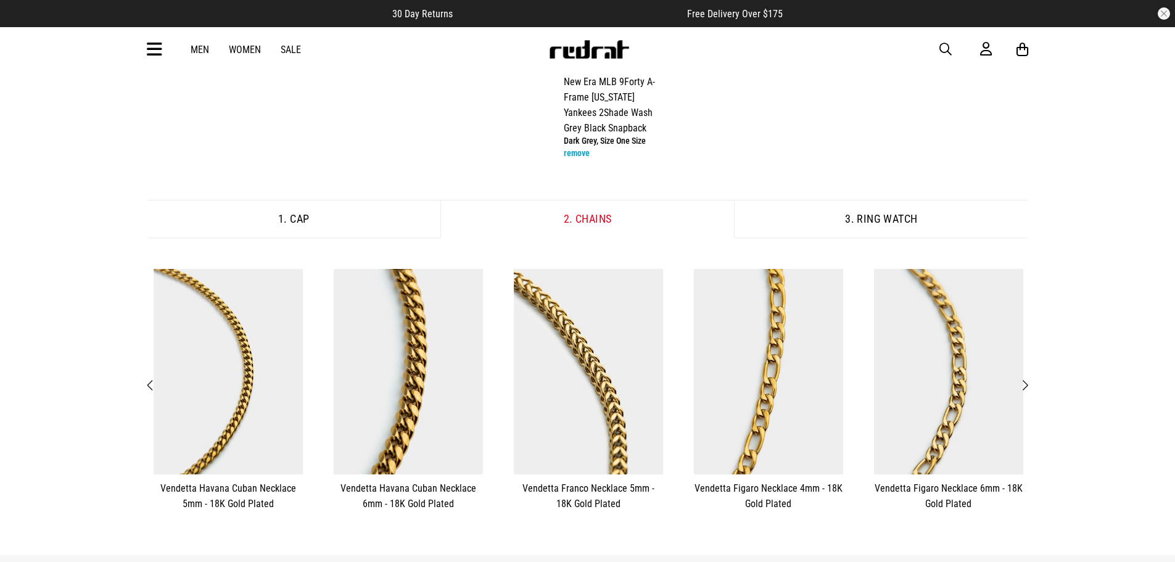
click at [1032, 380] on button "Next" at bounding box center [1024, 386] width 15 height 16
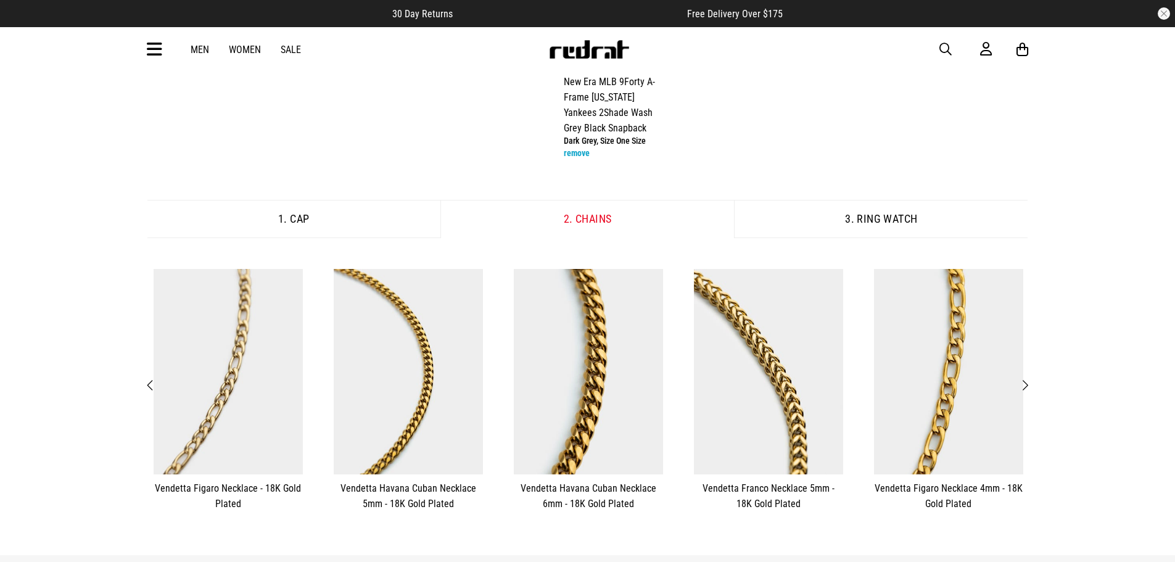
click at [1024, 388] on span "Next" at bounding box center [1025, 385] width 8 height 15
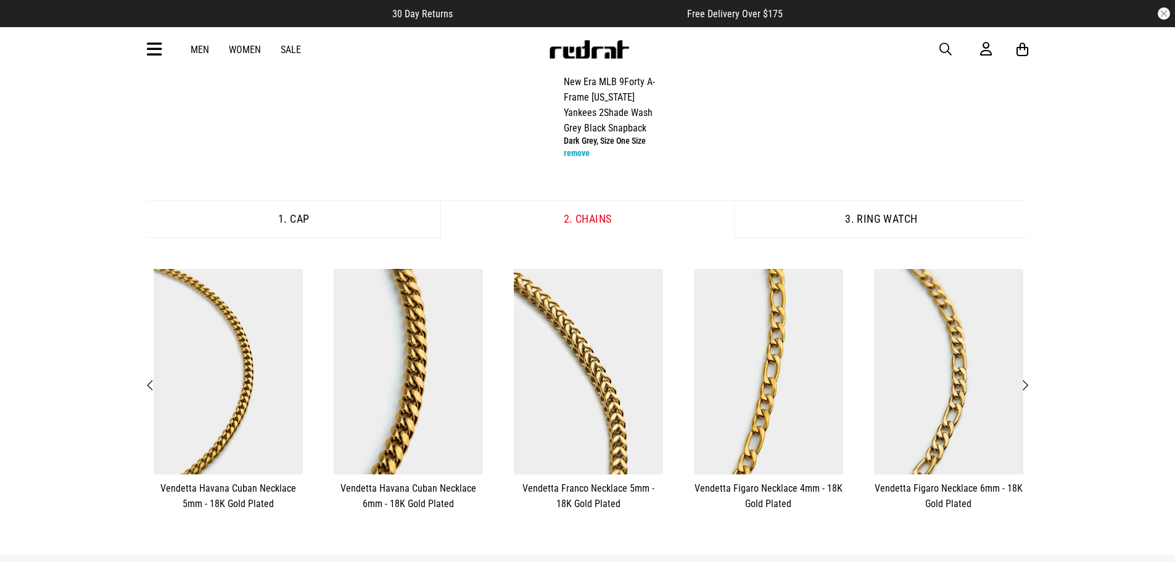
click at [1025, 383] on span "Next" at bounding box center [1025, 385] width 8 height 15
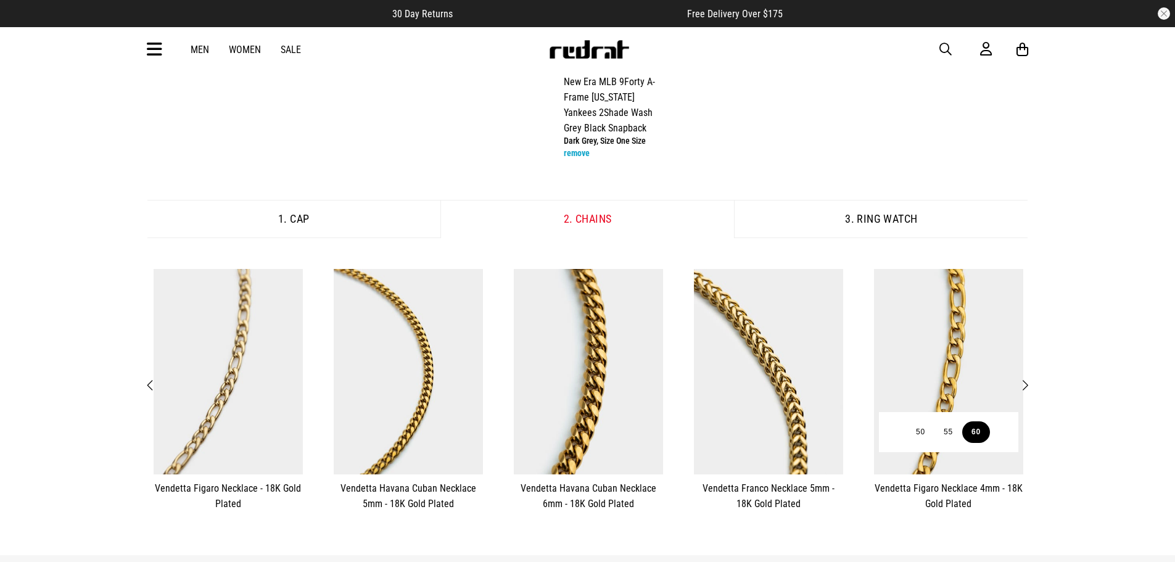
click at [983, 432] on button "60" at bounding box center [977, 432] width 28 height 22
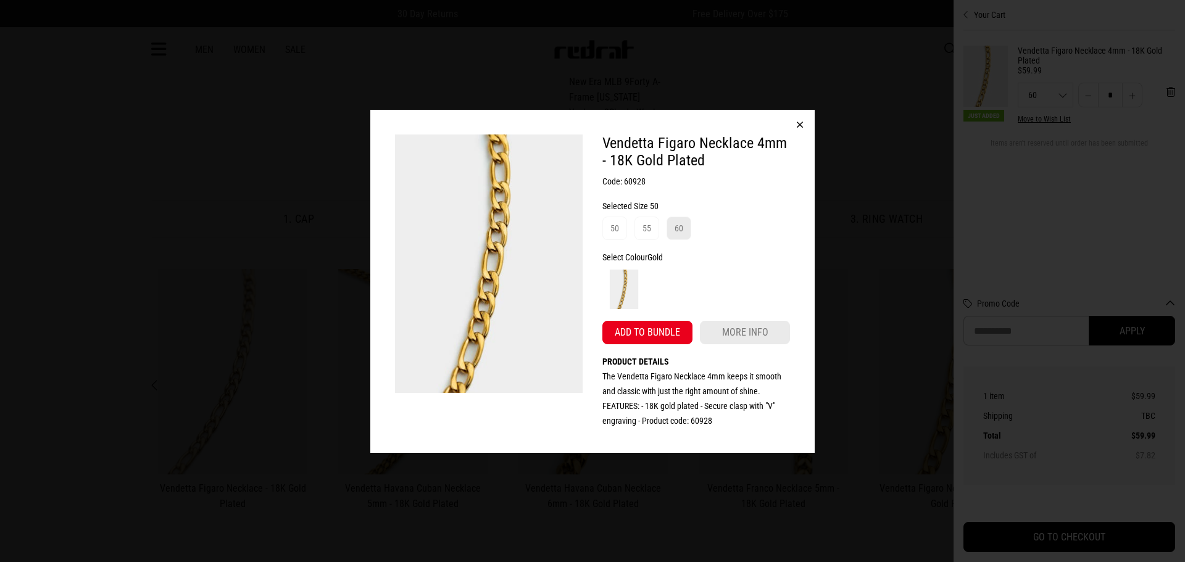
click at [685, 231] on span "60" at bounding box center [678, 228] width 25 height 23
click at [659, 329] on button "Add to bundle" at bounding box center [647, 332] width 90 height 23
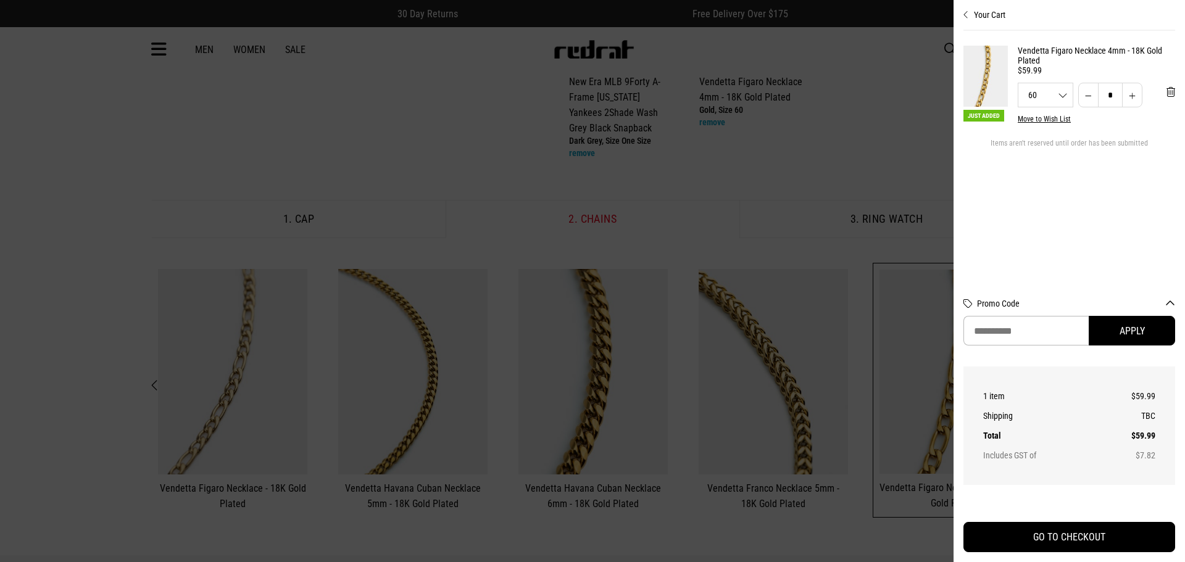
click at [788, 217] on div at bounding box center [592, 281] width 1185 height 562
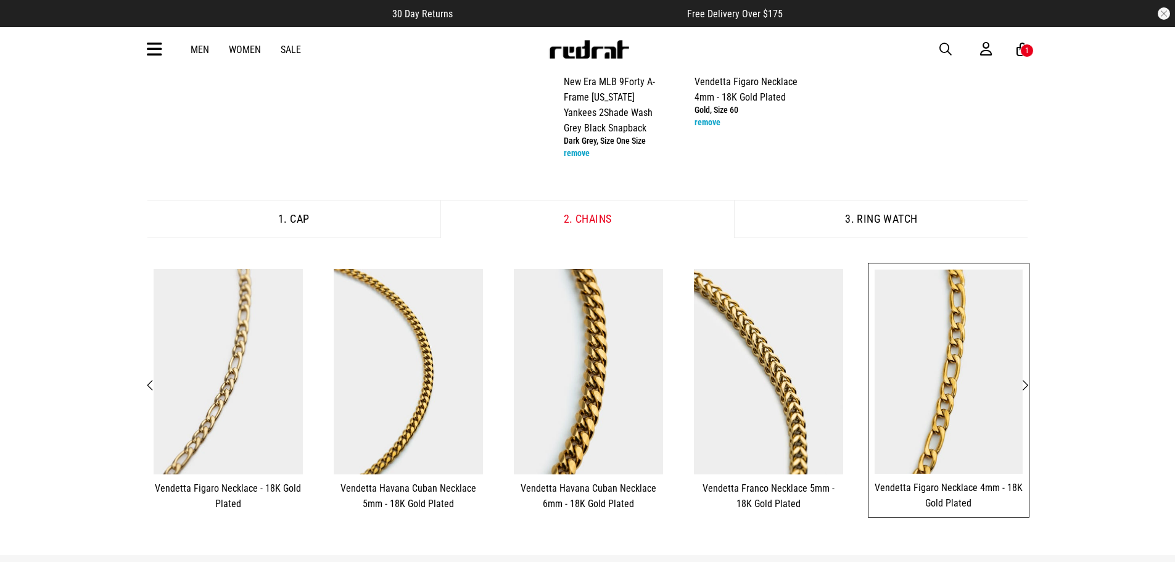
click at [874, 225] on button "3. Ring Watch" at bounding box center [881, 219] width 294 height 38
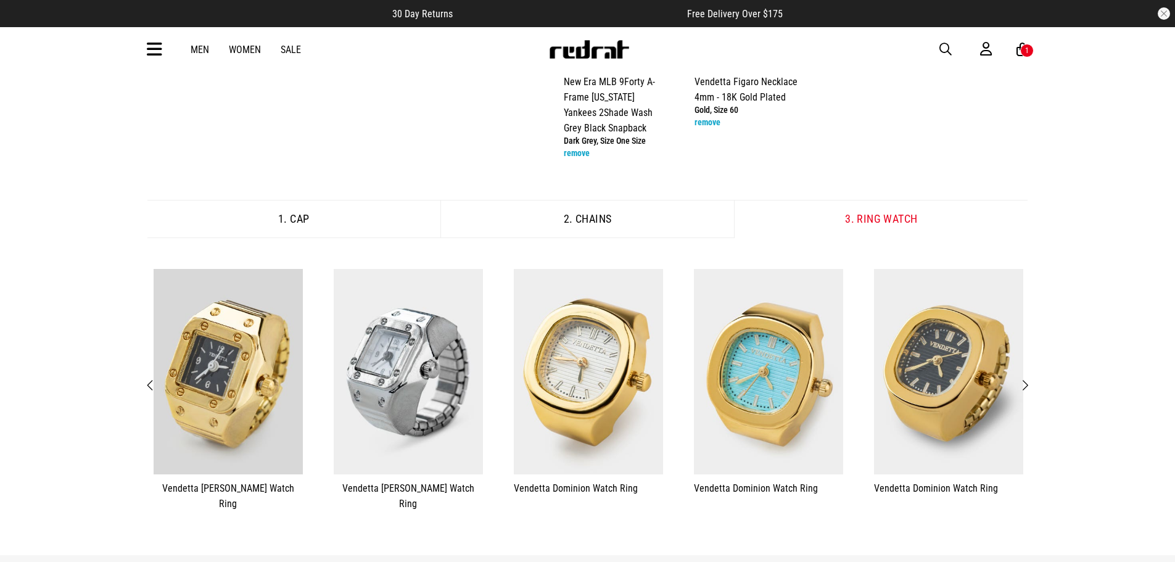
click at [1031, 378] on button "Next" at bounding box center [1024, 386] width 15 height 16
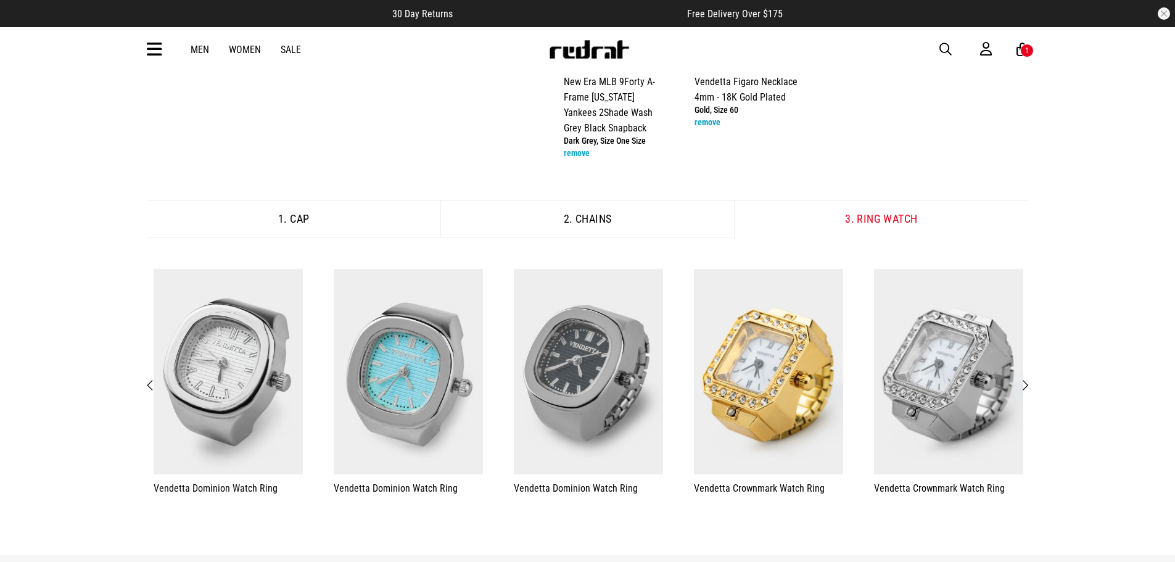
click at [1029, 381] on span "Next" at bounding box center [1025, 385] width 8 height 15
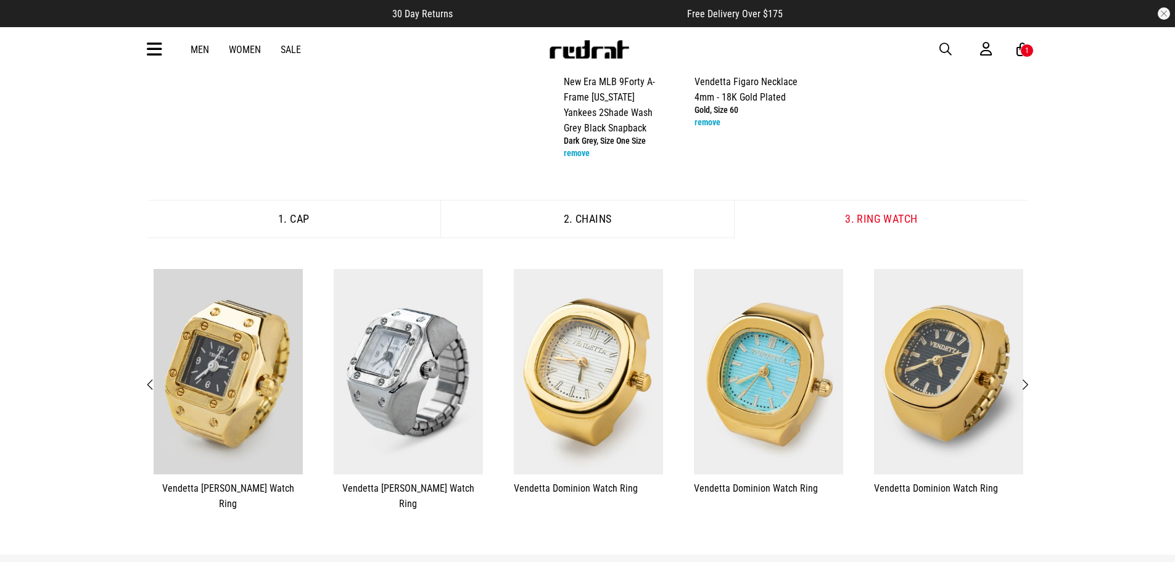
click at [1029, 381] on span "Next" at bounding box center [1025, 385] width 8 height 15
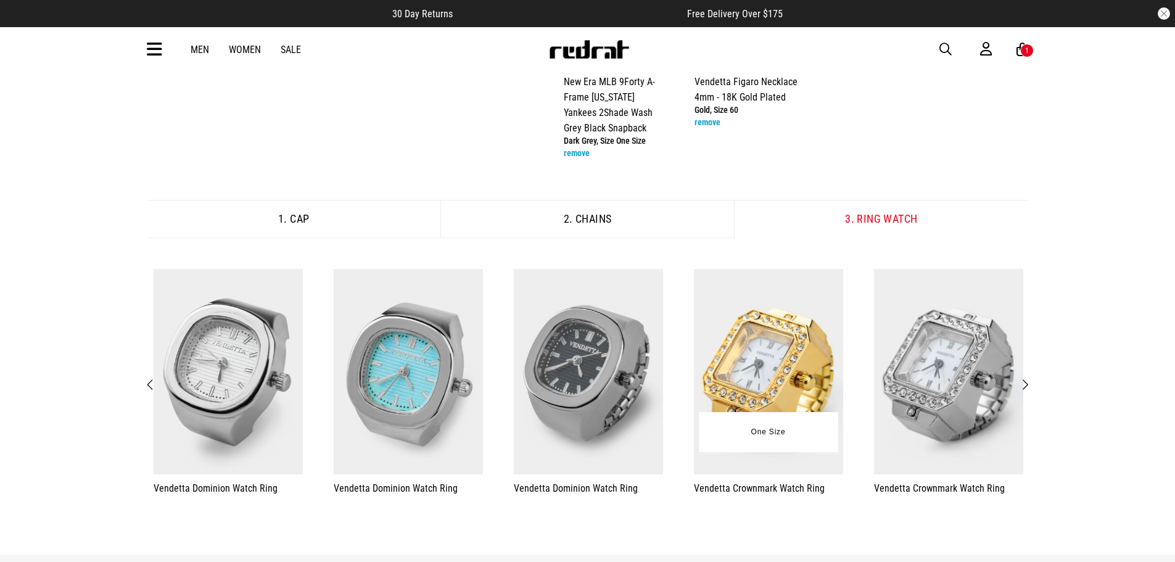
click at [767, 362] on img at bounding box center [768, 372] width 149 height 206
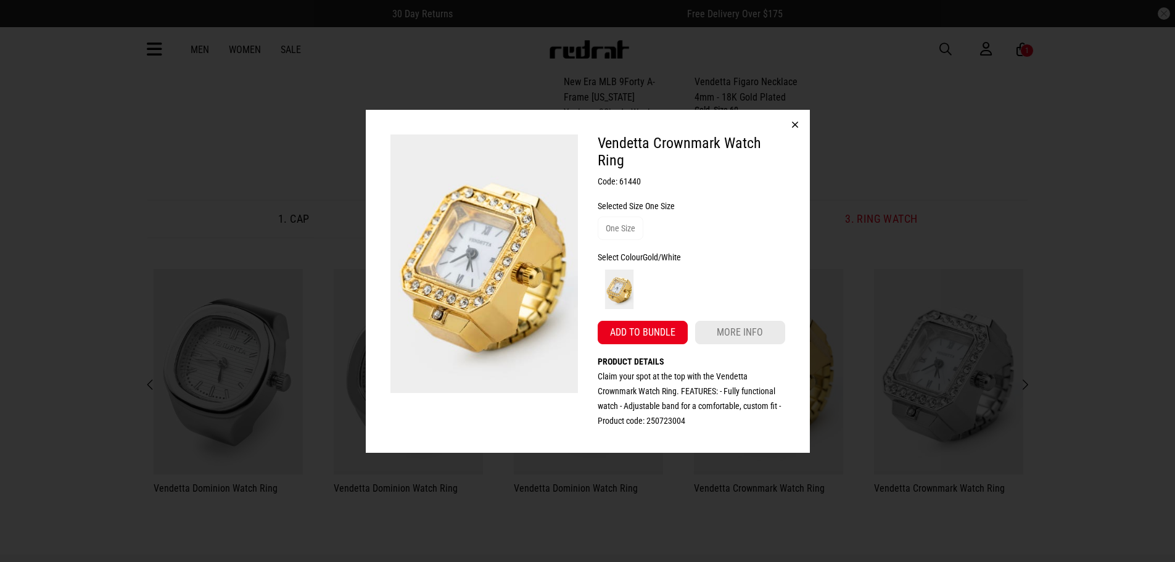
click at [797, 128] on button "button" at bounding box center [795, 125] width 30 height 30
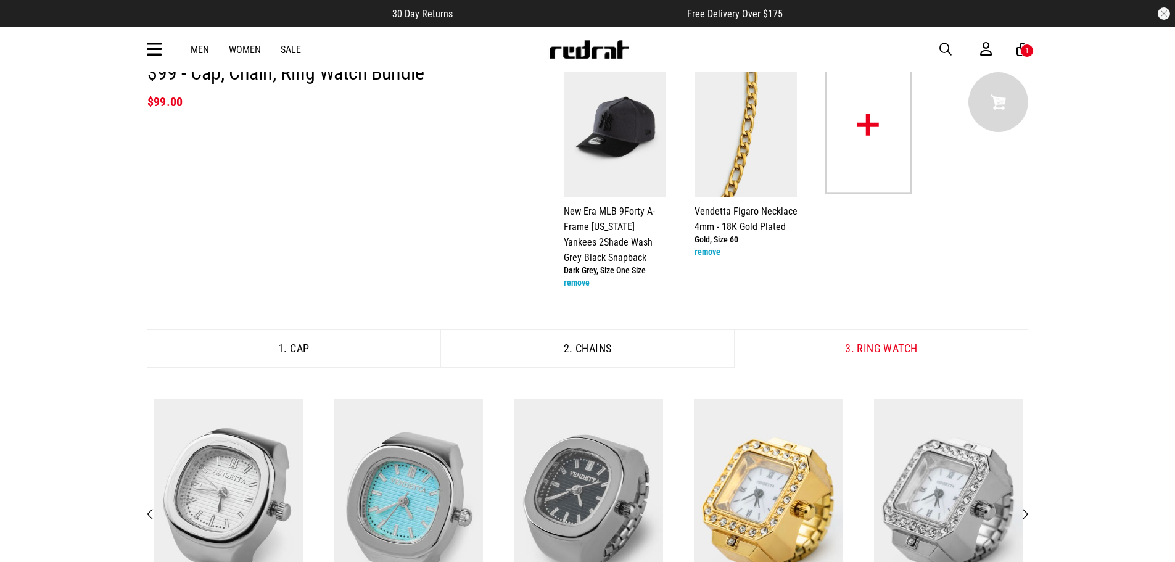
scroll to position [0, 0]
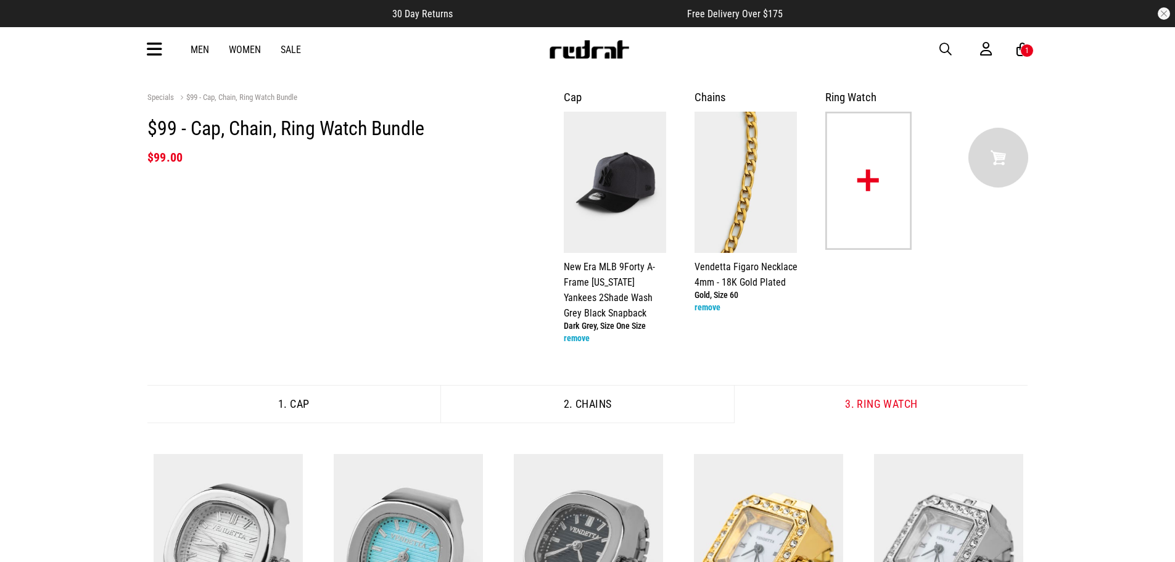
click at [1029, 51] on div "1" at bounding box center [1027, 50] width 4 height 9
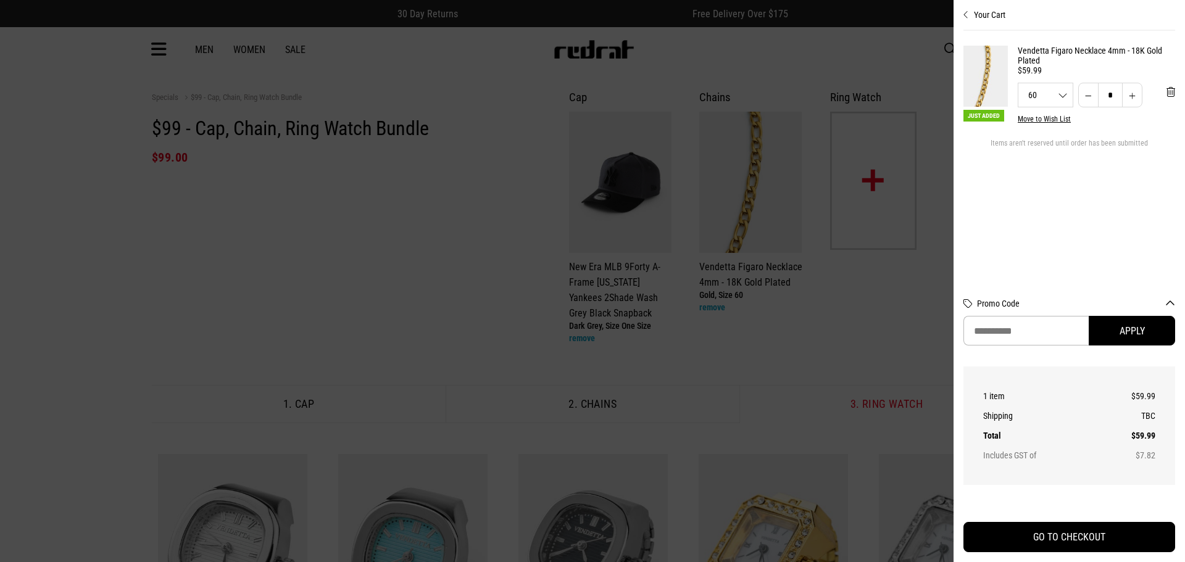
click at [756, 178] on div at bounding box center [592, 281] width 1185 height 562
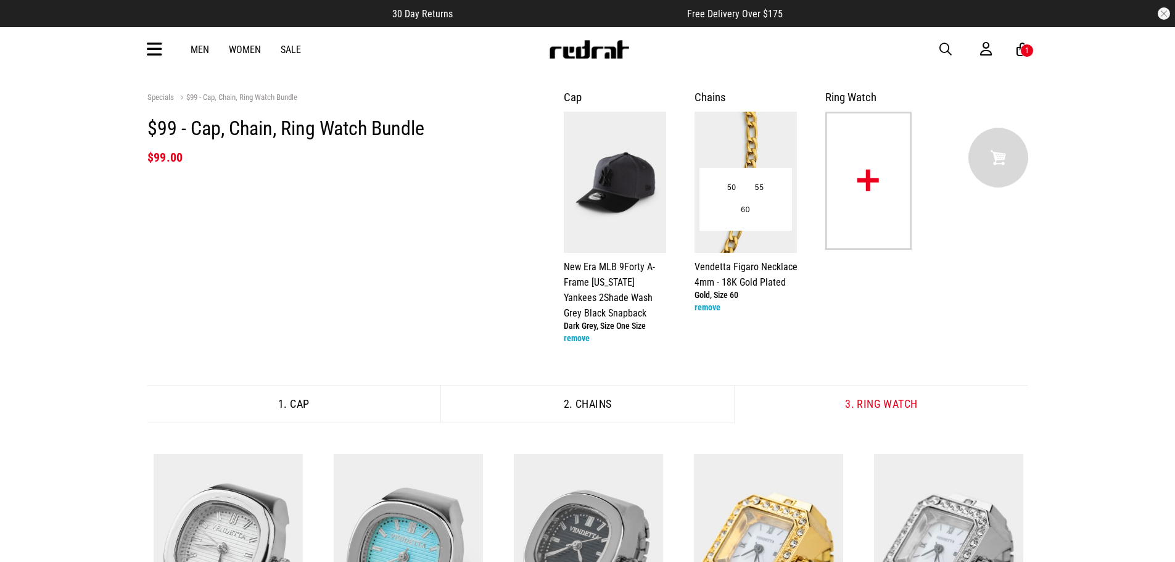
click at [747, 136] on img at bounding box center [746, 182] width 102 height 141
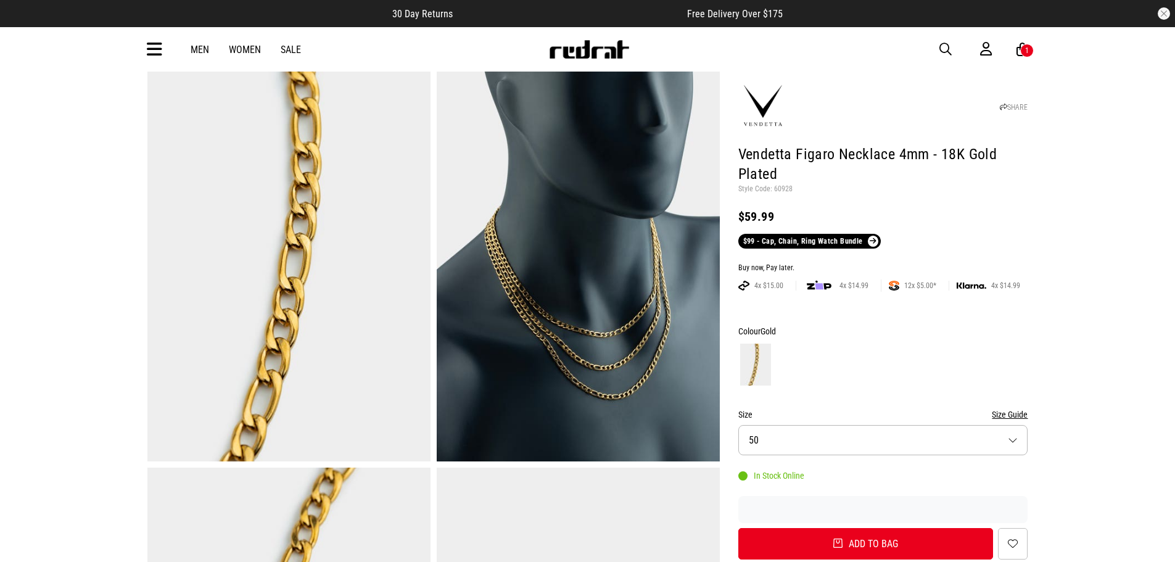
scroll to position [62, 0]
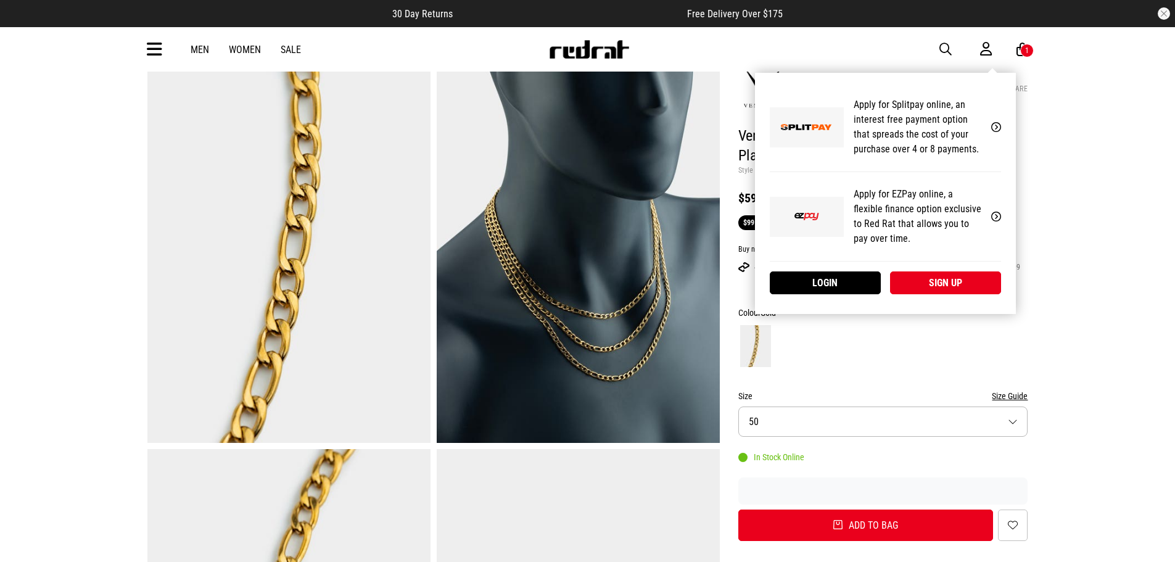
click at [980, 73] on div "My Account Apply for Splitpay online, an interest free payment option that spre…" at bounding box center [885, 193] width 261 height 241
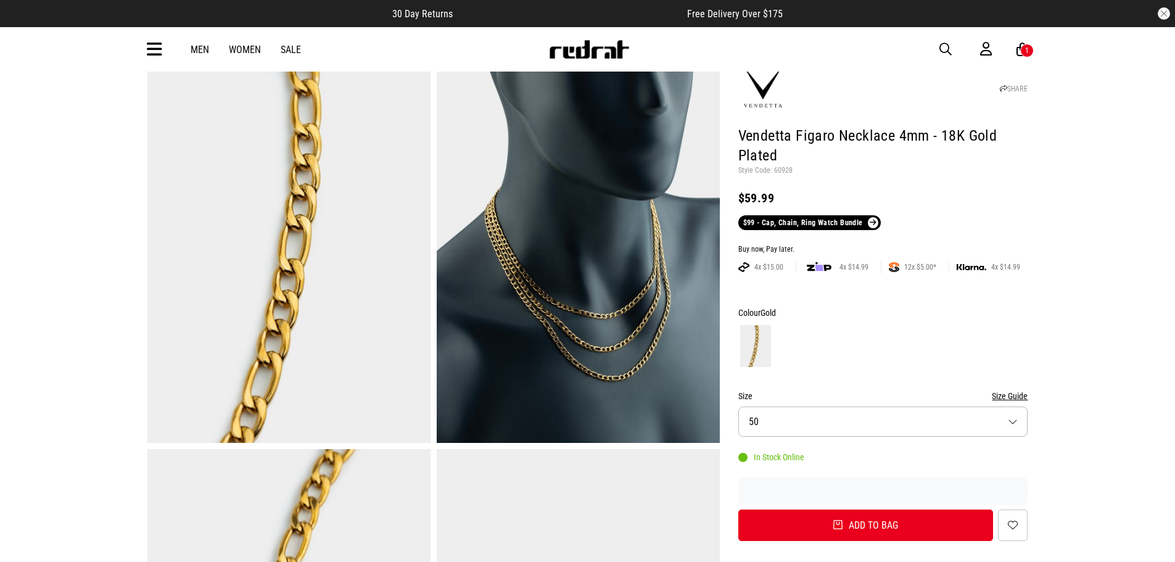
click at [1025, 54] on div "1" at bounding box center [1027, 50] width 4 height 9
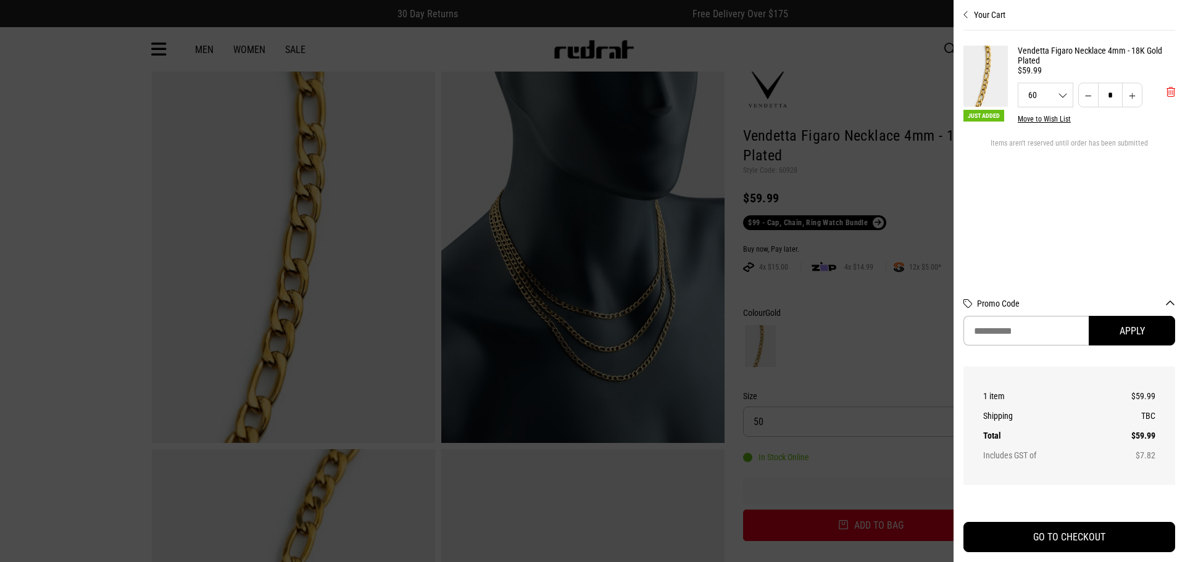
click at [1173, 94] on span "'Remove from cart" at bounding box center [1170, 92] width 9 height 12
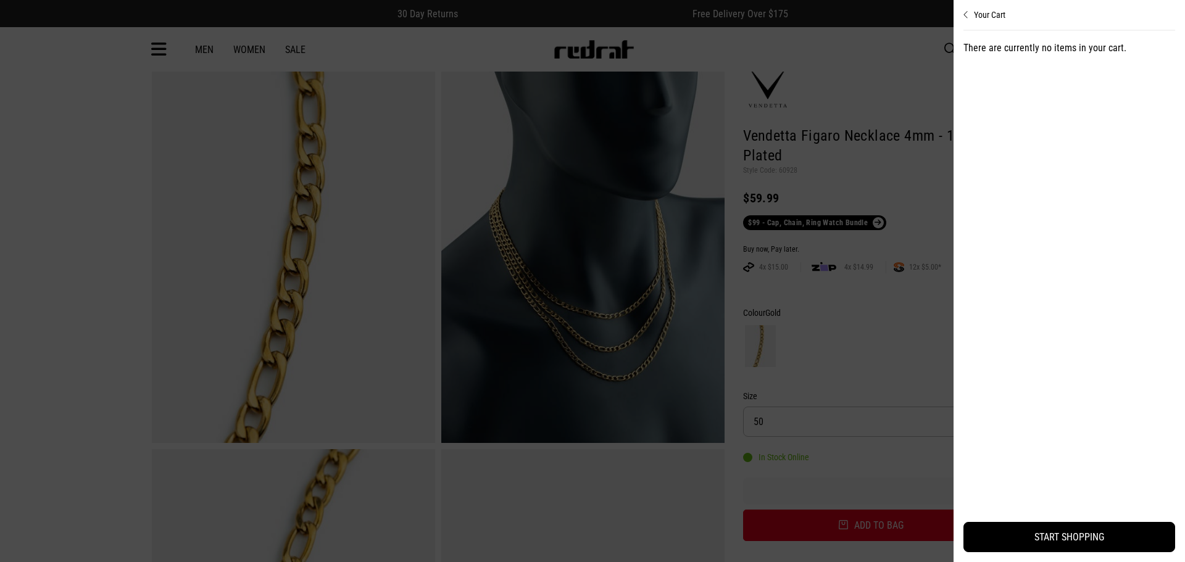
click at [921, 169] on div at bounding box center [592, 281] width 1185 height 562
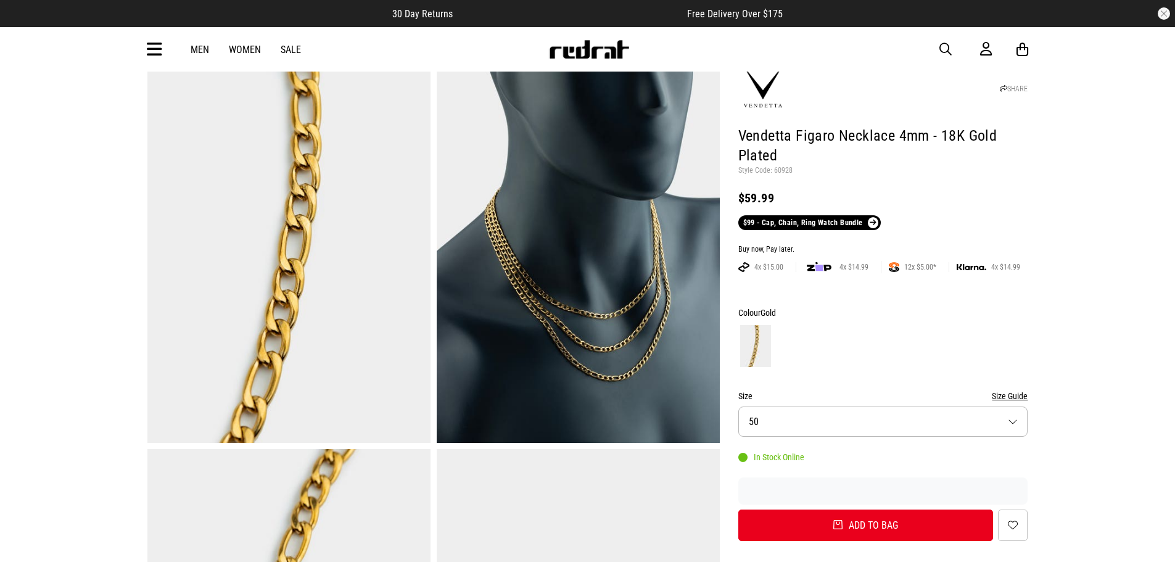
scroll to position [0, 0]
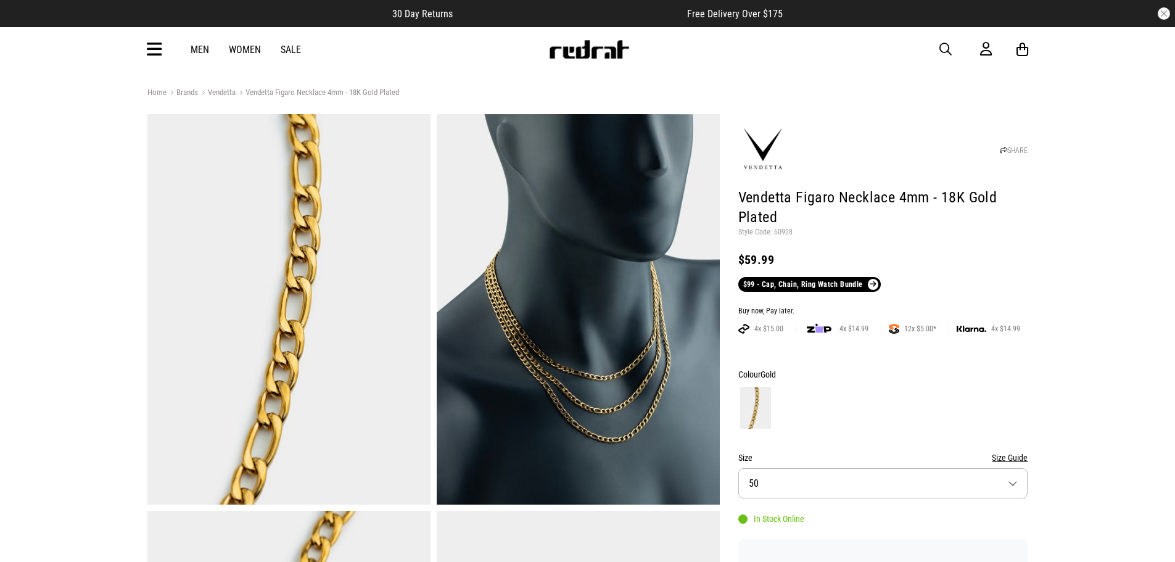
click at [584, 54] on img at bounding box center [589, 49] width 81 height 19
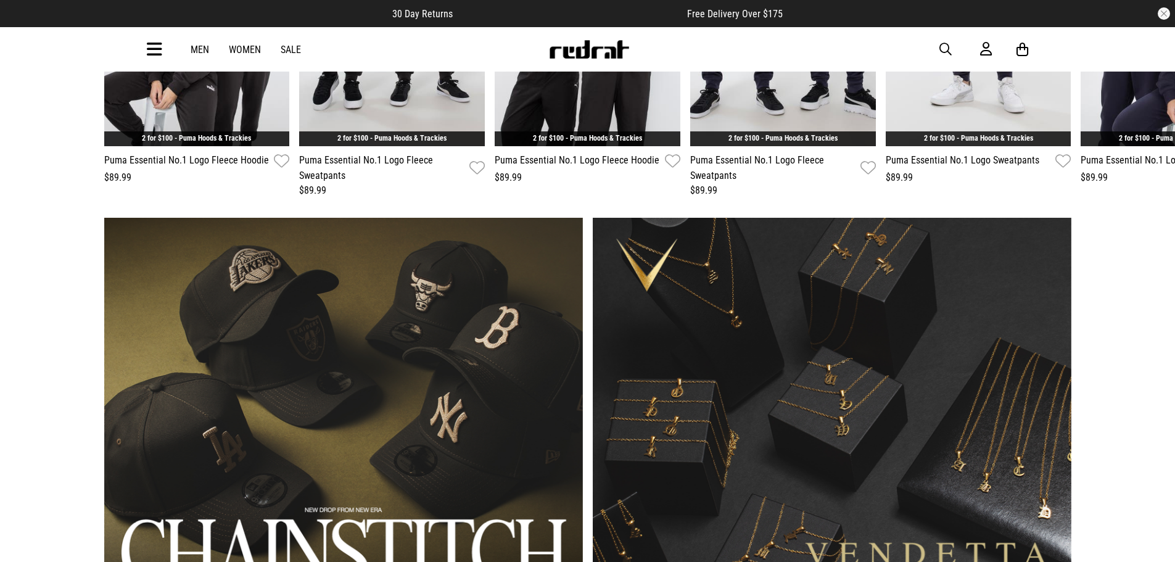
scroll to position [1172, 0]
